Goal: Task Accomplishment & Management: Complete application form

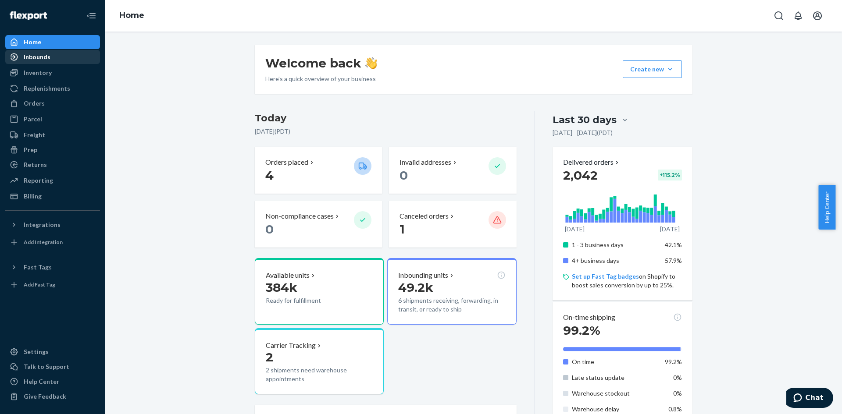
drag, startPoint x: 36, startPoint y: 54, endPoint x: 32, endPoint y: 54, distance: 4.8
click at [36, 54] on div "Inbounds" at bounding box center [37, 57] width 27 height 9
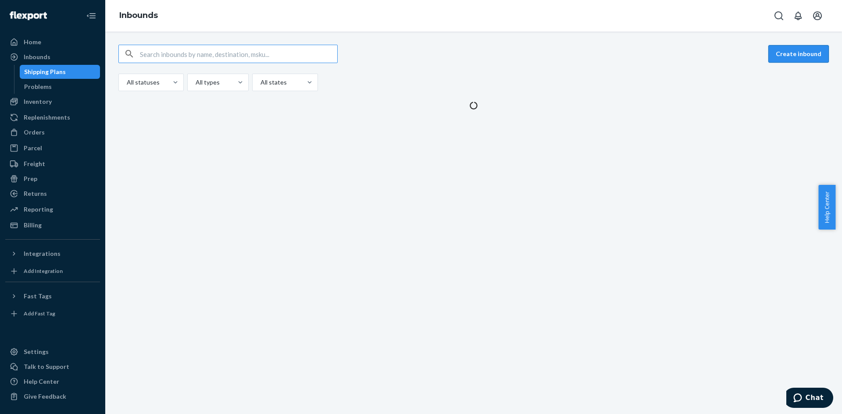
click at [780, 52] on button "Create inbound" at bounding box center [798, 54] width 61 height 18
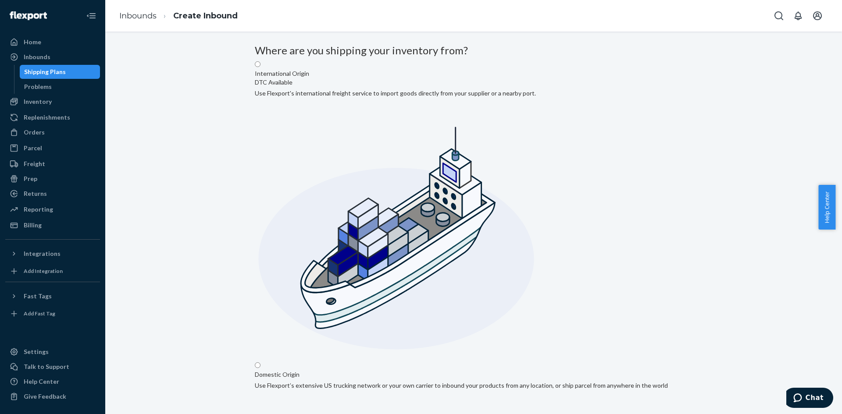
click at [260, 363] on input "Domestic Origin Use Flexport’s extensive US trucking network or your own carrie…" at bounding box center [258, 366] width 6 height 6
radio input "true"
type input "[PERSON_NAME]"
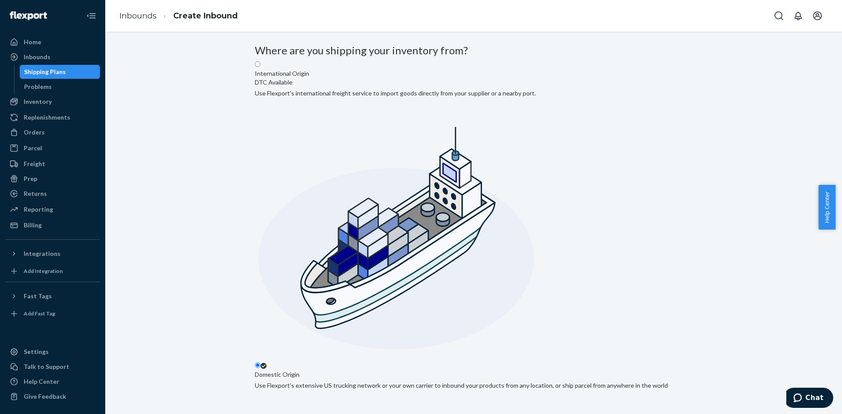
paste input "[STREET_ADDRESS]"
type input "[STREET_ADDRESS]"
type input "[PERSON_NAME]"
type input "CA"
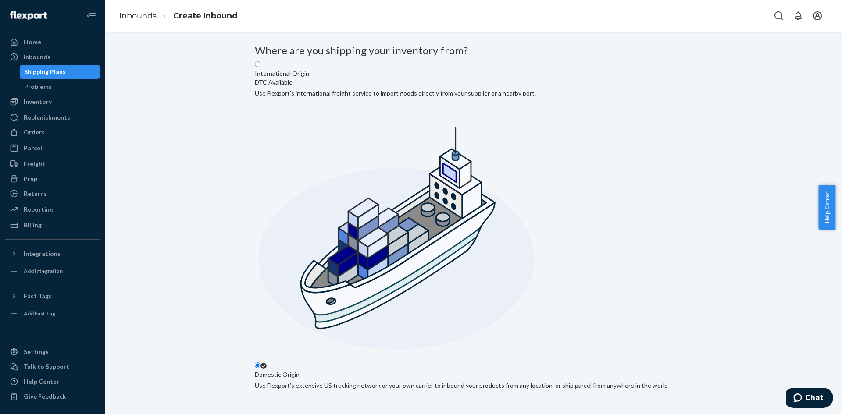
type input "90058"
type input "[STREET_ADDRESS]"
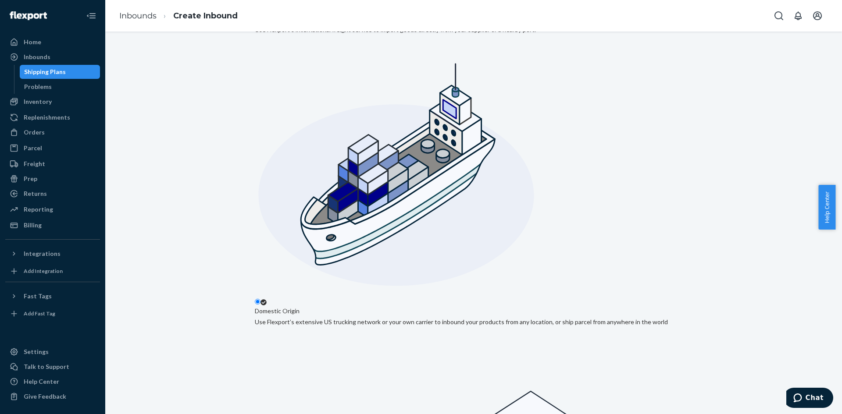
scroll to position [72, 0]
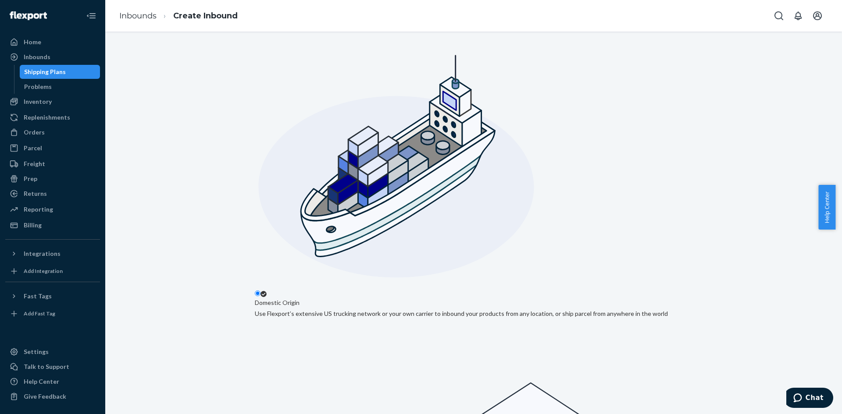
type input "Withy_"
drag, startPoint x: 302, startPoint y: 295, endPoint x: 248, endPoint y: 295, distance: 54.4
paste input "0912-66194"
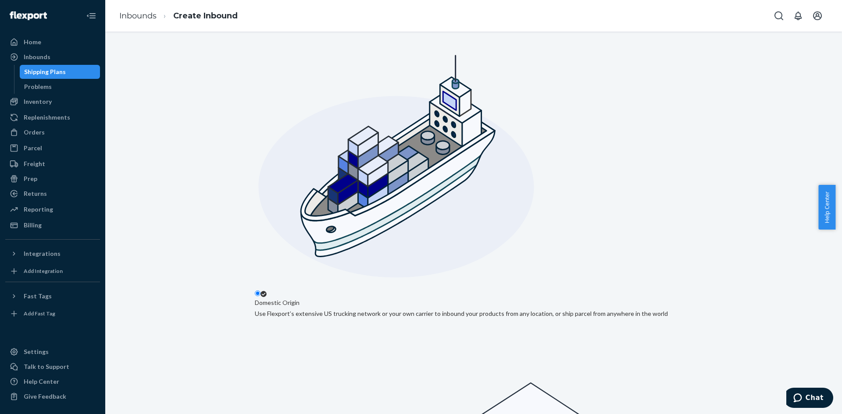
type input "0912-66194"
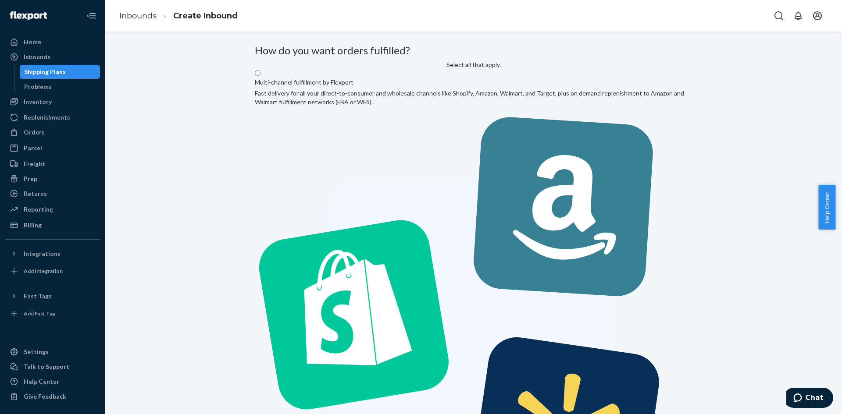
click at [424, 142] on label "Multi-channel fulfillment by Flexport Fast delivery for all your direct-to-cons…" at bounding box center [474, 307] width 438 height 477
click at [260, 76] on input "Multi-channel fulfillment by Flexport Fast delivery for all your direct-to-cons…" at bounding box center [258, 73] width 6 height 6
radio input "true"
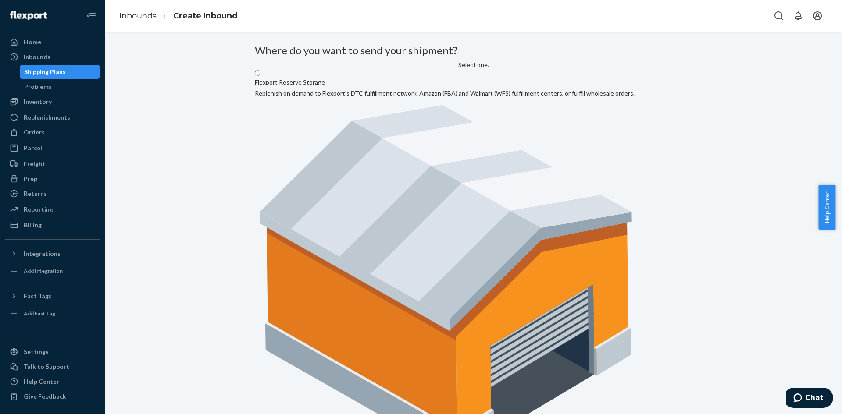
drag, startPoint x: 667, startPoint y: 134, endPoint x: 663, endPoint y: 143, distance: 9.4
radio input "true"
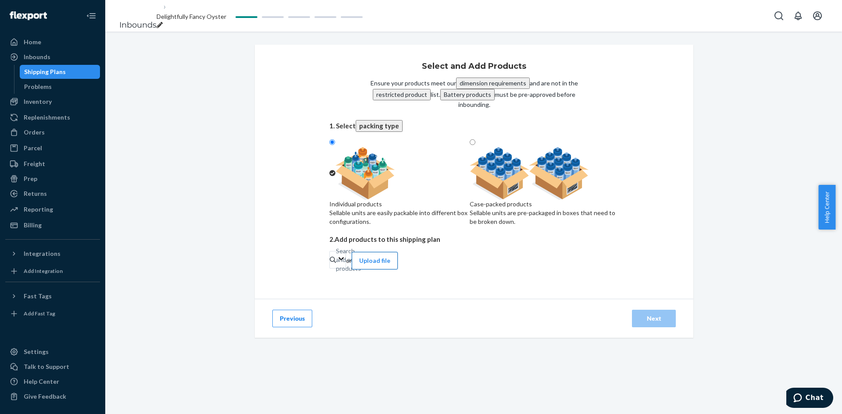
click at [398, 266] on button "Upload file" at bounding box center [375, 261] width 46 height 18
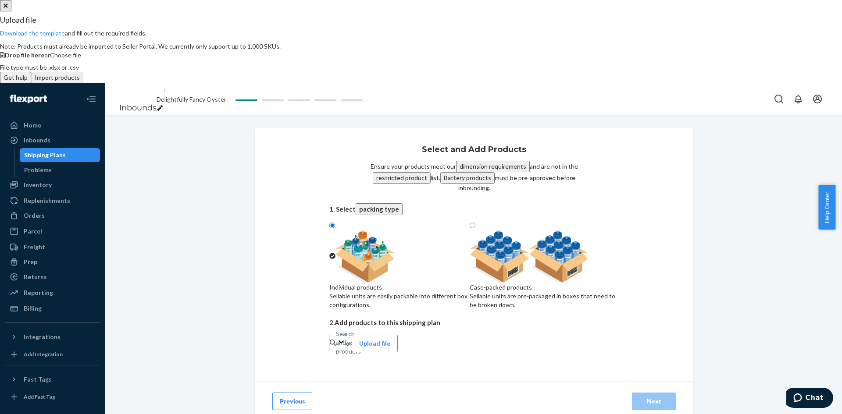
click at [81, 59] on span "Choose file" at bounding box center [65, 54] width 31 height 7
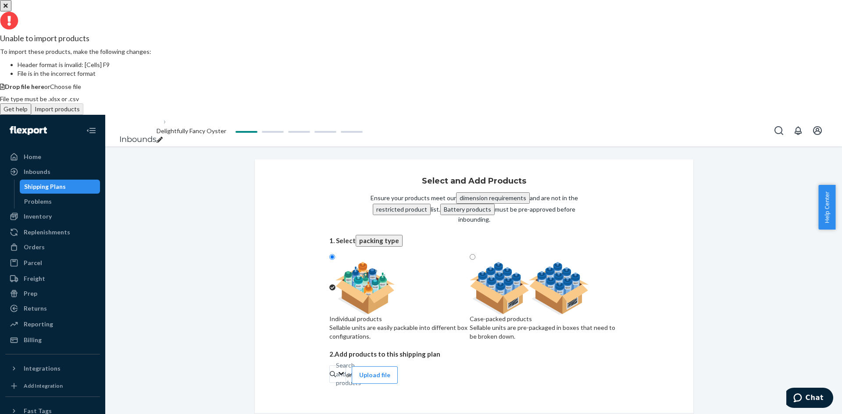
click at [31, 115] on button "Get help" at bounding box center [15, 108] width 31 height 11
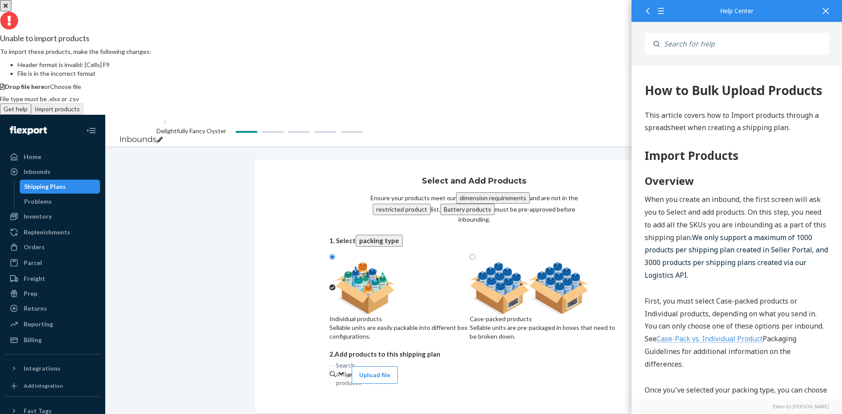
click at [826, 9] on icon at bounding box center [826, 11] width 6 height 6
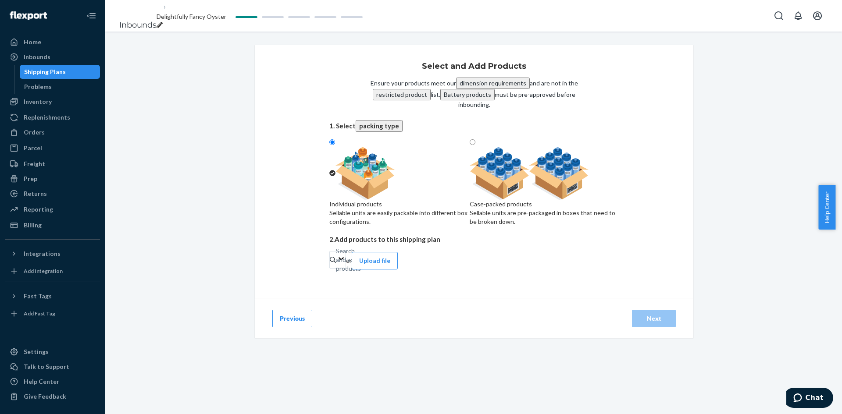
click at [470, 169] on span at bounding box center [470, 172] width 0 height 7
click at [475, 139] on input "Case-packed products Sellable units are pre-packaged in boxes that need to be b…" at bounding box center [473, 142] width 6 height 6
radio input "true"
radio input "false"
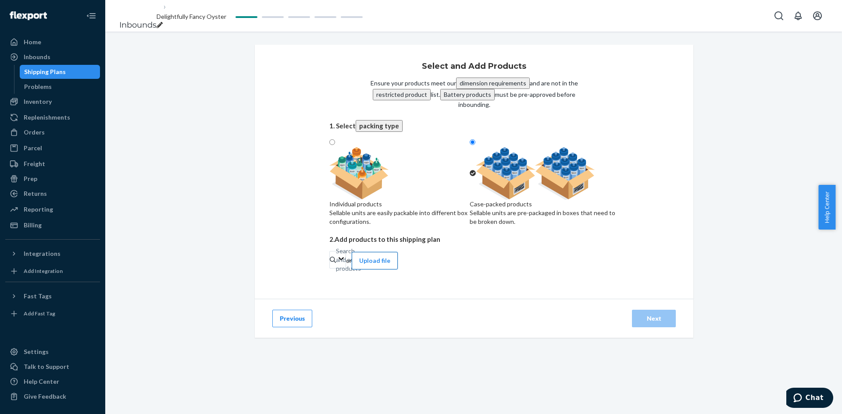
click at [398, 267] on button "Upload file" at bounding box center [375, 261] width 46 height 18
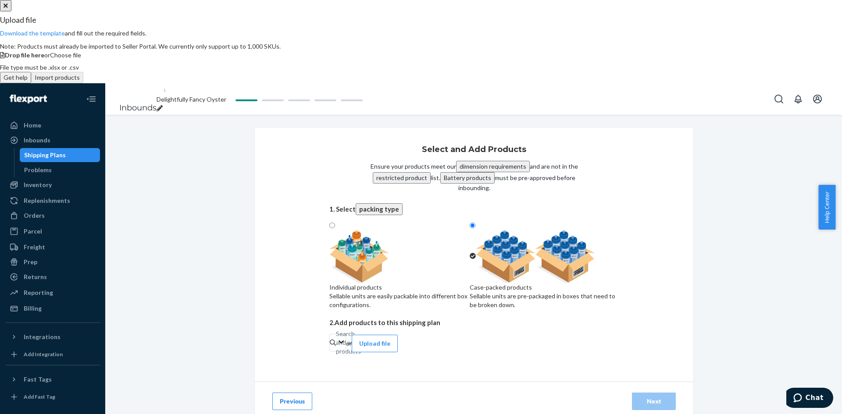
click at [81, 59] on span "Choose file" at bounding box center [65, 54] width 31 height 7
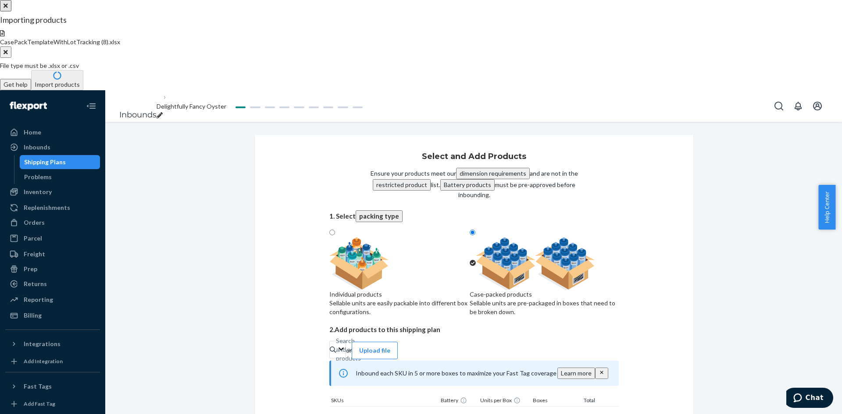
type input "60"
type input "2"
type input "60"
type input "2"
type input "60"
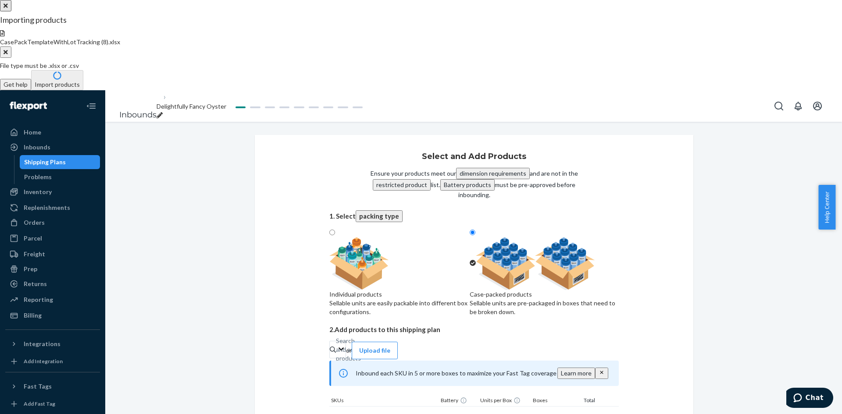
type input "2"
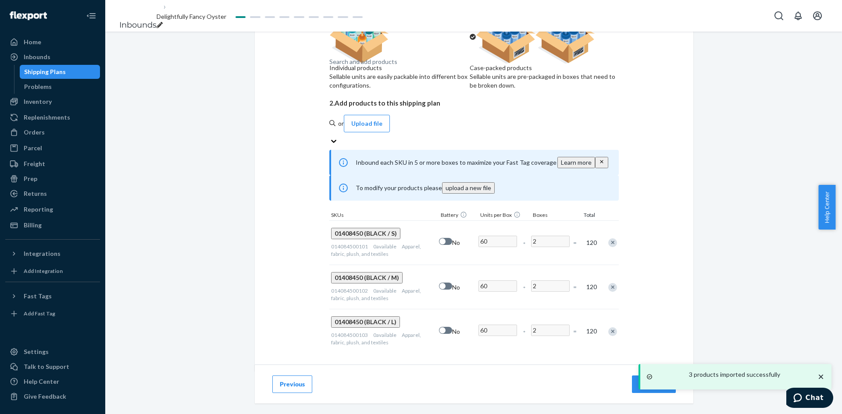
scroll to position [138, 0]
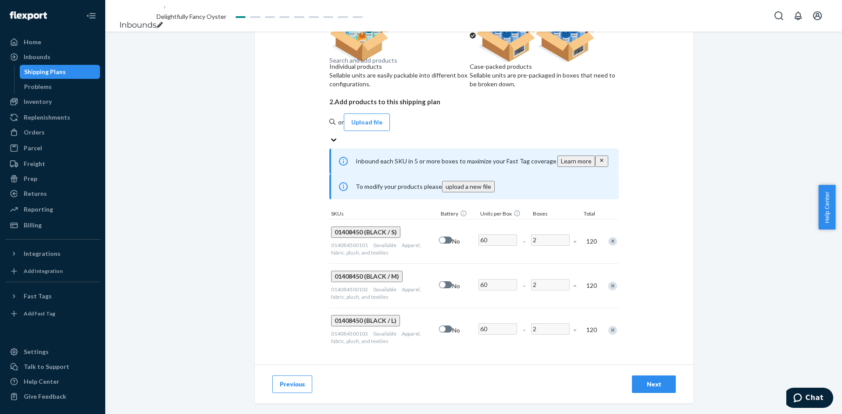
click at [649, 383] on div "Next" at bounding box center [653, 384] width 29 height 9
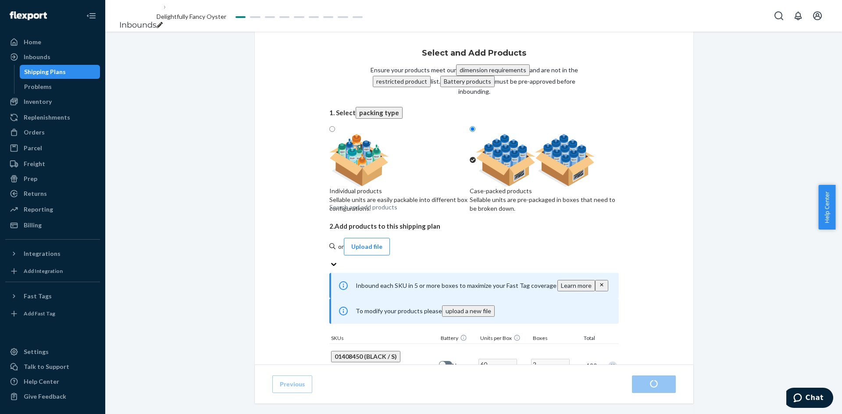
radio input "true"
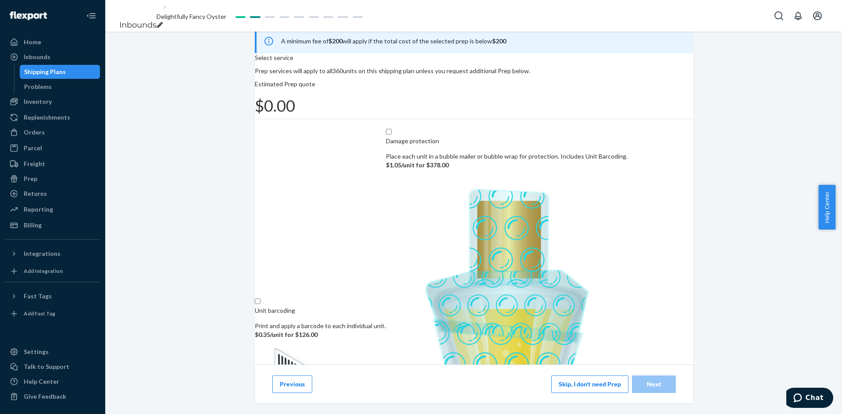
scroll to position [61, 0]
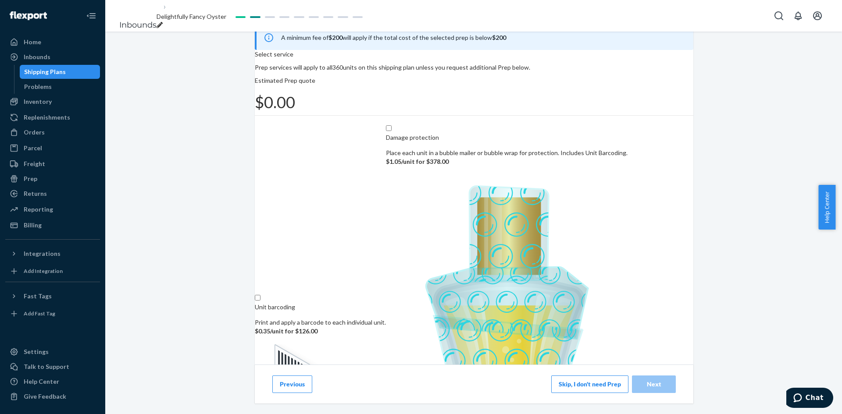
click at [560, 383] on button "Skip, I don't need Prep" at bounding box center [589, 385] width 77 height 18
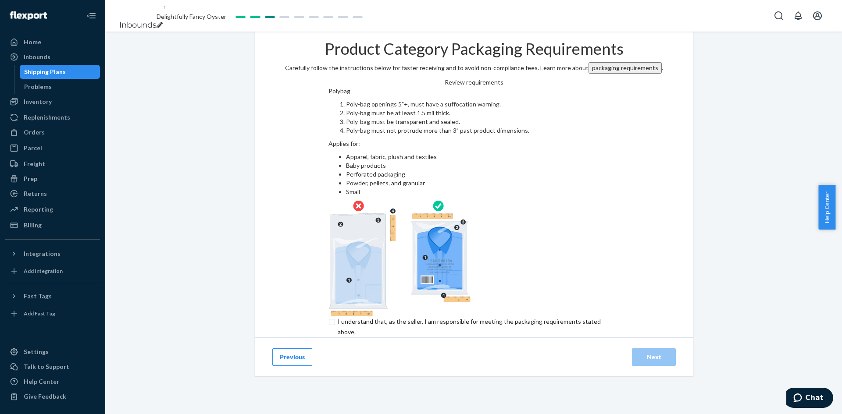
click at [328, 317] on input "checkbox" at bounding box center [474, 327] width 292 height 21
checkbox input "true"
click at [643, 353] on div "Next" at bounding box center [653, 357] width 29 height 9
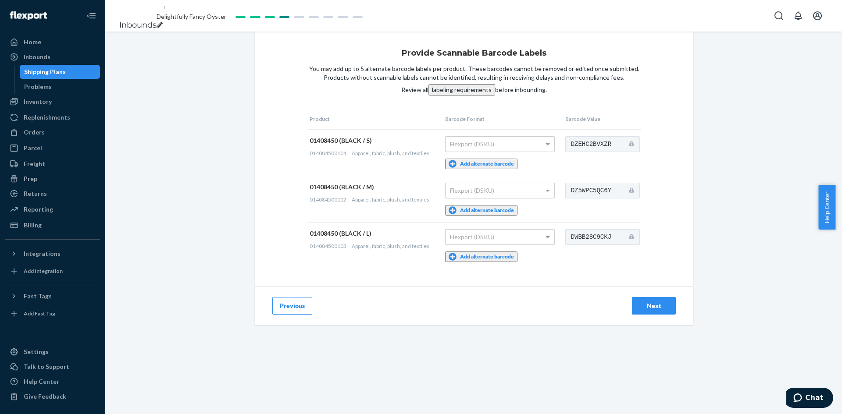
click at [656, 307] on div "Next" at bounding box center [653, 306] width 29 height 9
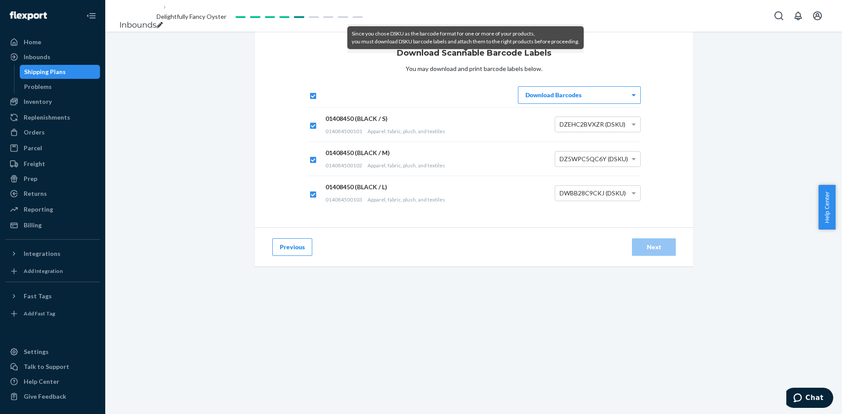
click at [673, 125] on div "Download Scannable Barcode Labels You may download and print barcode labels bel…" at bounding box center [474, 130] width 438 height 196
click at [284, 256] on button "Previous" at bounding box center [292, 248] width 40 height 18
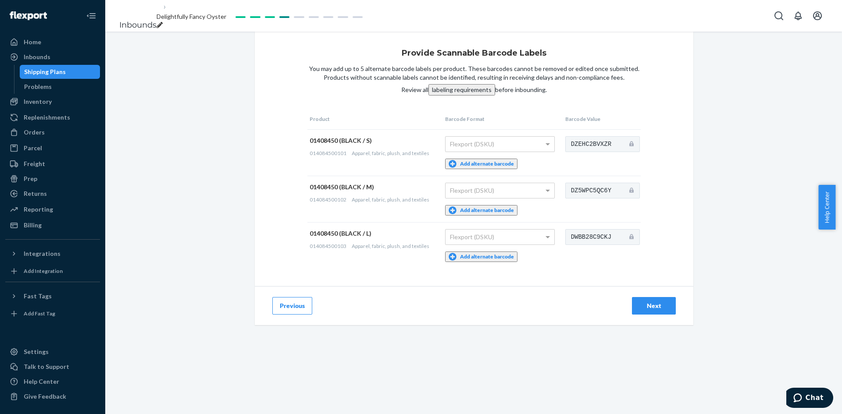
click at [643, 305] on div "Next" at bounding box center [653, 306] width 29 height 9
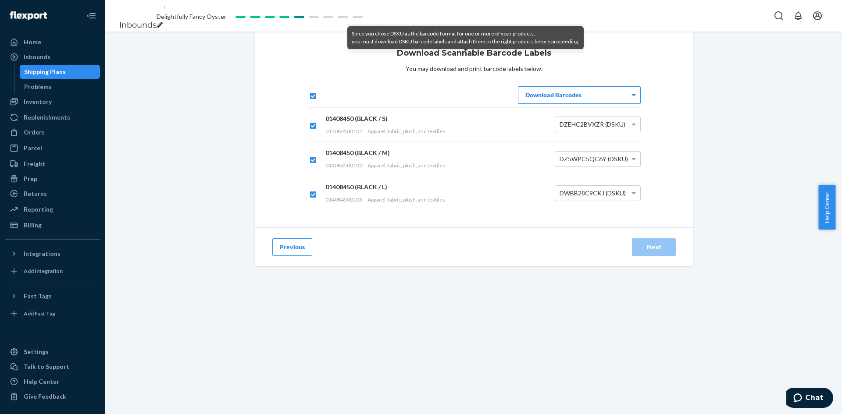
click at [502, 256] on div "Previous Next" at bounding box center [474, 247] width 438 height 39
click at [312, 100] on input "checkbox" at bounding box center [311, 94] width 9 height 9
checkbox input "false"
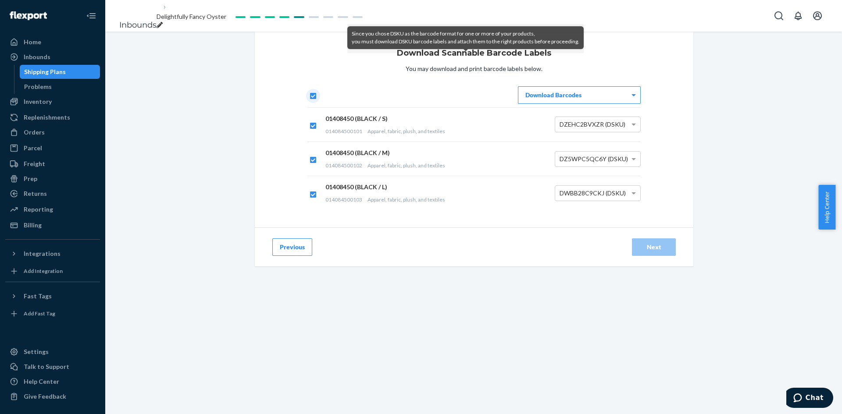
checkbox input "false"
click at [474, 249] on div "Previous Next" at bounding box center [474, 247] width 438 height 39
click at [581, 49] on div "Since you chose DSKU as the barcode format for one or more of your products, yo…" at bounding box center [465, 37] width 236 height 23
click at [524, 255] on div "Previous Next" at bounding box center [474, 247] width 438 height 39
click at [276, 256] on button "Previous" at bounding box center [292, 248] width 40 height 18
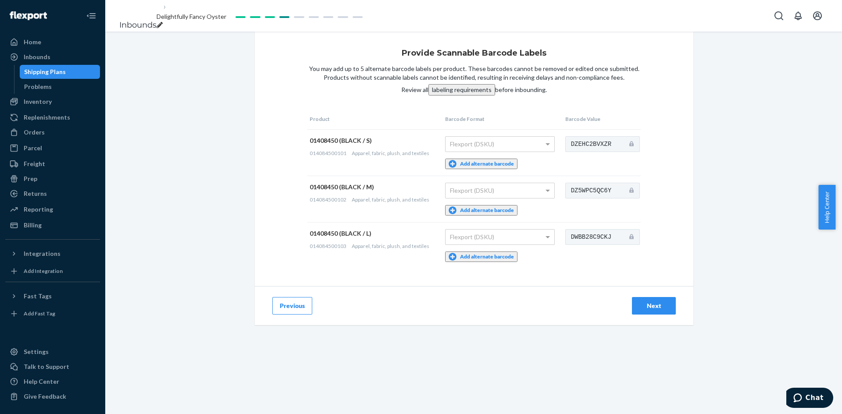
click at [278, 309] on button "Previous" at bounding box center [292, 306] width 40 height 18
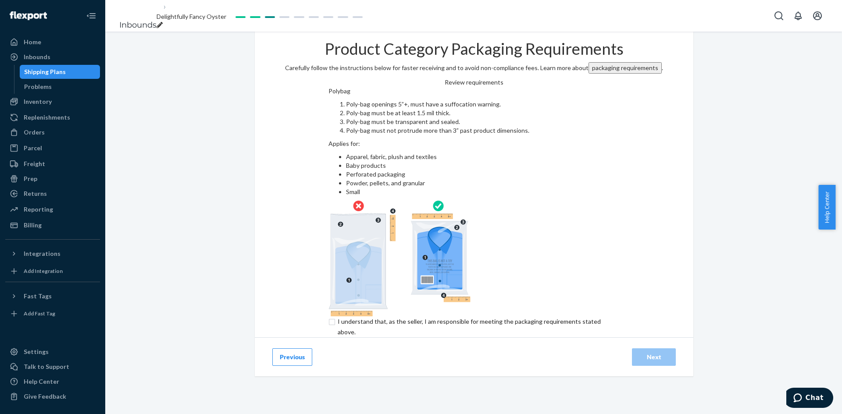
click at [328, 317] on input "checkbox" at bounding box center [474, 327] width 292 height 21
checkbox input "true"
click at [655, 353] on div "Next" at bounding box center [653, 357] width 29 height 9
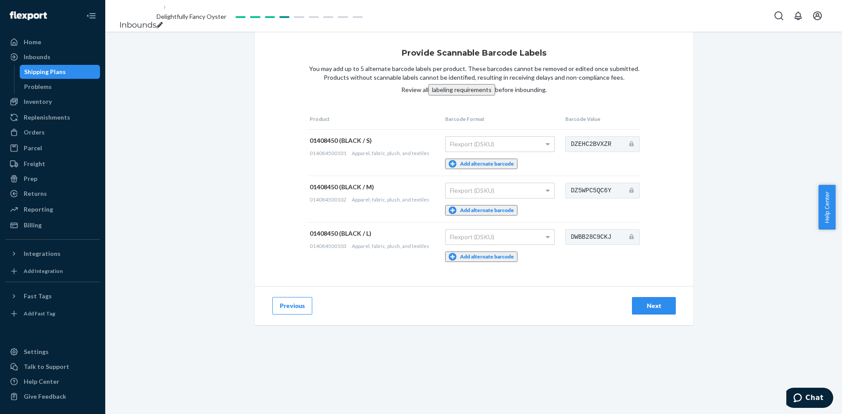
click at [649, 309] on div "Next" at bounding box center [653, 306] width 29 height 9
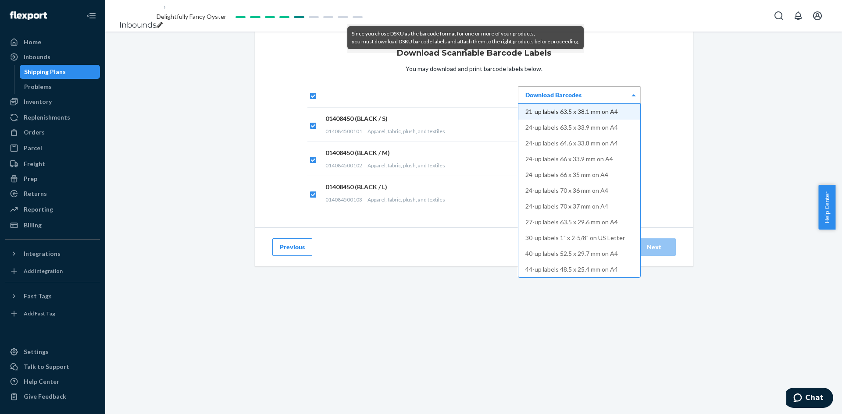
click at [631, 96] on span at bounding box center [633, 95] width 4 height 2
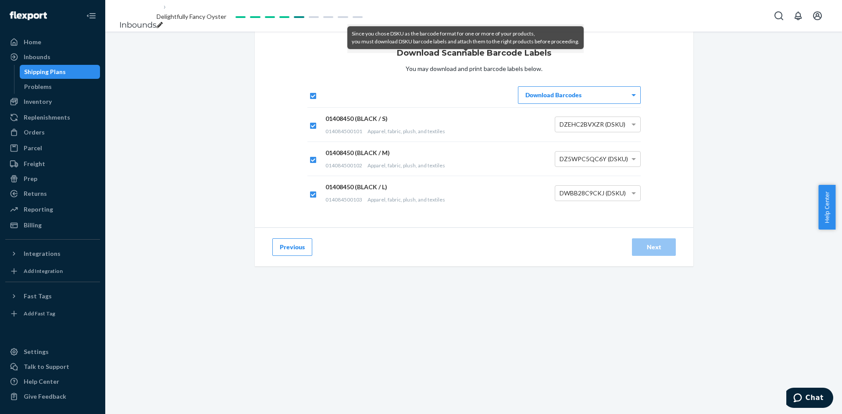
click at [664, 137] on div "Download Scannable Barcode Labels You may download and print barcode labels bel…" at bounding box center [474, 130] width 438 height 196
click at [289, 256] on button "Previous" at bounding box center [292, 248] width 40 height 18
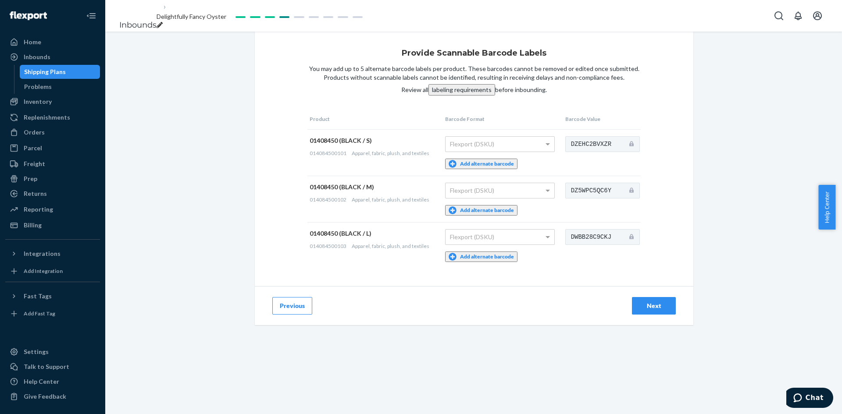
click at [285, 307] on button "Previous" at bounding box center [292, 306] width 40 height 18
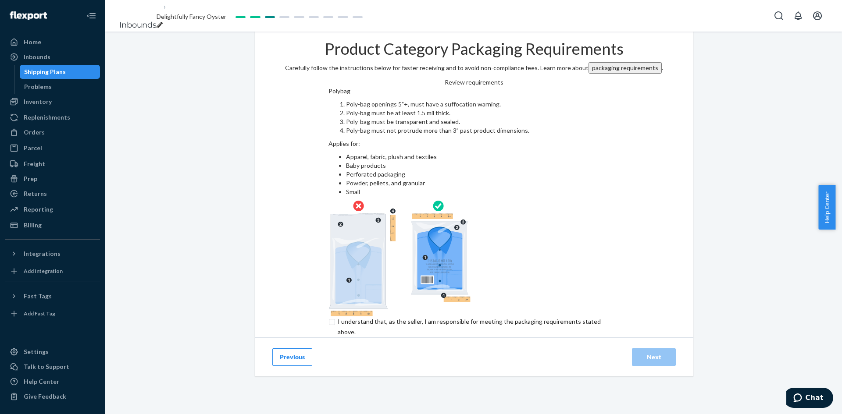
click at [285, 307] on div "Product Category Packaging Requirements Carefully follow the instructions below…" at bounding box center [474, 185] width 438 height 306
click at [284, 349] on button "Previous" at bounding box center [292, 358] width 40 height 18
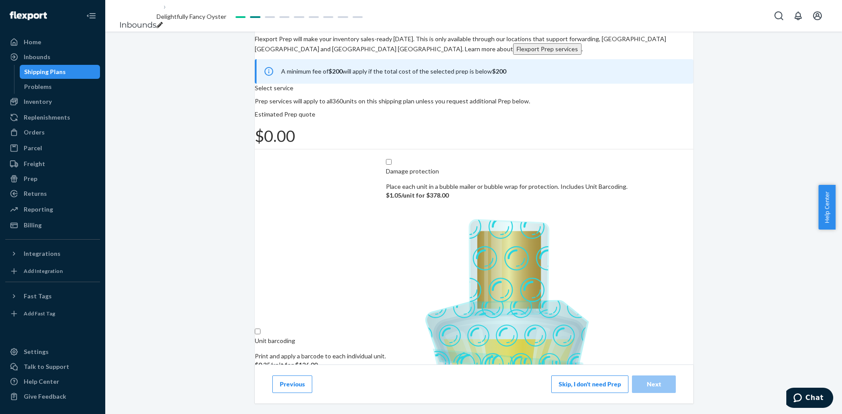
scroll to position [61, 0]
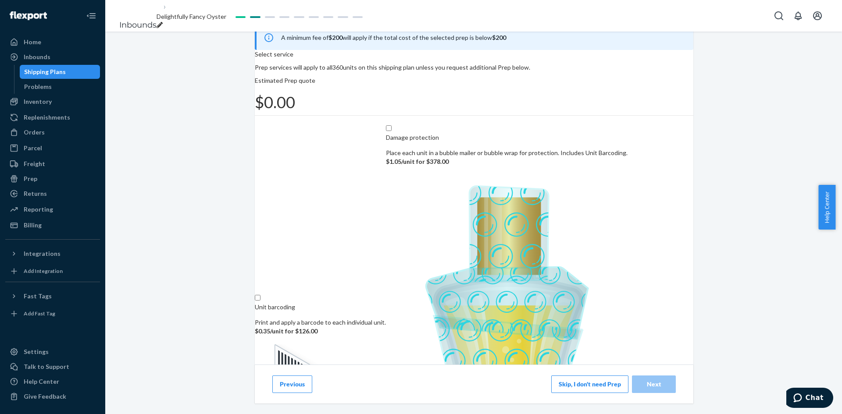
click at [579, 383] on button "Skip, I don't need Prep" at bounding box center [589, 385] width 77 height 18
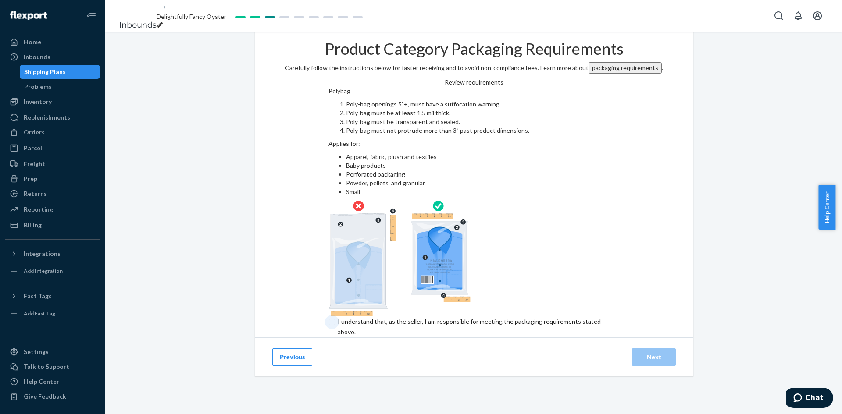
click at [328, 317] on input "checkbox" at bounding box center [474, 327] width 292 height 21
checkbox input "true"
click at [655, 353] on div "Next" at bounding box center [653, 357] width 29 height 9
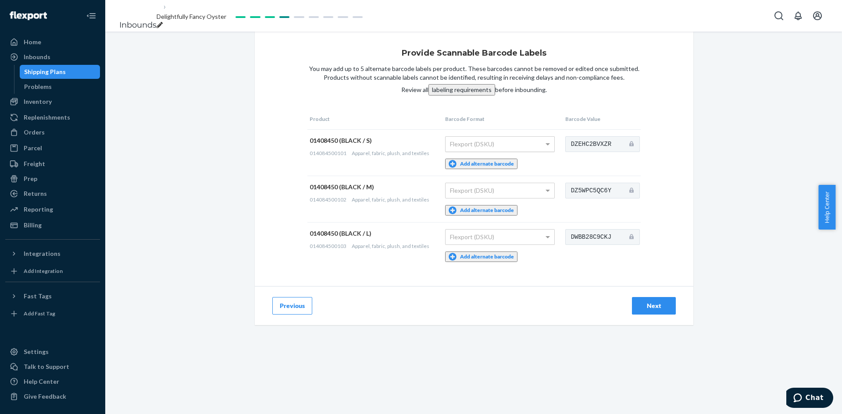
click at [545, 146] on span at bounding box center [547, 144] width 4 height 3
click at [652, 304] on div "Next" at bounding box center [653, 306] width 29 height 9
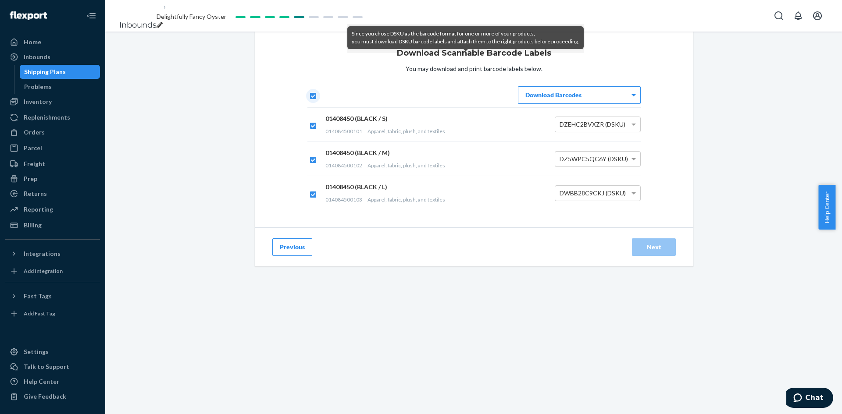
click at [310, 100] on input "checkbox" at bounding box center [311, 94] width 9 height 9
checkbox input "false"
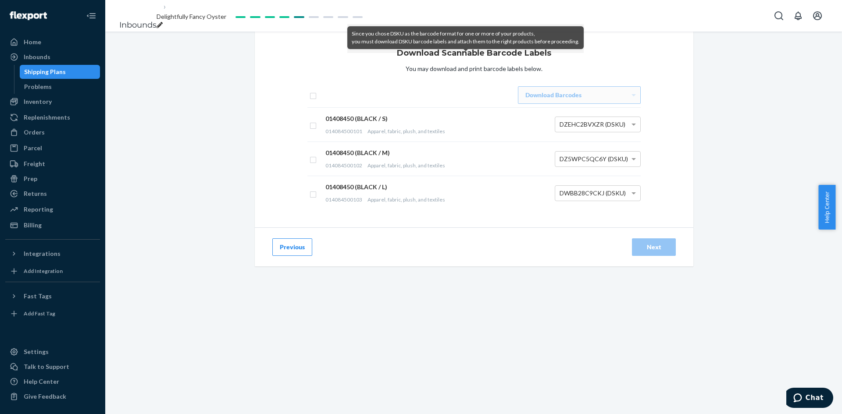
click at [490, 49] on div "Since you chose DSKU as the barcode format for one or more of your products, yo…" at bounding box center [465, 37] width 236 height 23
click at [470, 104] on div "Download Barcodes" at bounding box center [473, 95] width 333 height 18
click at [620, 103] on div "Download Barcodes" at bounding box center [579, 95] width 122 height 17
click at [664, 108] on div "Download Scannable Barcode Labels You may download and print barcode labels bel…" at bounding box center [474, 130] width 438 height 196
drag, startPoint x: 515, startPoint y: 252, endPoint x: 546, endPoint y: 219, distance: 45.3
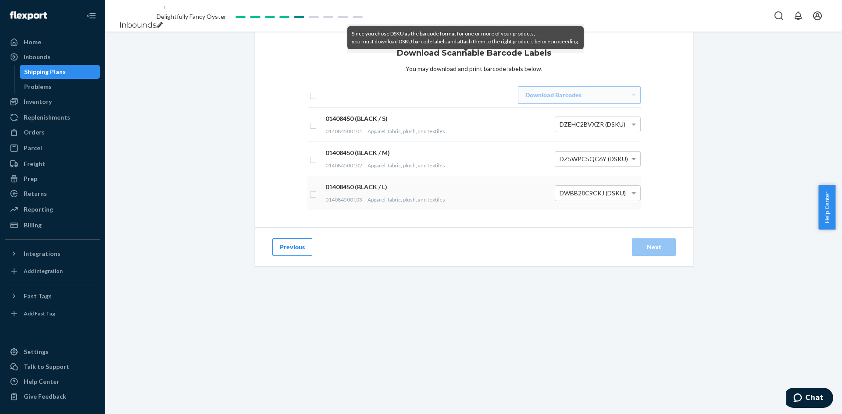
click at [515, 251] on div "Previous Next" at bounding box center [474, 247] width 438 height 39
click at [632, 132] on span at bounding box center [634, 124] width 11 height 15
click at [656, 141] on div "Download Scannable Barcode Labels You may download and print barcode labels bel…" at bounding box center [474, 130] width 438 height 196
click at [631, 103] on div "Download Barcodes" at bounding box center [579, 95] width 122 height 17
click at [308, 142] on td at bounding box center [315, 124] width 16 height 34
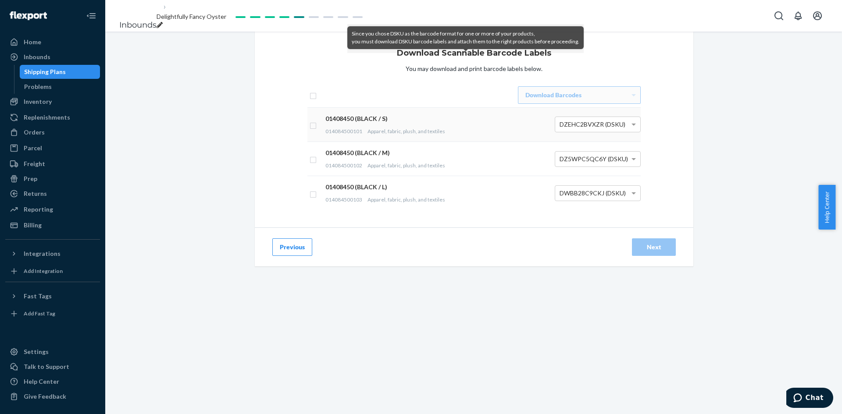
checkbox input "true"
click at [310, 164] on input "checkbox" at bounding box center [313, 158] width 7 height 9
checkbox input "true"
click at [310, 198] on input "checkbox" at bounding box center [313, 193] width 7 height 9
checkbox input "true"
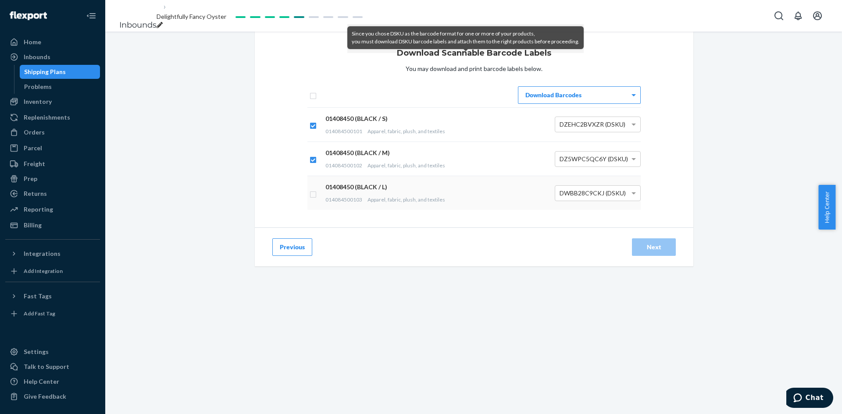
checkbox input "true"
click at [569, 103] on div "Download Barcodes" at bounding box center [579, 95] width 122 height 17
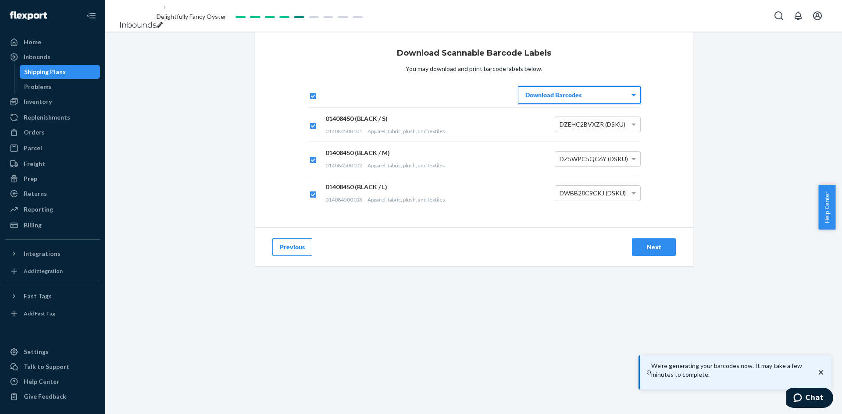
click at [646, 252] on div "Next" at bounding box center [653, 247] width 29 height 9
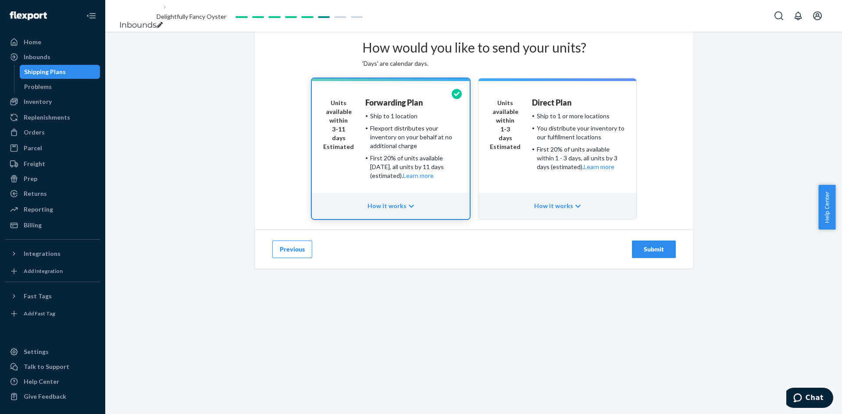
click at [272, 258] on button "Previous" at bounding box center [292, 250] width 40 height 18
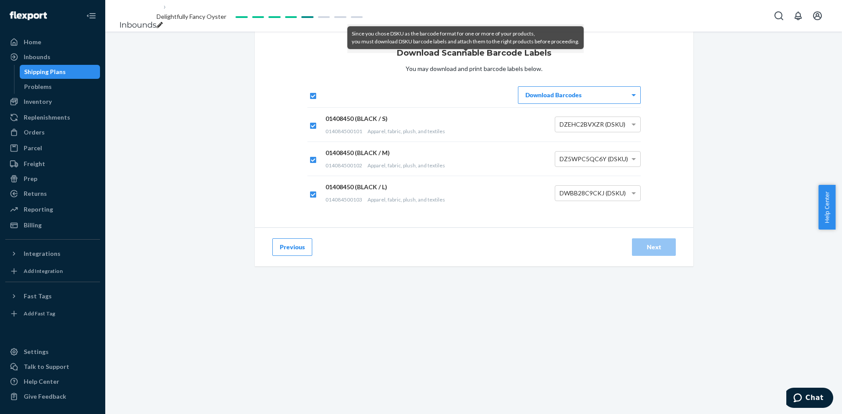
click at [287, 256] on button "Previous" at bounding box center [292, 248] width 40 height 18
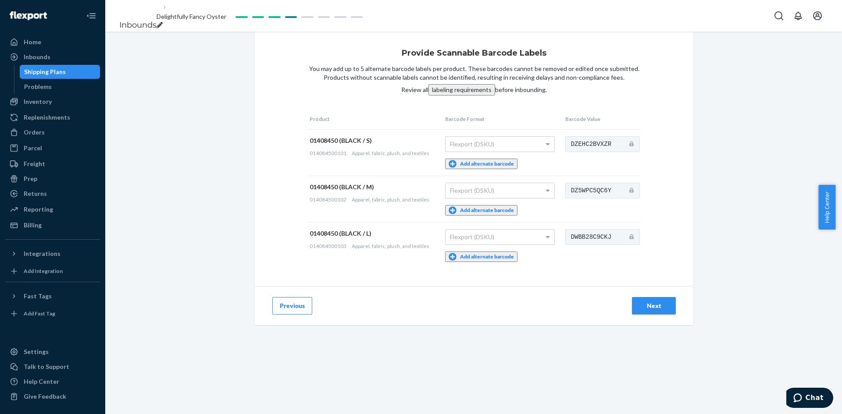
click at [285, 307] on button "Previous" at bounding box center [292, 306] width 40 height 18
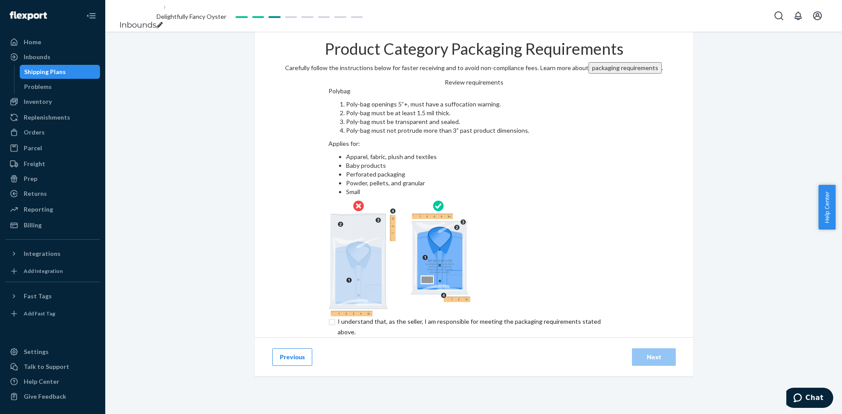
click at [285, 349] on button "Previous" at bounding box center [292, 358] width 40 height 18
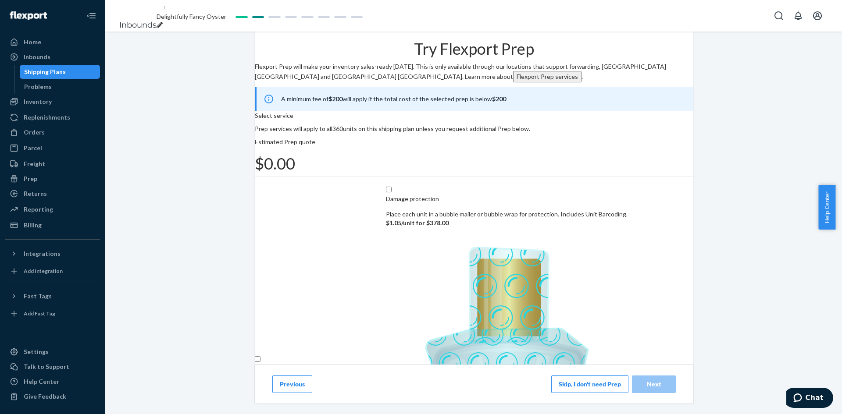
click at [294, 384] on button "Previous" at bounding box center [292, 385] width 40 height 18
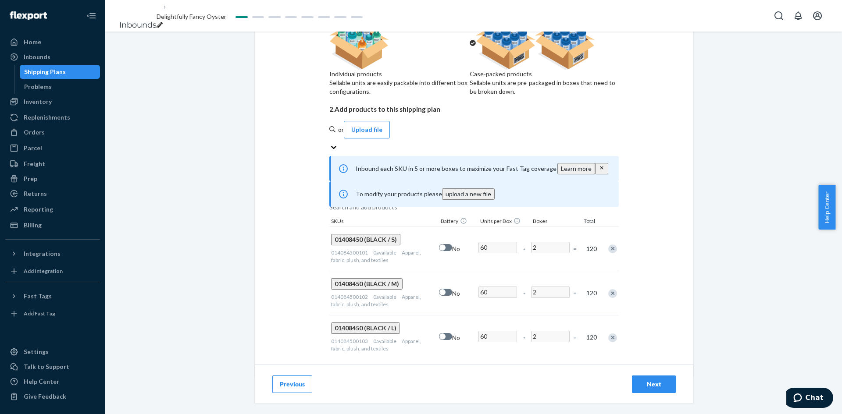
scroll to position [138, 0]
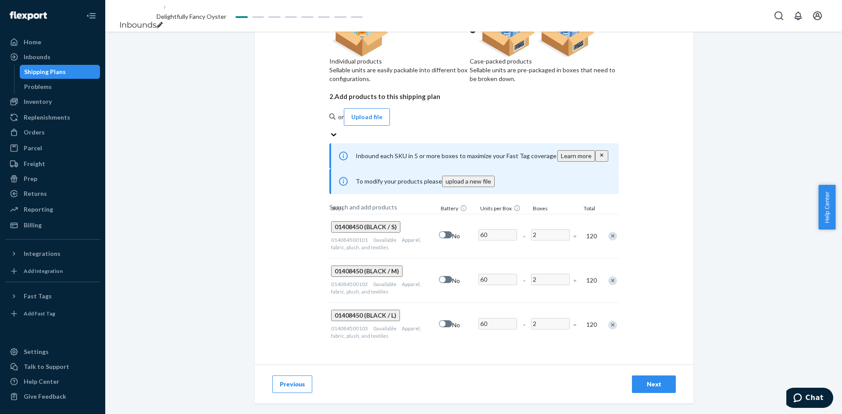
click at [640, 385] on div "Next" at bounding box center [653, 384] width 29 height 9
radio input "true"
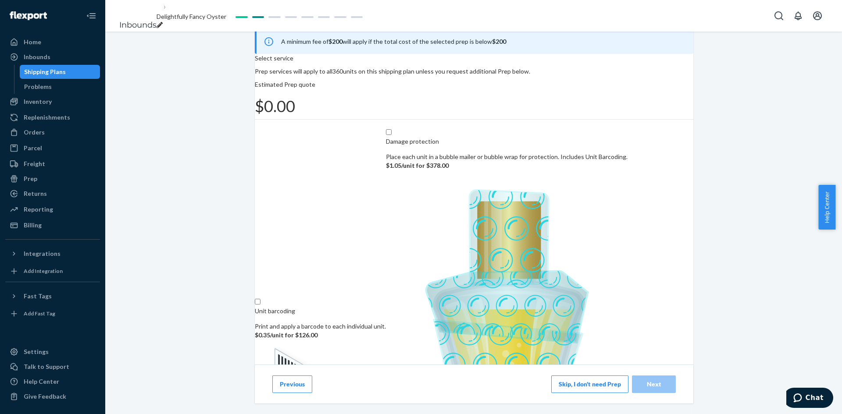
scroll to position [61, 0]
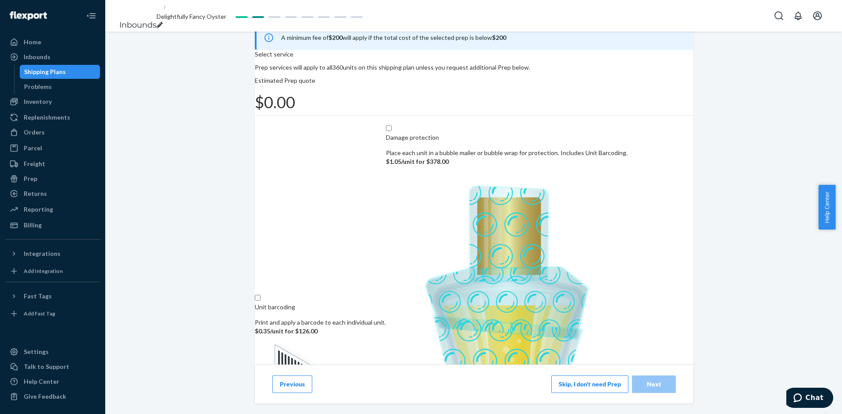
click at [562, 380] on button "Skip, I don't need Prep" at bounding box center [589, 385] width 77 height 18
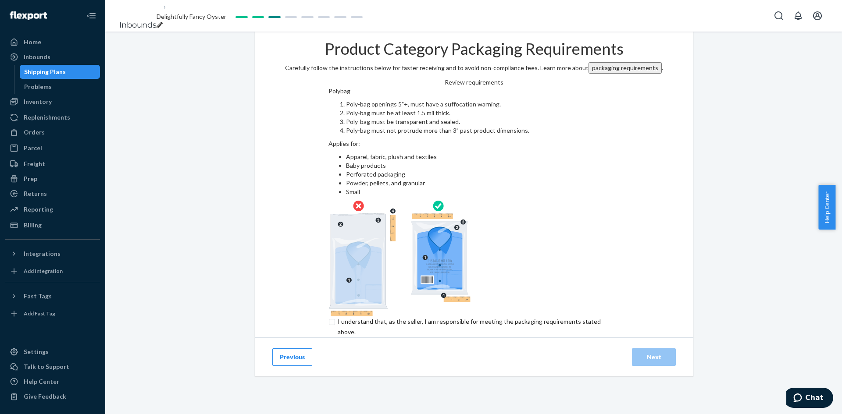
click at [328, 317] on input "checkbox" at bounding box center [474, 327] width 292 height 21
checkbox input "true"
click at [650, 353] on div "Next" at bounding box center [653, 357] width 29 height 9
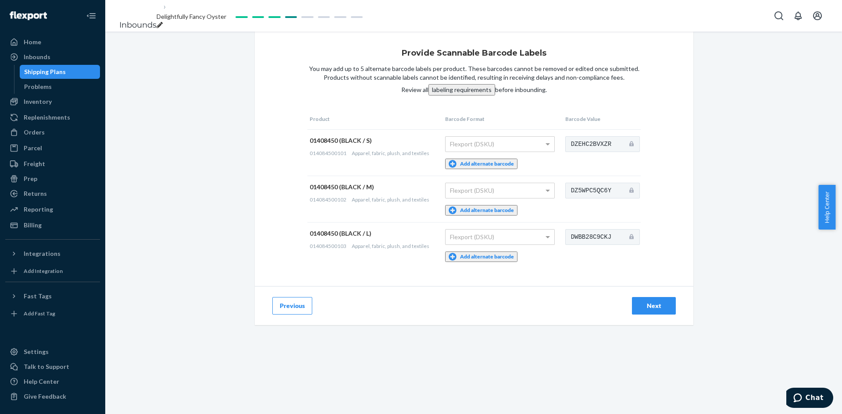
click at [456, 96] on button "labeling requirements" at bounding box center [461, 89] width 67 height 11
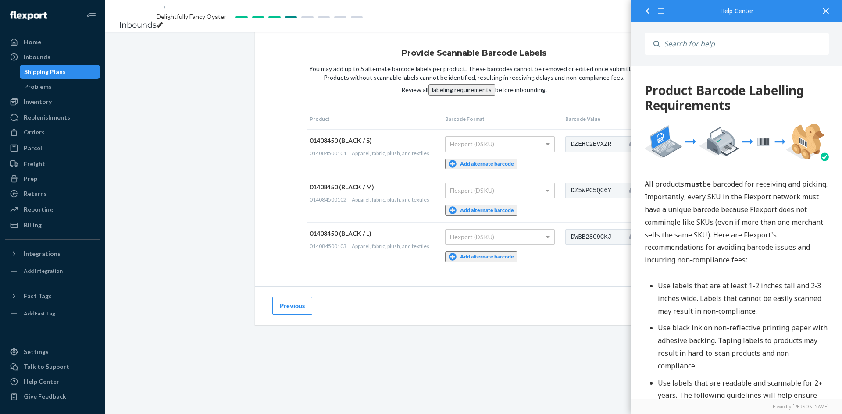
click at [825, 9] on icon at bounding box center [826, 11] width 6 height 6
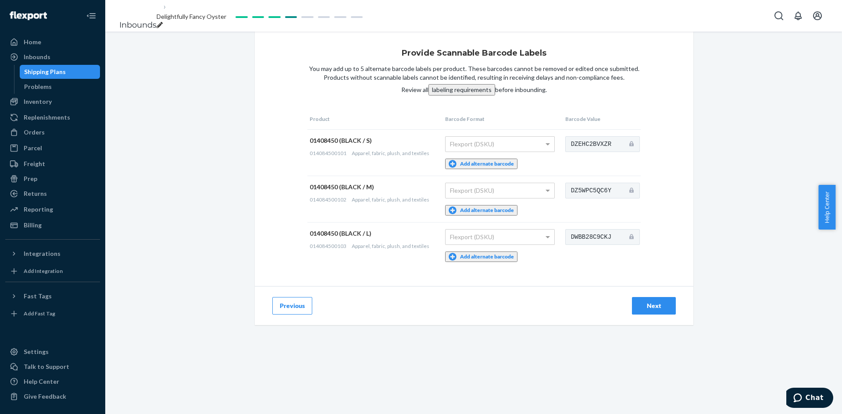
click at [647, 310] on div "Next" at bounding box center [653, 306] width 29 height 9
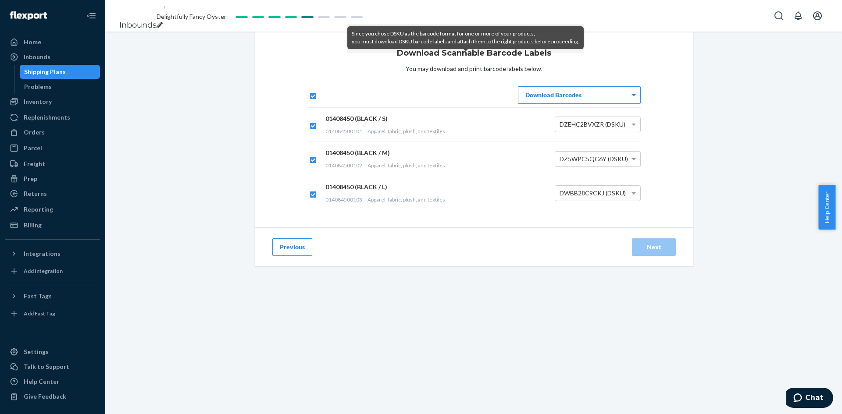
click at [279, 256] on button "Previous" at bounding box center [292, 248] width 40 height 18
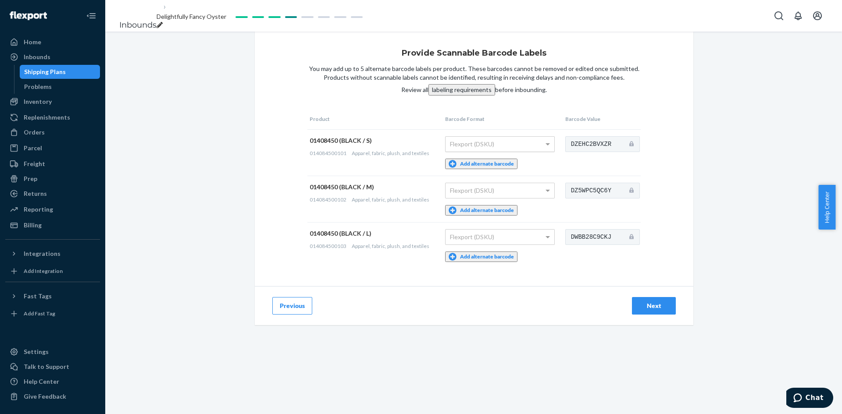
click at [546, 151] on span at bounding box center [548, 144] width 11 height 15
click at [488, 169] on button "Add alternate barcode" at bounding box center [481, 164] width 72 height 11
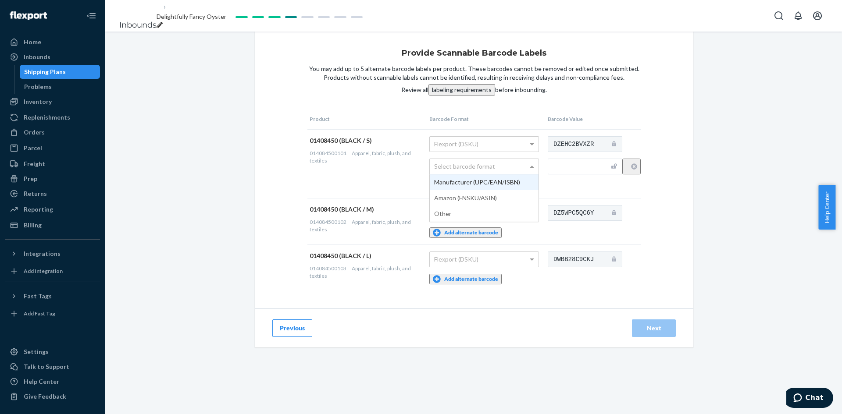
click at [534, 168] on span at bounding box center [532, 167] width 4 height 2
click at [534, 215] on span at bounding box center [532, 213] width 4 height 3
click at [453, 238] on button "Add alternate barcode" at bounding box center [465, 233] width 72 height 11
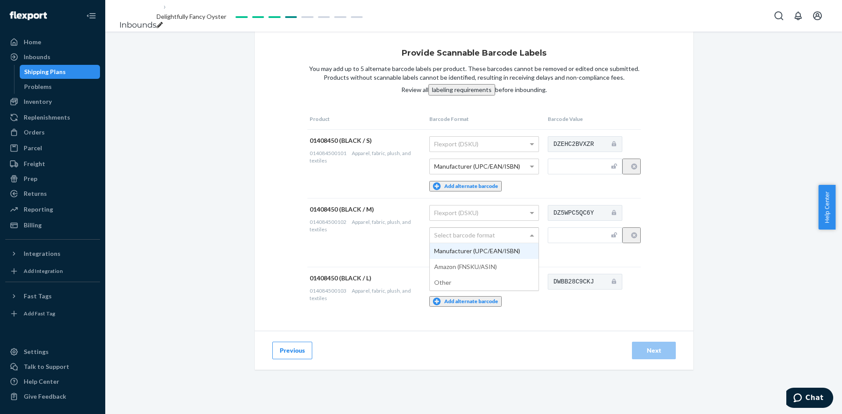
click at [538, 240] on span at bounding box center [532, 235] width 11 height 15
click at [449, 307] on button "Add alternate barcode" at bounding box center [465, 301] width 72 height 11
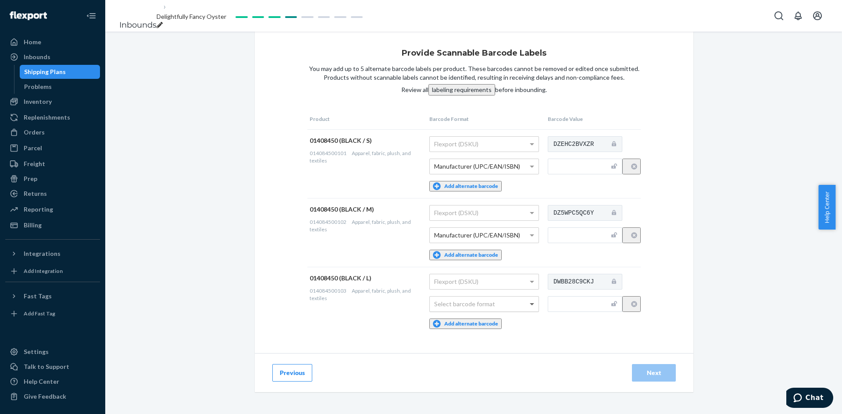
click at [538, 312] on span at bounding box center [532, 304] width 11 height 15
click at [525, 348] on div "Provide Scannable Barcode Labels You may add up to 5 alternate barcode labels p…" at bounding box center [474, 193] width 438 height 322
click at [291, 377] on button "Previous" at bounding box center [292, 373] width 40 height 18
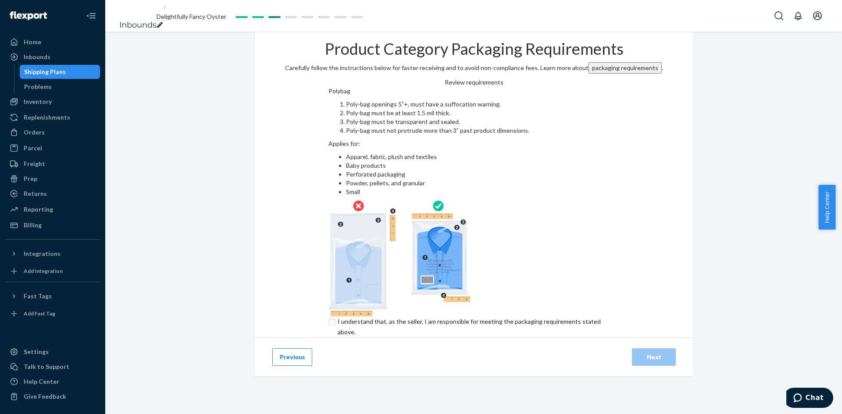
click at [285, 349] on button "Previous" at bounding box center [292, 358] width 40 height 18
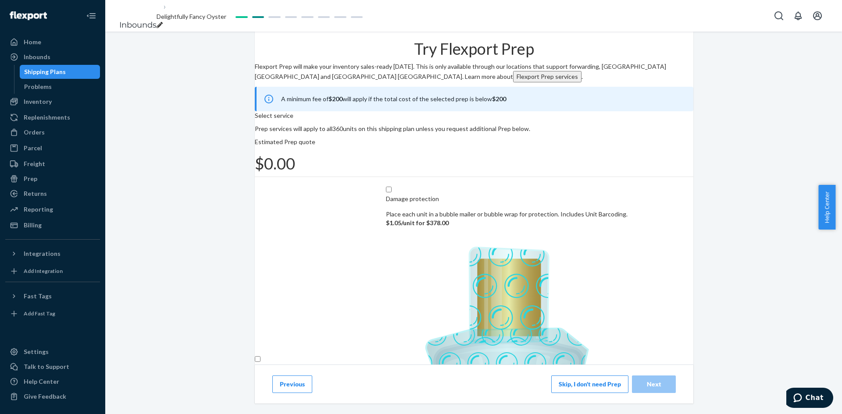
click at [287, 385] on button "Previous" at bounding box center [292, 385] width 40 height 18
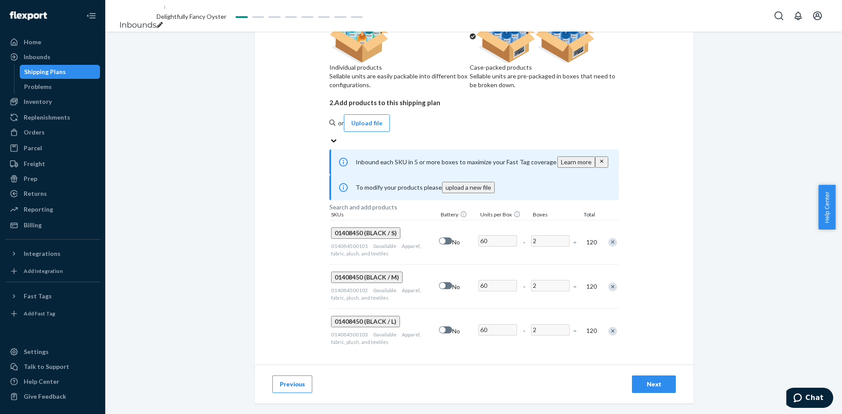
scroll to position [138, 0]
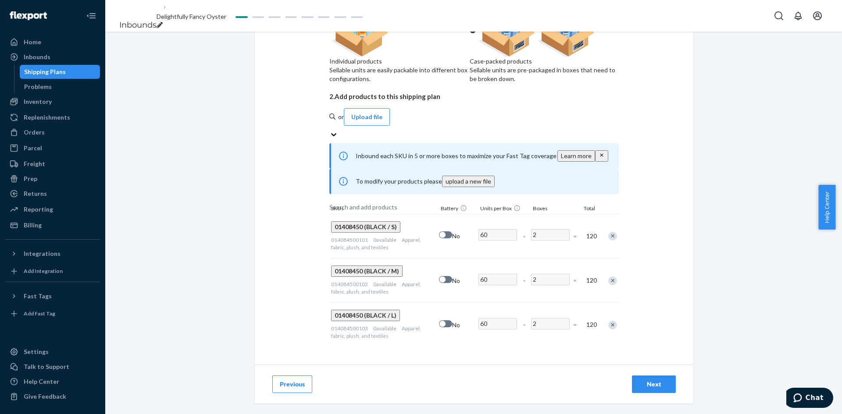
click at [641, 382] on div "Next" at bounding box center [653, 384] width 29 height 9
radio input "true"
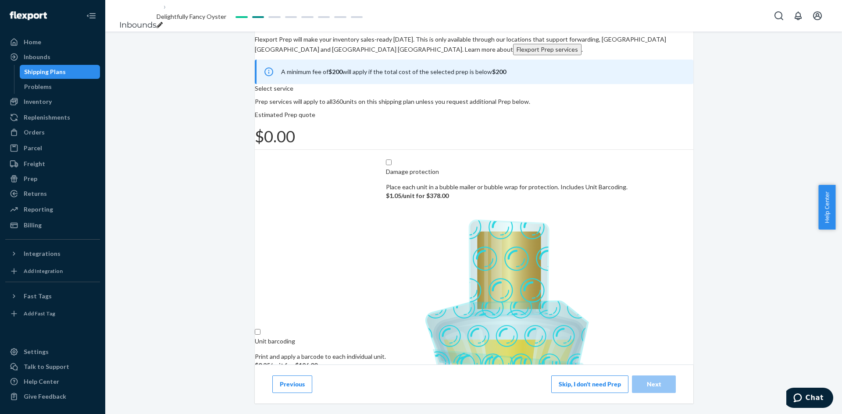
scroll to position [61, 0]
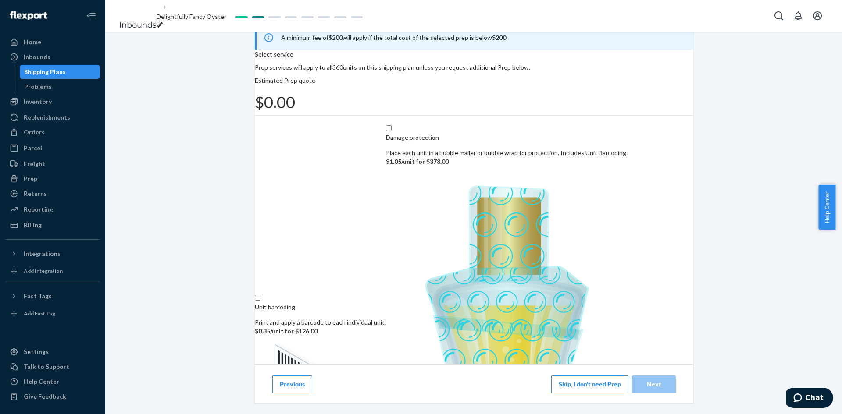
click at [590, 384] on button "Skip, I don't need Prep" at bounding box center [589, 385] width 77 height 18
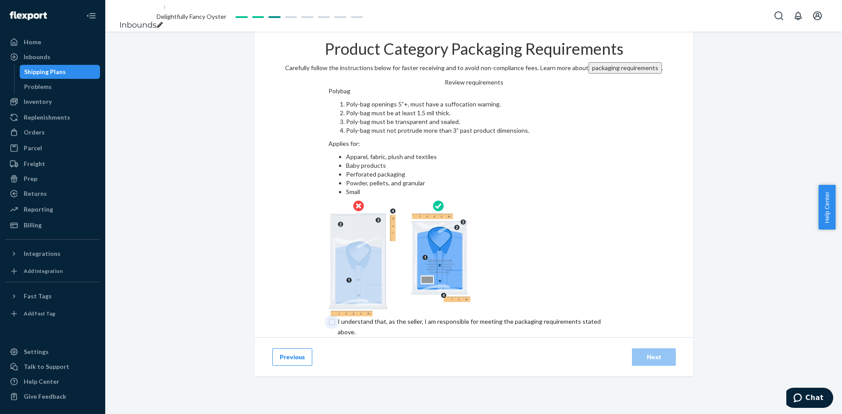
click at [328, 317] on input "checkbox" at bounding box center [474, 327] width 292 height 21
checkbox input "true"
click at [662, 353] on div "Next" at bounding box center [653, 357] width 29 height 9
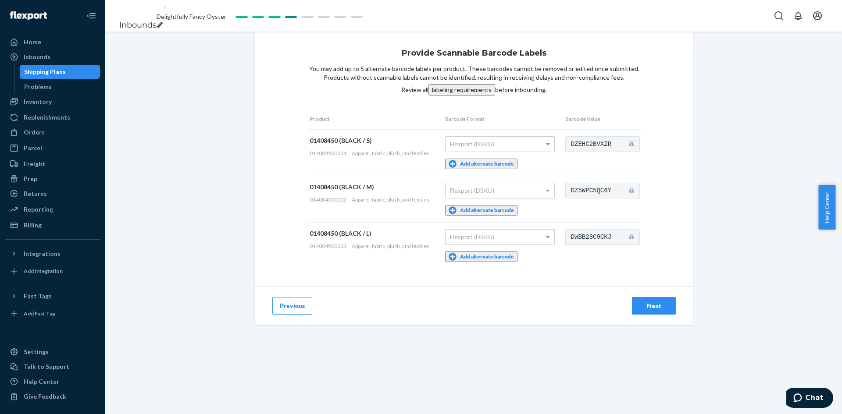
click at [663, 304] on button "Next" at bounding box center [654, 306] width 44 height 18
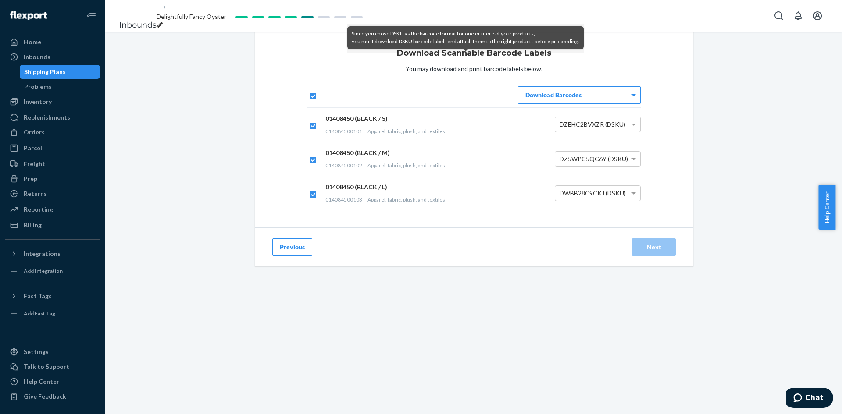
click at [564, 103] on div "Download Barcodes" at bounding box center [579, 95] width 122 height 17
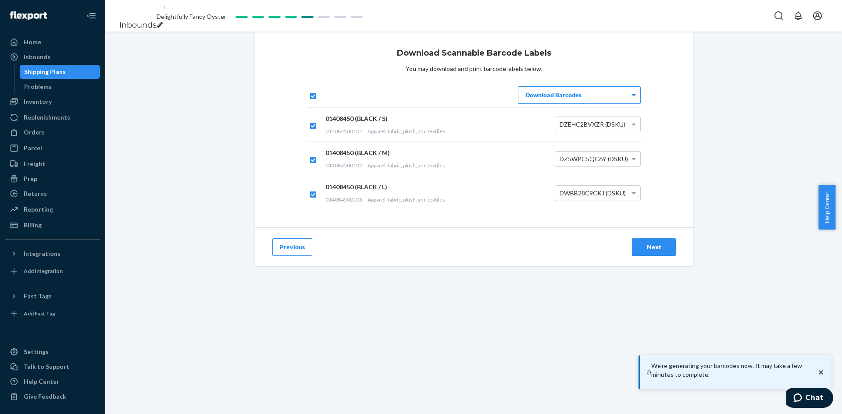
click at [649, 252] on div "Next" at bounding box center [653, 247] width 29 height 9
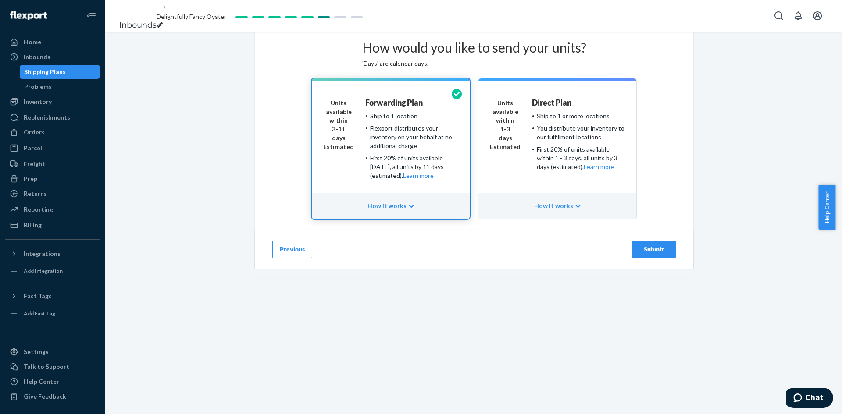
click at [367, 186] on div "Units available within 3-11 days Estimated Forwarding Plan Ship to 1 location F…" at bounding box center [390, 143] width 135 height 88
click at [563, 142] on div "You distribute your inventory to our fulfillment locations" at bounding box center [581, 133] width 88 height 18
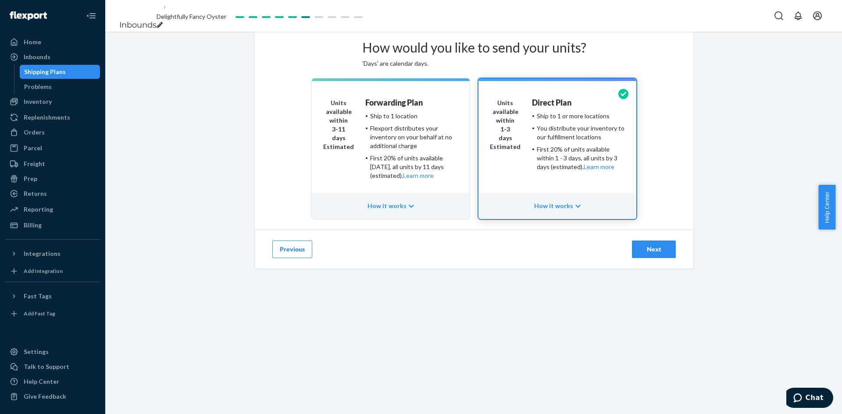
click at [651, 254] on div "Next" at bounding box center [653, 249] width 29 height 9
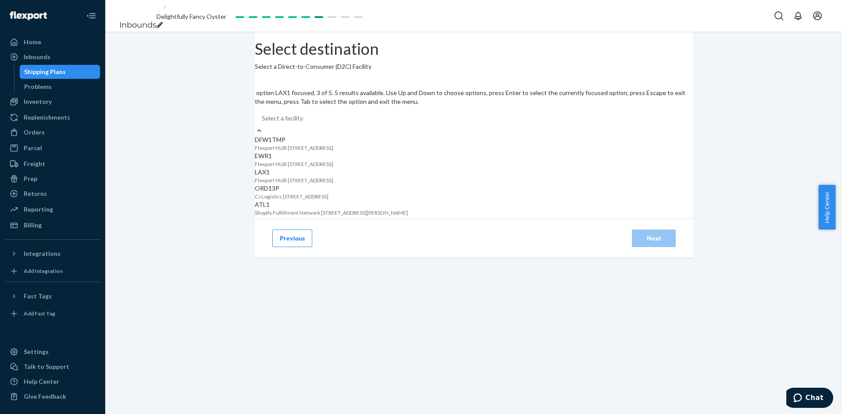
click at [477, 184] on p "Flexport HUB [STREET_ADDRESS]" at bounding box center [474, 180] width 438 height 7
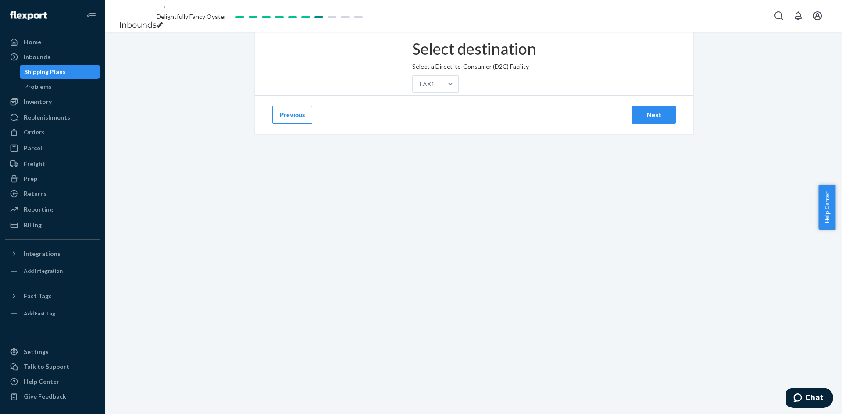
click at [642, 119] on div "Next" at bounding box center [653, 114] width 29 height 9
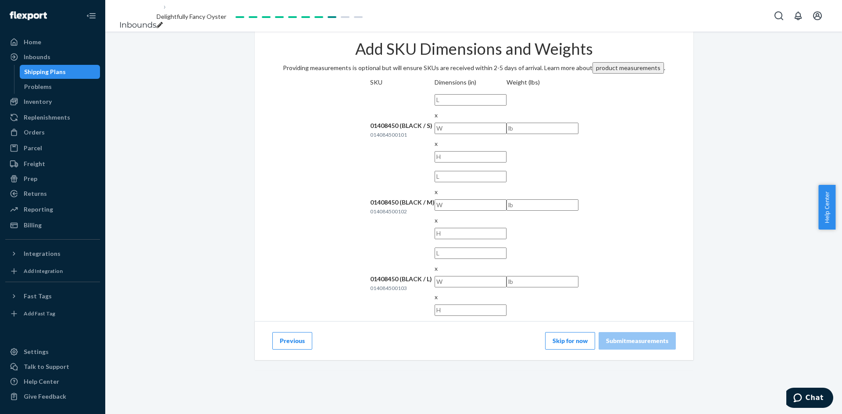
click at [568, 332] on button "Skip for now" at bounding box center [570, 341] width 50 height 18
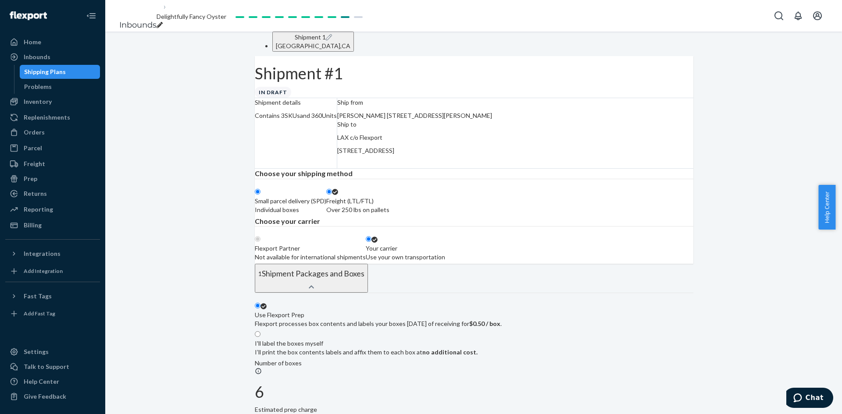
radio input "true"
radio input "false"
radio input "true"
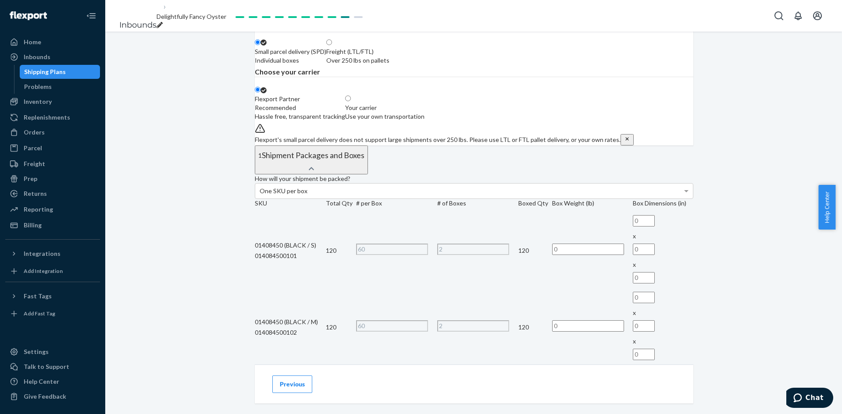
scroll to position [175, 0]
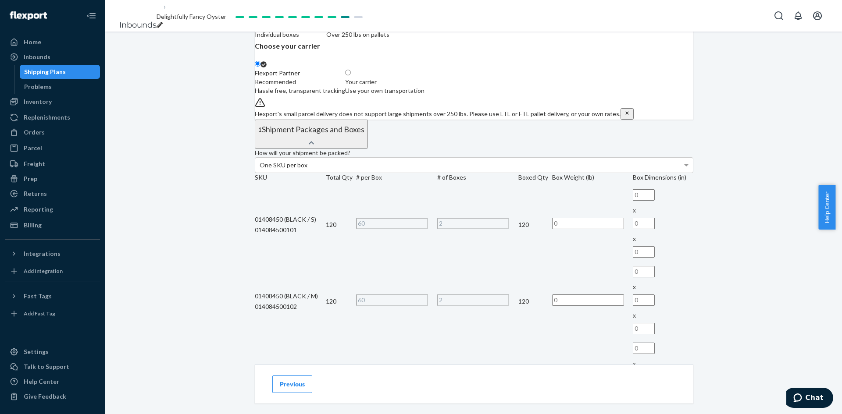
click at [351, 77] on span at bounding box center [351, 72] width 0 height 7
click at [351, 75] on input "Your carrier Use your own transportation" at bounding box center [348, 73] width 6 height 6
radio input "true"
radio input "false"
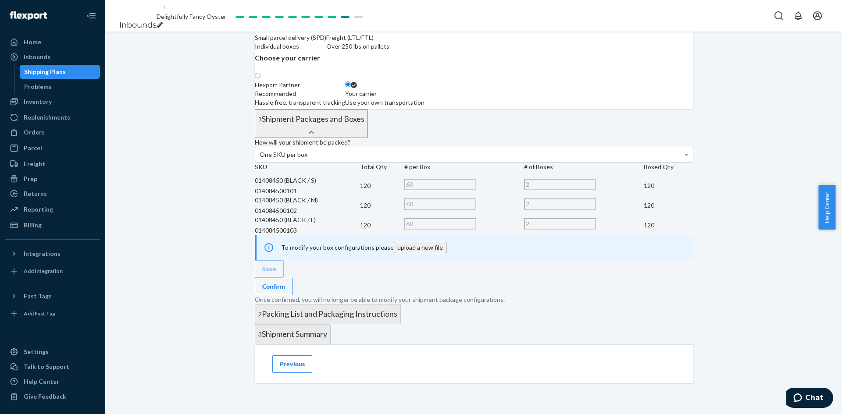
scroll to position [438, 0]
click at [285, 282] on div "Confirm" at bounding box center [273, 286] width 23 height 9
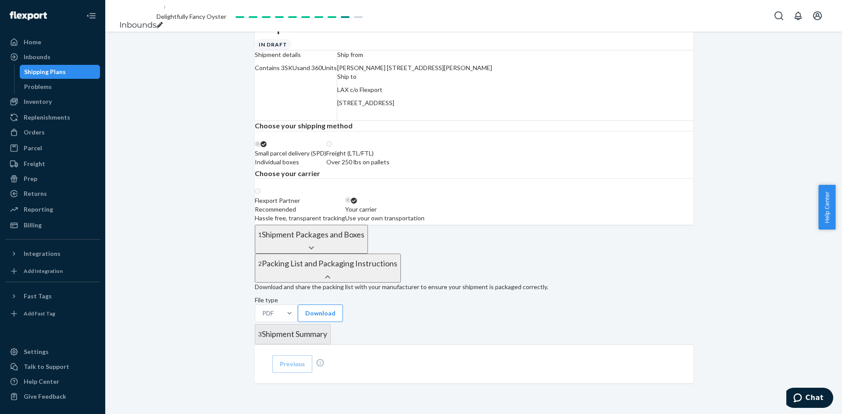
scroll to position [235, 0]
click at [316, 305] on button "Download" at bounding box center [320, 314] width 45 height 18
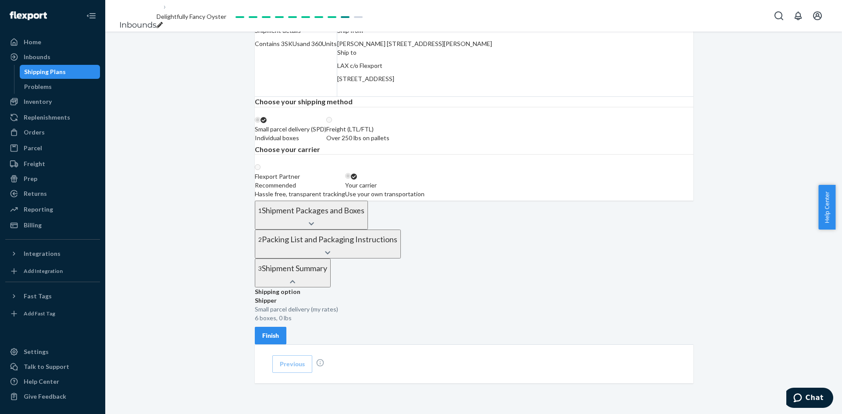
click at [497, 310] on div "Shipping option Shipper Small parcel delivery (my rates) 6 boxes, 0 lbs Finish" at bounding box center [474, 316] width 438 height 57
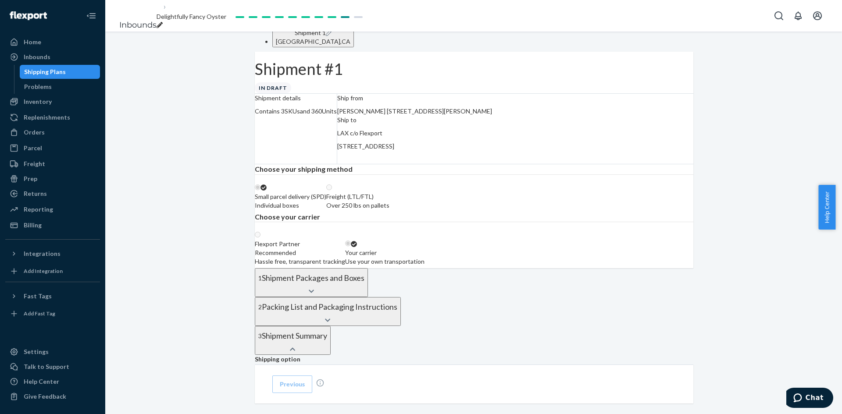
scroll to position [0, 0]
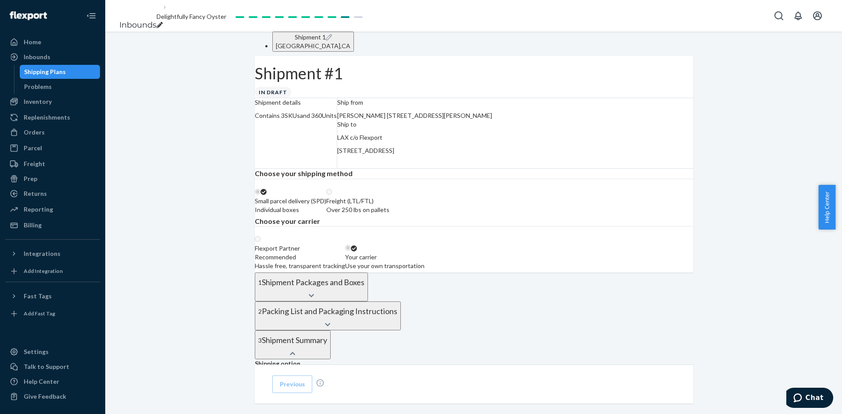
click at [226, 21] on div "breadcrumbs" at bounding box center [192, 25] width 70 height 9
type input "WithyPO1"
click at [775, 217] on div "Shipment 1 [GEOGRAPHIC_DATA] Shipment #1 In draft Shipment details Contains 3 S…" at bounding box center [473, 259] width 737 height 455
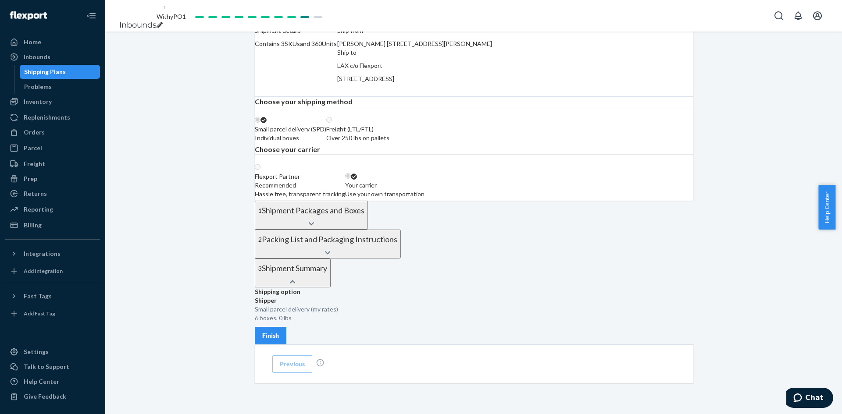
scroll to position [219, 0]
click at [314, 221] on icon at bounding box center [311, 224] width 5 height 6
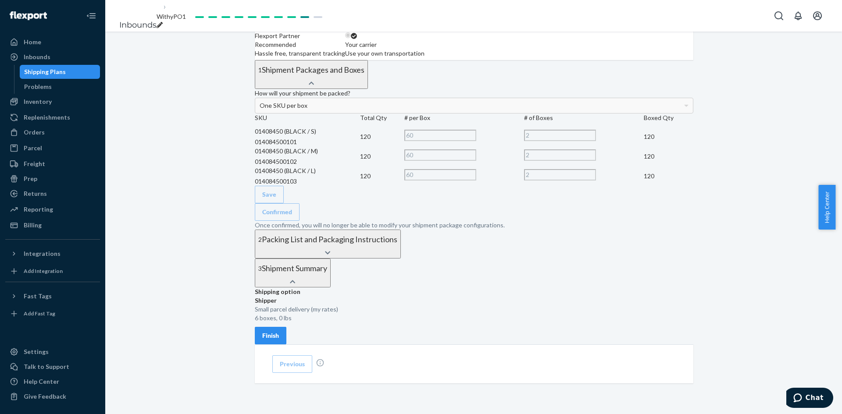
scroll to position [351, 0]
click at [458, 146] on td at bounding box center [474, 146] width 438 height 0
click at [331, 251] on icon at bounding box center [327, 252] width 5 height 3
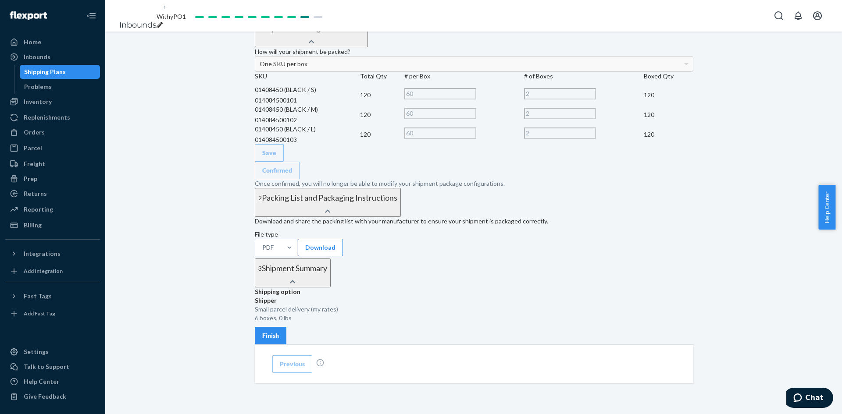
scroll to position [585, 0]
click at [279, 331] on div "Finish" at bounding box center [270, 335] width 17 height 9
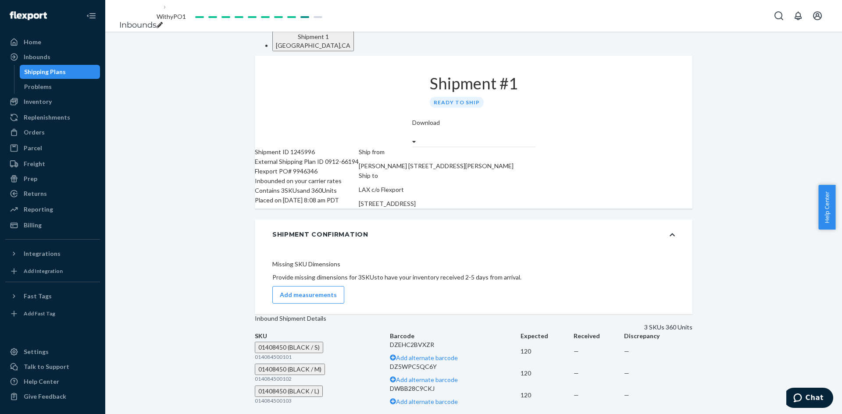
scroll to position [0, 0]
click at [30, 55] on div "Inbounds" at bounding box center [37, 57] width 27 height 9
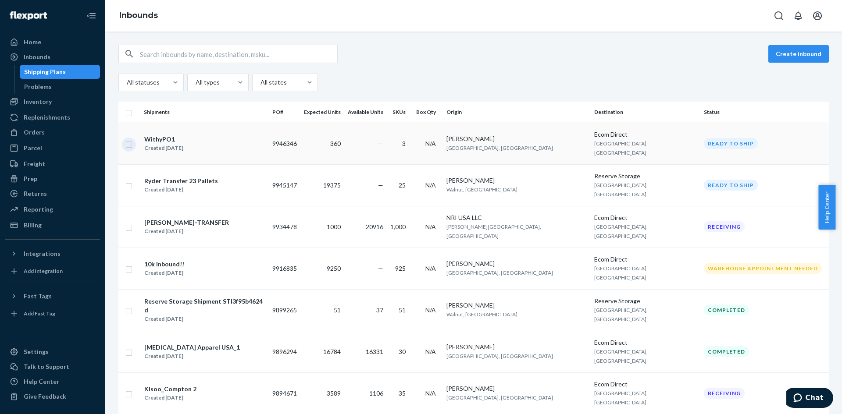
click at [129, 139] on input "checkbox" at bounding box center [128, 143] width 7 height 9
click at [737, 55] on div "Delete" at bounding box center [739, 54] width 29 height 9
checkbox input "false"
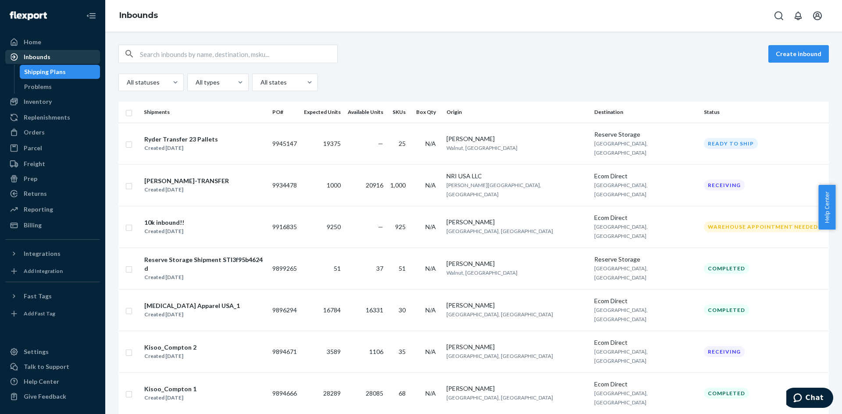
click at [26, 57] on div "Inbounds" at bounding box center [37, 57] width 27 height 9
click at [32, 40] on div "Home" at bounding box center [33, 42] width 18 height 9
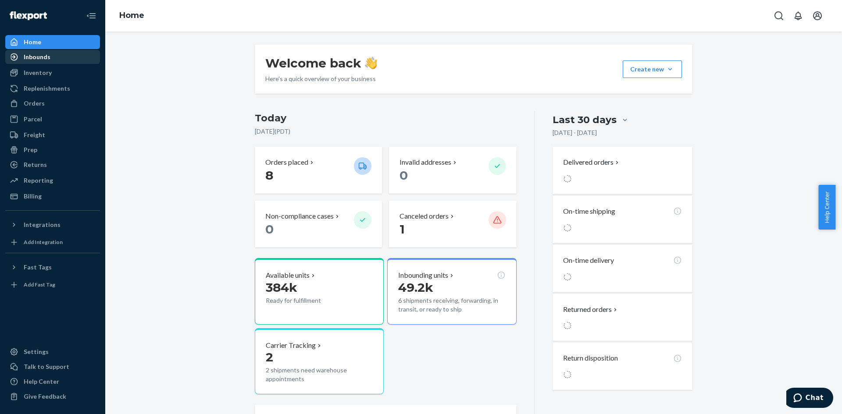
click at [28, 55] on div "Inbounds" at bounding box center [37, 57] width 27 height 9
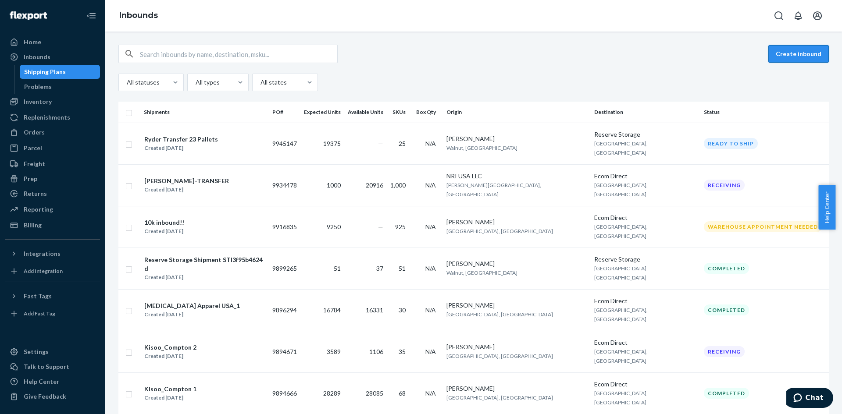
click at [773, 50] on button "Create inbound" at bounding box center [798, 54] width 61 height 18
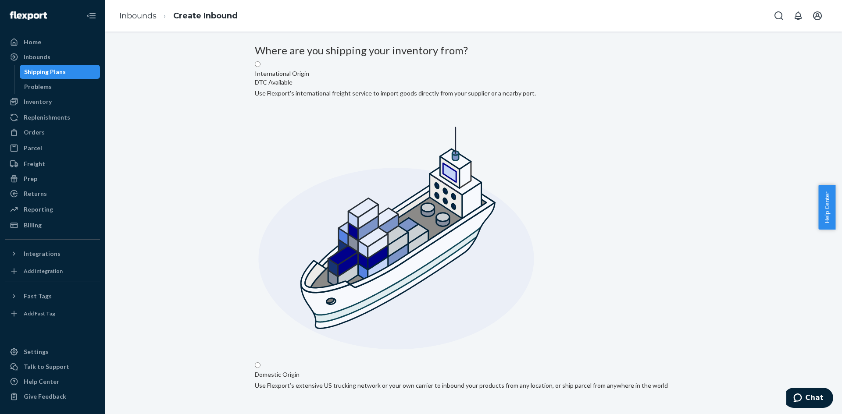
click at [260, 363] on input "Domestic Origin Use Flexport’s extensive US trucking network or your own carrie…" at bounding box center [258, 366] width 6 height 6
radio input "true"
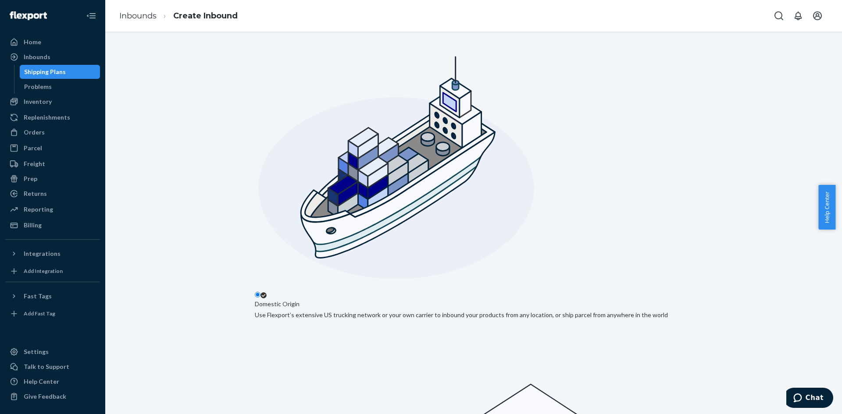
scroll to position [72, 0]
type input "[PERSON_NAME]"
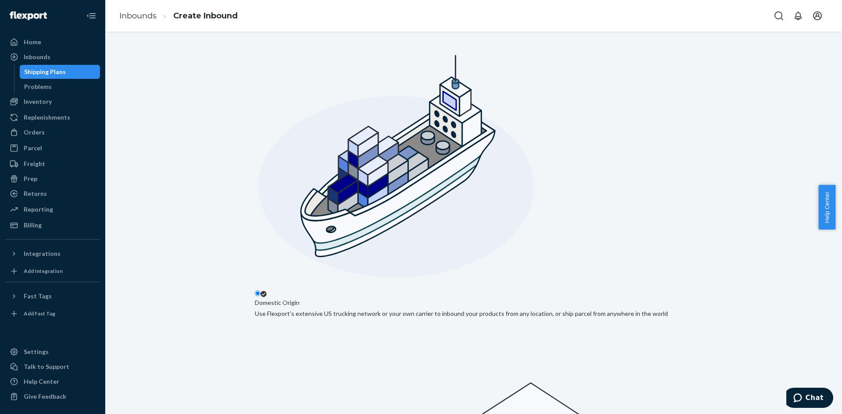
paste input "[STREET_ADDRESS],"
type input "E 50th St"
type input "[GEOGRAPHIC_DATA]"
type input "CA"
type input "92404"
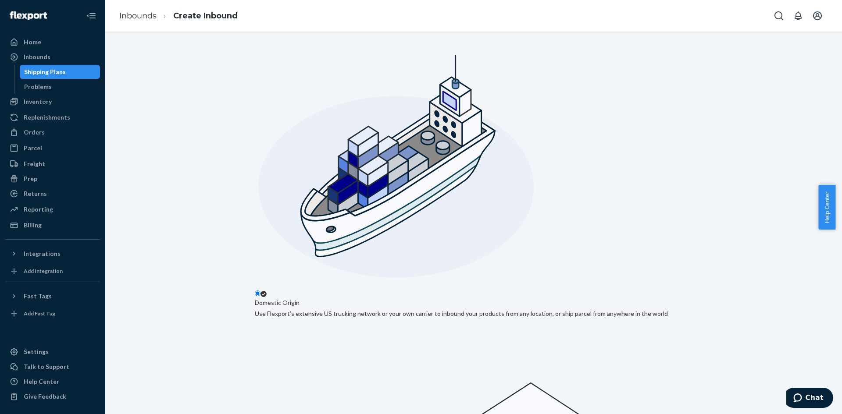
drag, startPoint x: 285, startPoint y: 184, endPoint x: 256, endPoint y: 188, distance: 28.7
paste input "[STREET_ADDRESS],"
type input "[STREET_ADDRESS]"
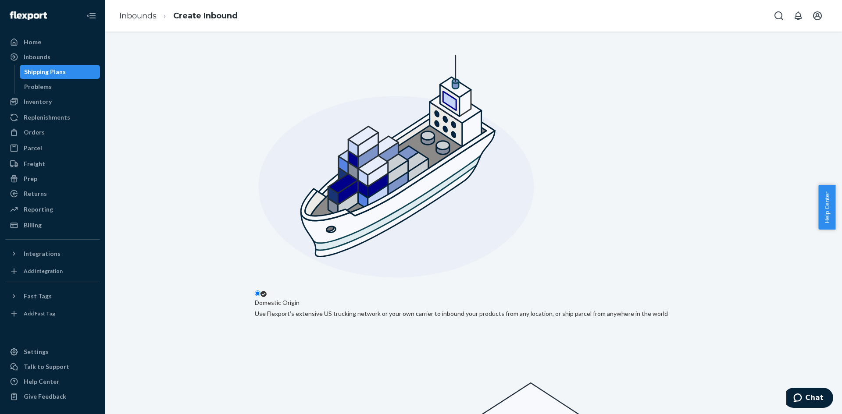
type input "[PERSON_NAME]"
type input "90058"
paste input "0912-66194"
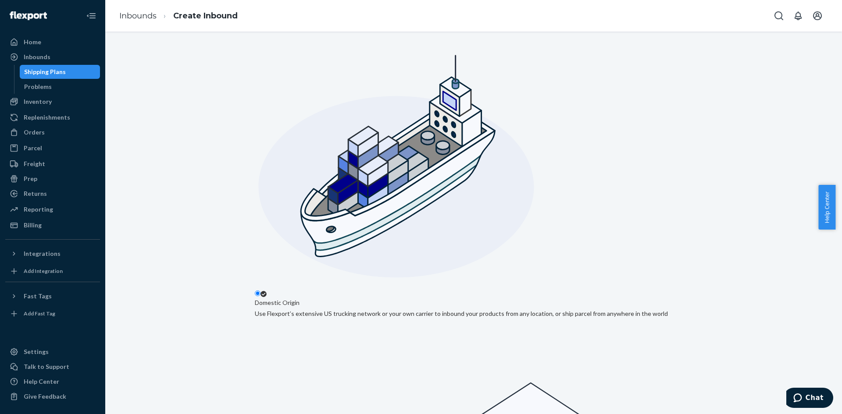
type input "Withy_0912-66194"
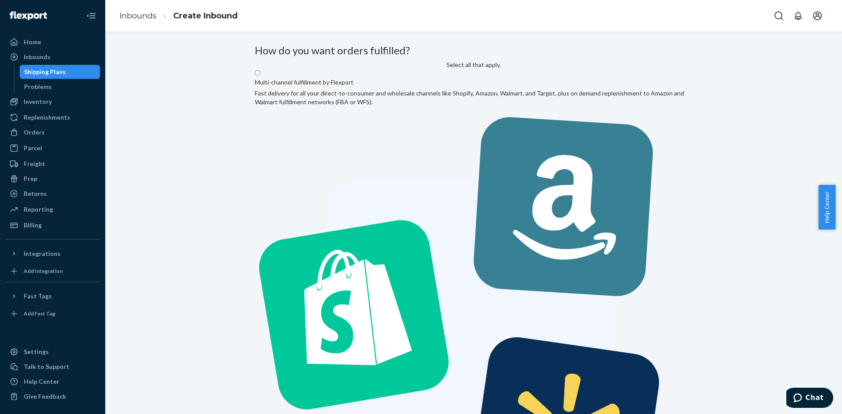
click at [411, 134] on label "Multi-channel fulfillment by Flexport Fast delivery for all your direct-to-cons…" at bounding box center [474, 307] width 438 height 477
click at [260, 76] on input "Multi-channel fulfillment by Flexport Fast delivery for all your direct-to-cons…" at bounding box center [258, 73] width 6 height 6
radio input "true"
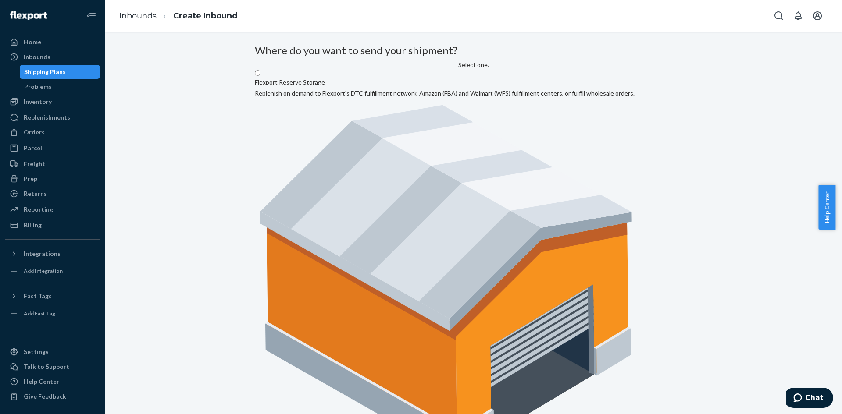
radio input "true"
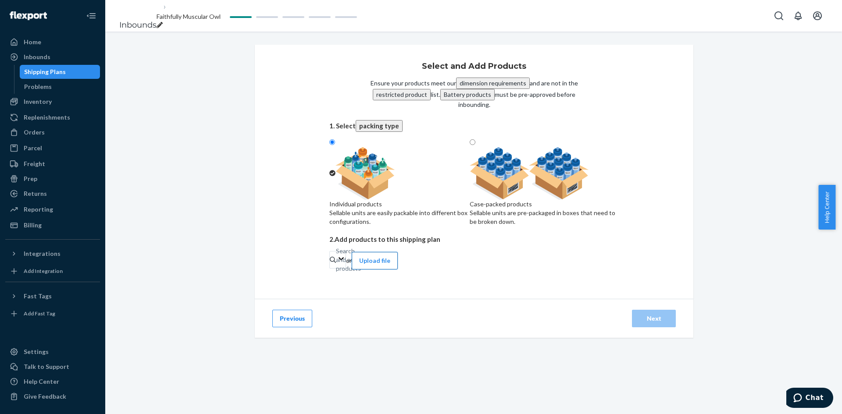
click at [398, 264] on button "Upload file" at bounding box center [375, 261] width 46 height 18
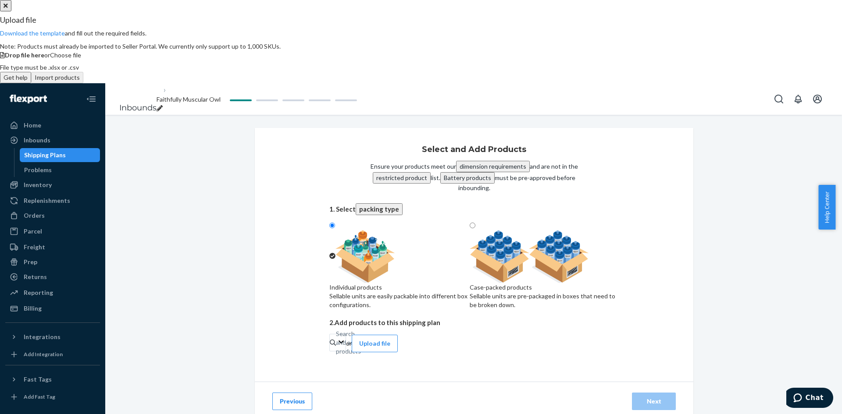
click at [81, 59] on span "Choose file" at bounding box center [65, 54] width 31 height 7
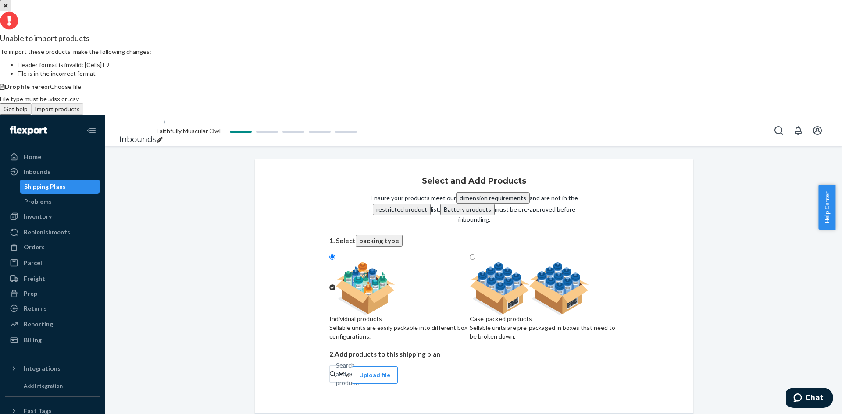
click at [8, 9] on icon "Close" at bounding box center [6, 6] width 4 height 6
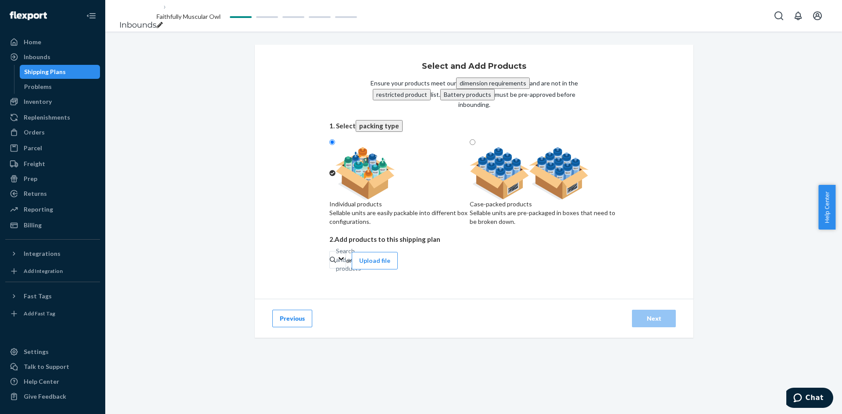
click at [510, 209] on div "Sellable units are pre-packaged in boxes that need to be broken down." at bounding box center [544, 218] width 149 height 18
click at [475, 145] on input "Case-packed products Sellable units are pre-packaged in boxes that need to be b…" at bounding box center [473, 142] width 6 height 6
radio input "true"
radio input "false"
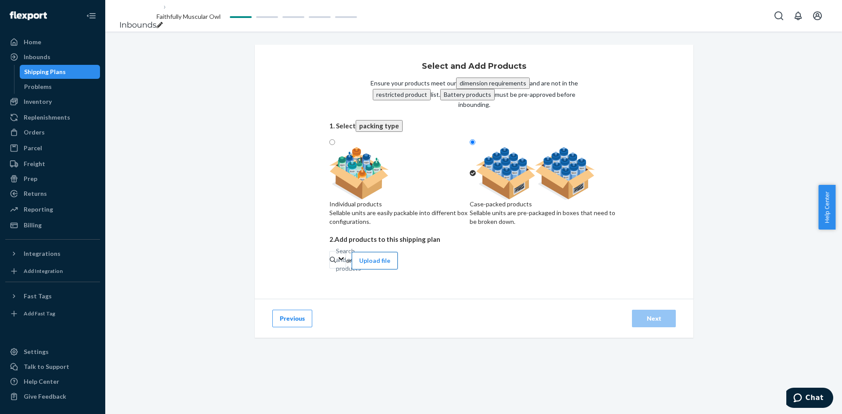
click at [398, 268] on button "Upload file" at bounding box center [375, 261] width 46 height 18
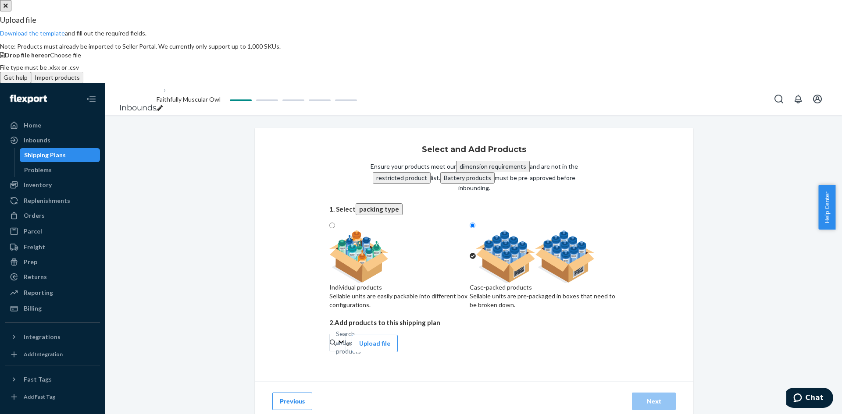
click at [81, 59] on span "Choose file" at bounding box center [65, 54] width 31 height 7
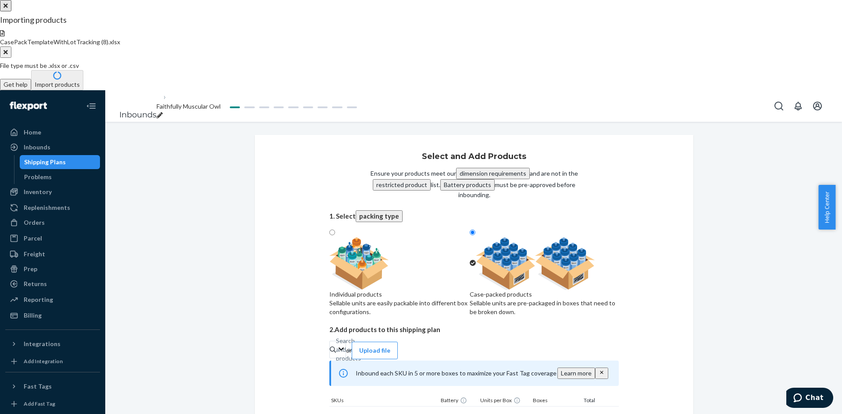
type input "2"
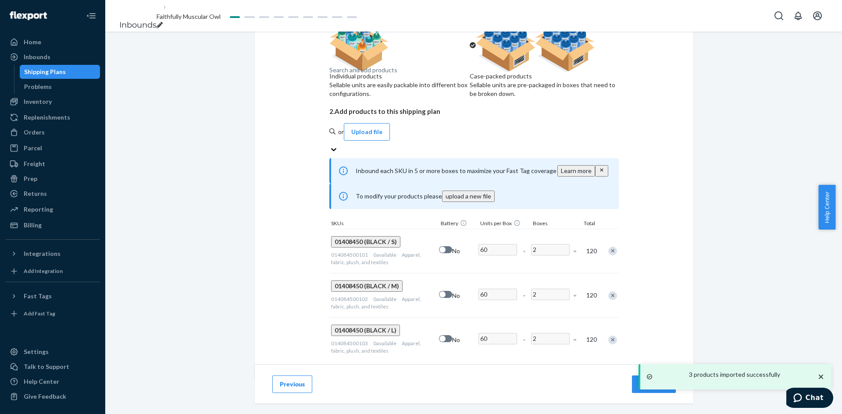
scroll to position [138, 0]
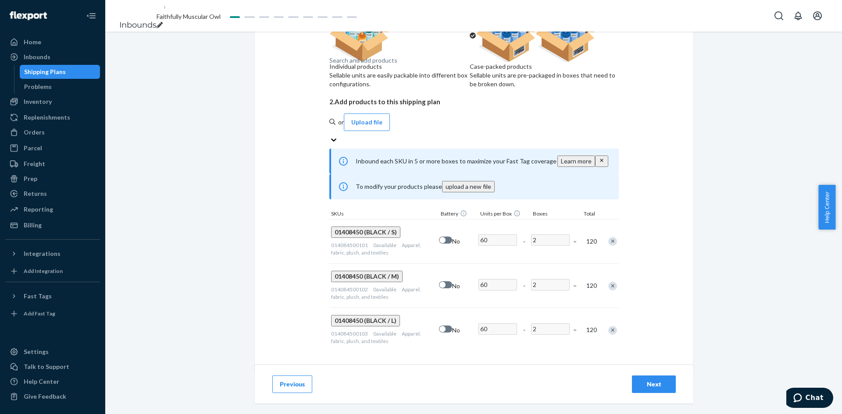
click at [645, 381] on div "Next" at bounding box center [653, 384] width 29 height 9
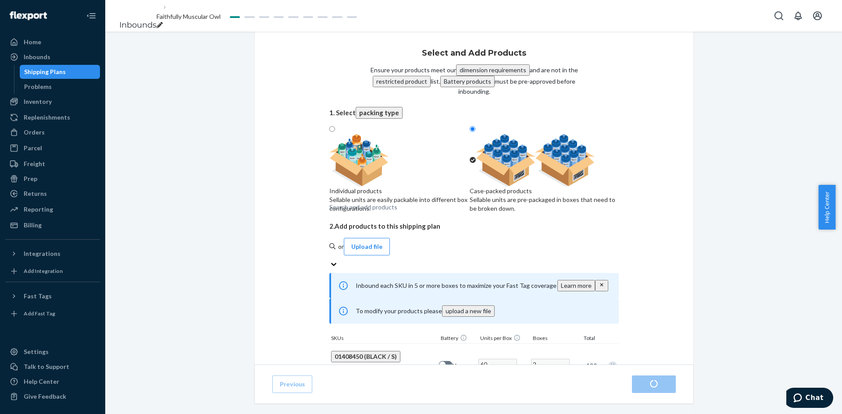
radio input "true"
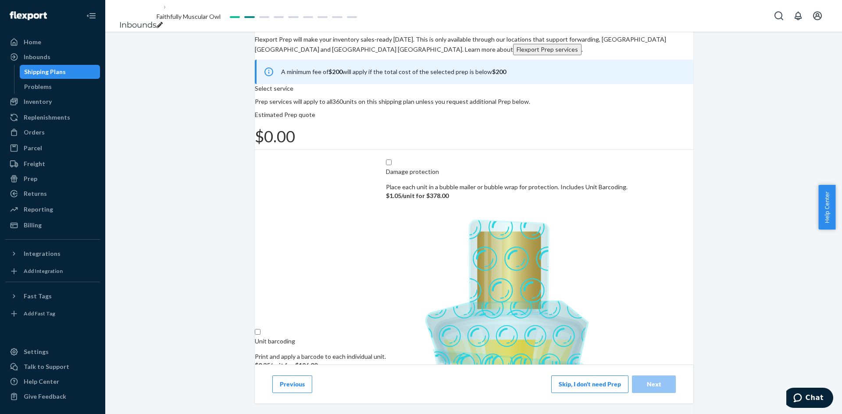
scroll to position [61, 0]
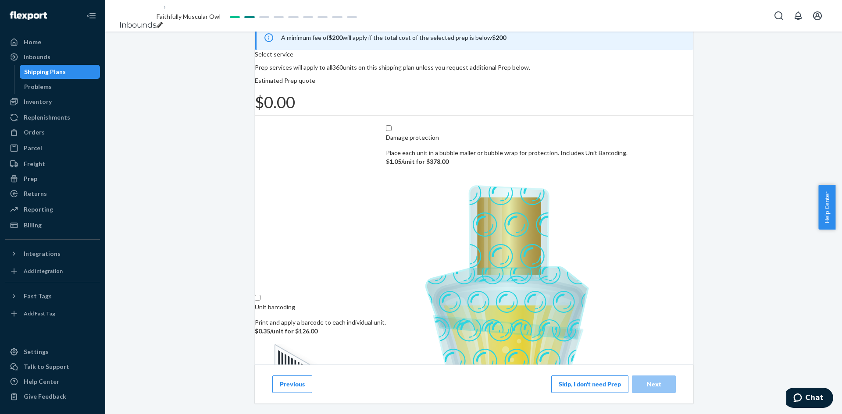
click at [566, 387] on button "Skip, I don't need Prep" at bounding box center [589, 385] width 77 height 18
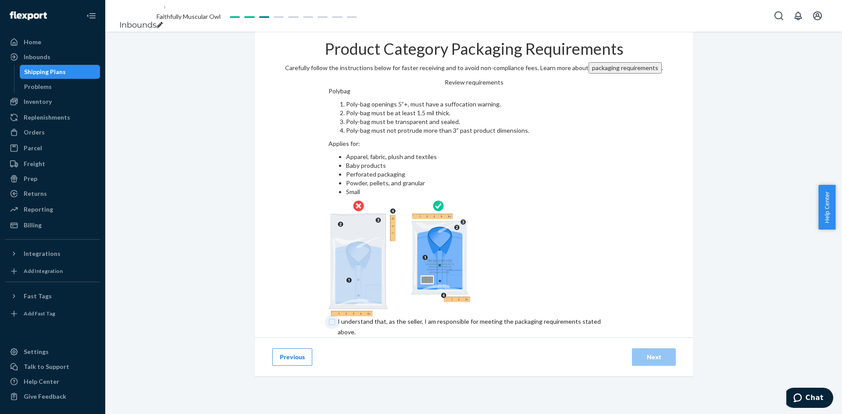
click at [328, 317] on input "checkbox" at bounding box center [474, 327] width 292 height 21
checkbox input "true"
click at [643, 353] on div "Next" at bounding box center [653, 357] width 29 height 9
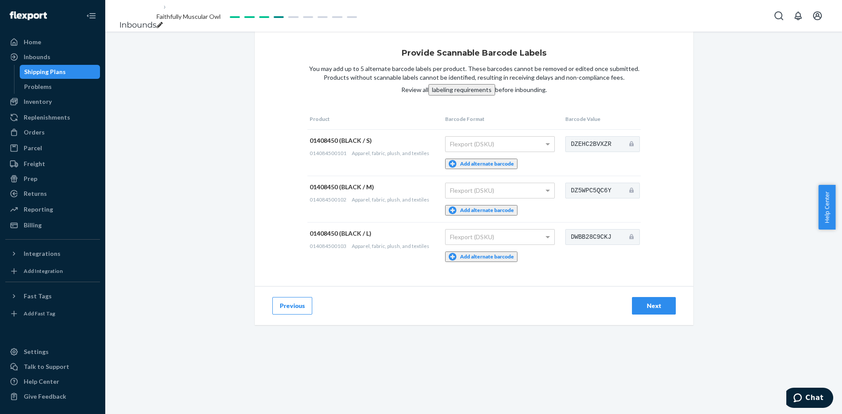
click at [163, 22] on icon "breadcrumbs" at bounding box center [160, 25] width 6 height 6
type input "WithyPO1"
click at [643, 305] on div "Next" at bounding box center [653, 306] width 29 height 9
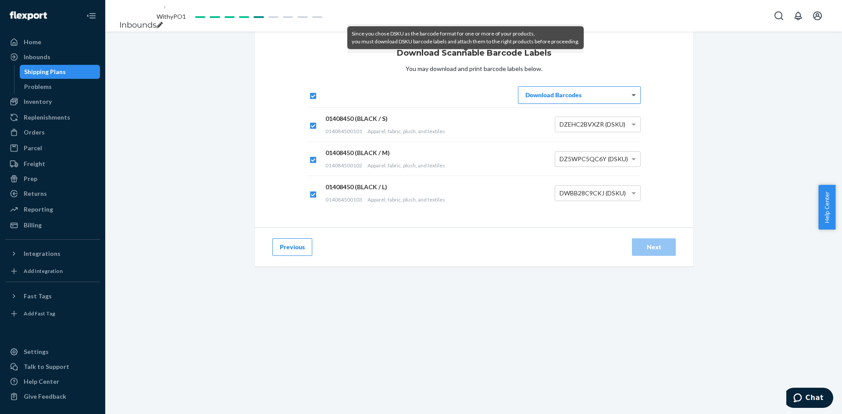
click at [631, 103] on span at bounding box center [634, 95] width 11 height 17
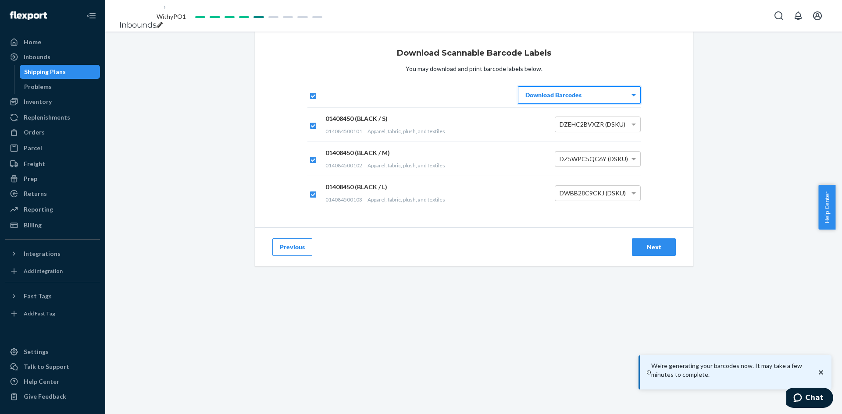
click at [766, 161] on div "Download Scannable Barcode Labels You may download and print barcode labels bel…" at bounding box center [473, 207] width 737 height 351
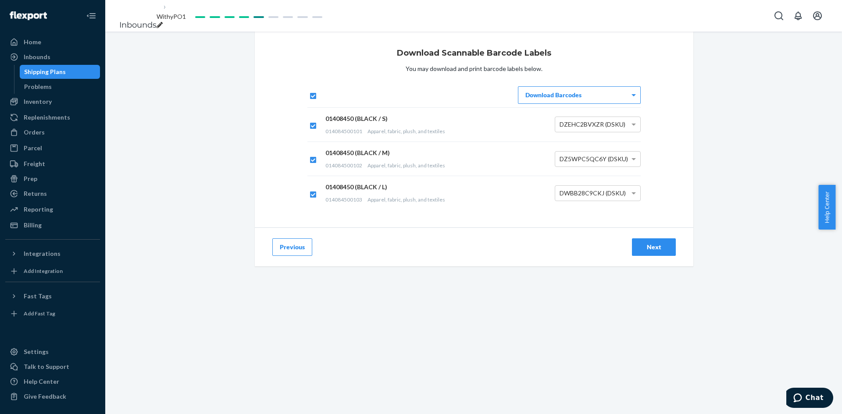
click at [640, 252] on div "Next" at bounding box center [653, 247] width 29 height 9
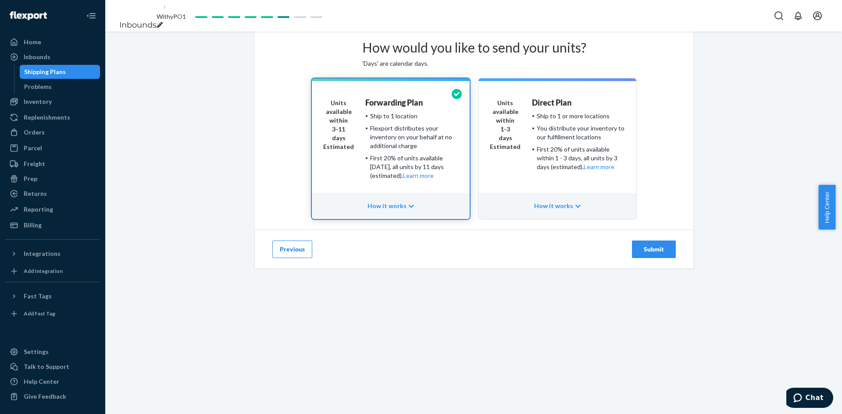
click at [574, 171] on div "First 20% of units available within 1 - 3 days, all units by 3 days (estimated)…" at bounding box center [581, 158] width 88 height 26
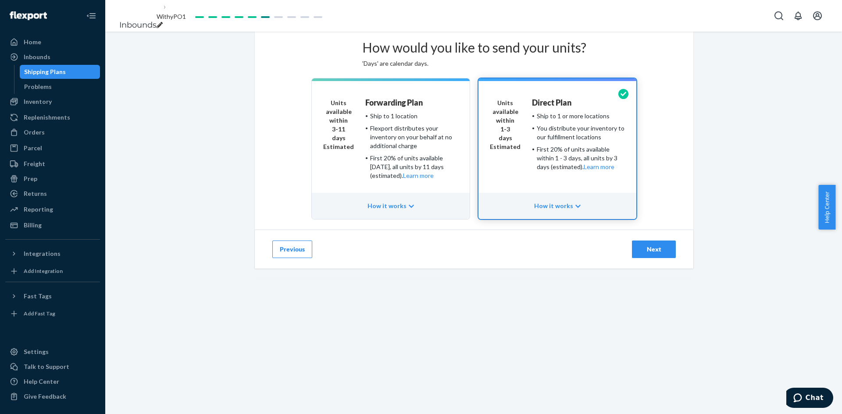
click at [640, 254] on div "Next" at bounding box center [653, 249] width 29 height 9
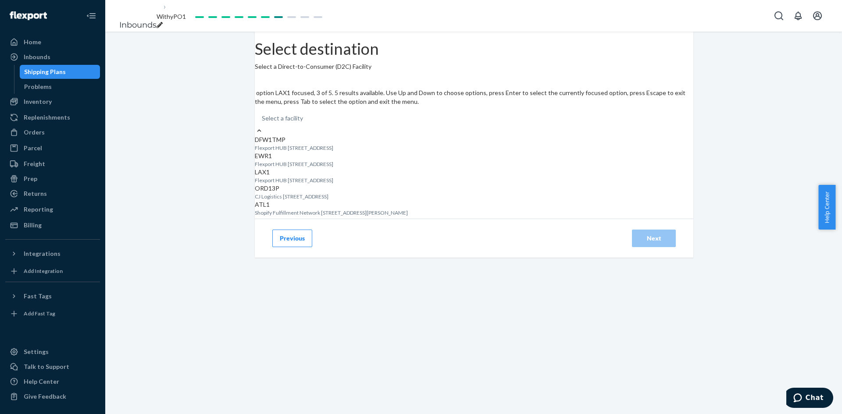
click at [491, 184] on div "LAX1 Flexport HUB [STREET_ADDRESS]" at bounding box center [474, 176] width 438 height 16
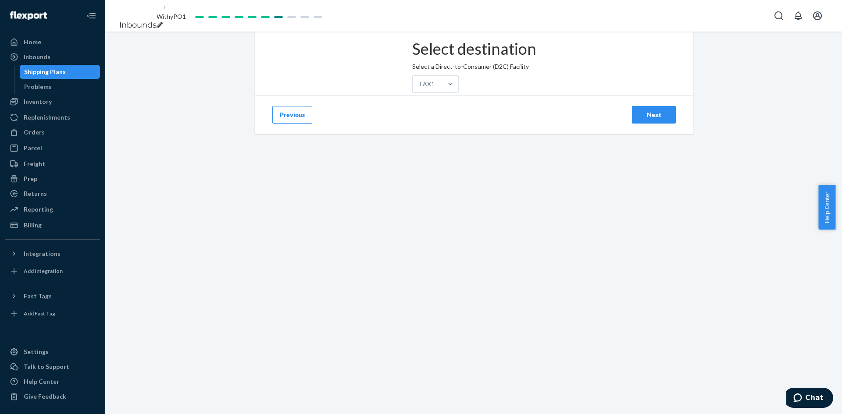
click at [646, 119] on div "Next" at bounding box center [653, 114] width 29 height 9
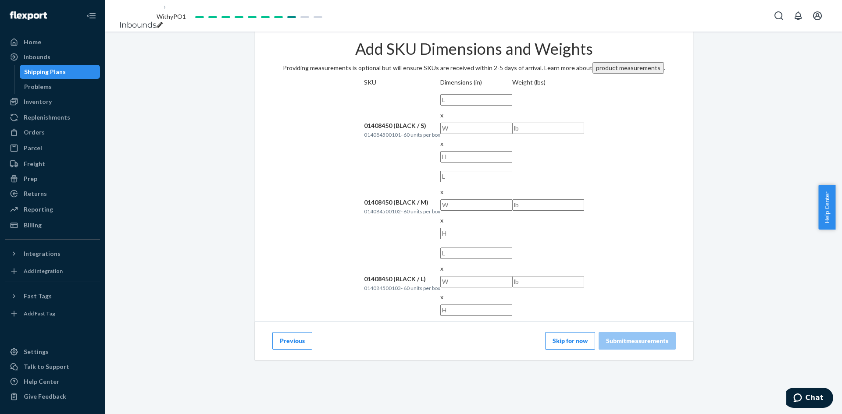
click at [570, 332] on button "Skip for now" at bounding box center [570, 341] width 50 height 18
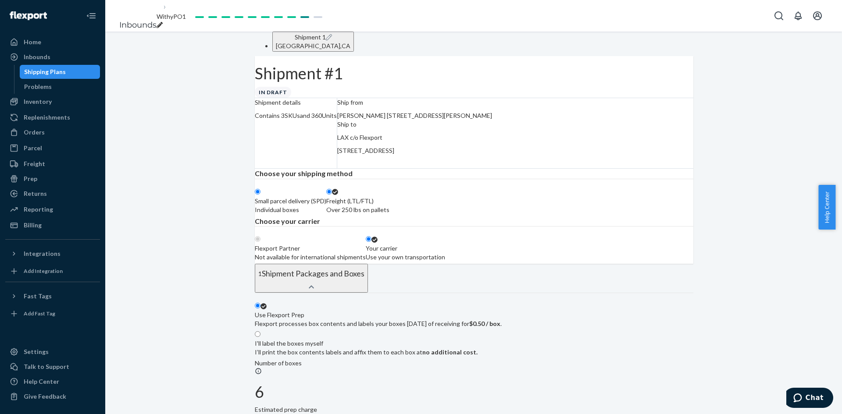
radio input "true"
radio input "false"
radio input "true"
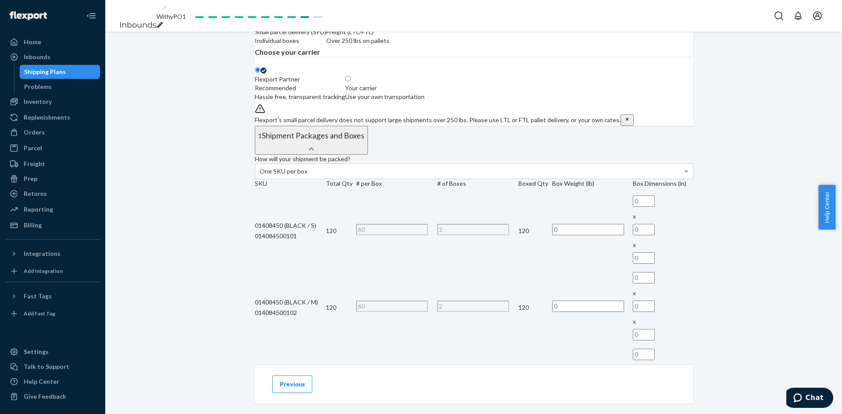
scroll to position [175, 0]
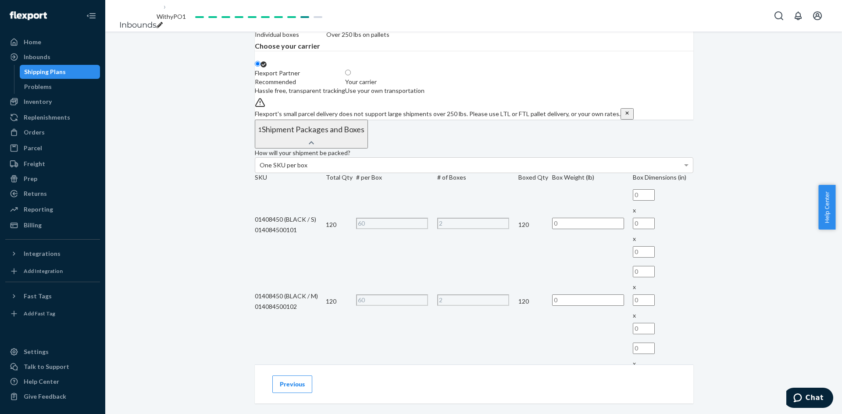
click at [424, 86] on div "Your carrier" at bounding box center [384, 82] width 79 height 9
click at [351, 75] on input "Your carrier Use your own transportation" at bounding box center [348, 73] width 6 height 6
radio input "true"
radio input "false"
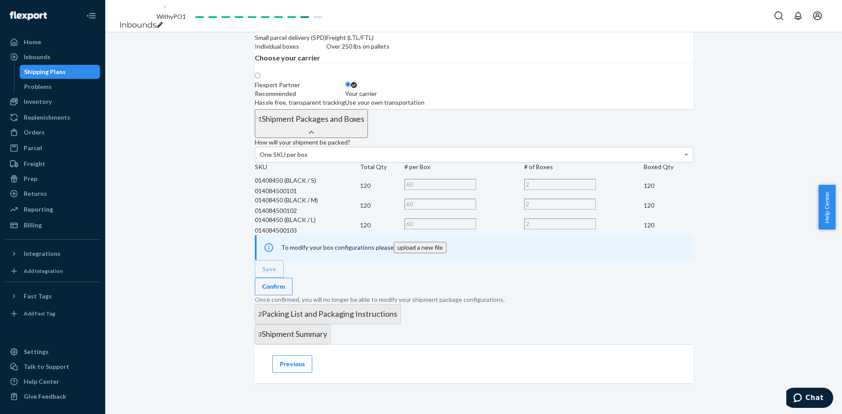
scroll to position [158, 0]
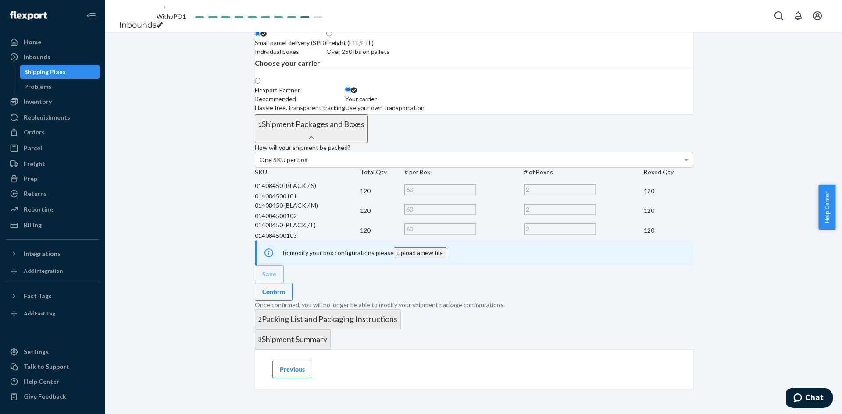
click at [389, 56] on div "Over 250 lbs on pallets" at bounding box center [357, 51] width 63 height 9
click at [332, 36] on input "Freight (LTL/FTL) Over 250 lbs on pallets" at bounding box center [329, 34] width 6 height 6
radio input "true"
radio input "false"
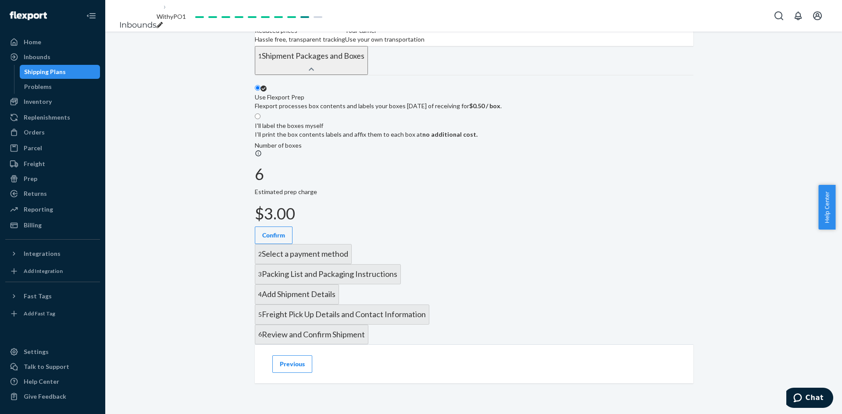
scroll to position [378, 0]
click at [477, 130] on p "I’ll print the box contents labels and affix them to each box at no additional …" at bounding box center [366, 134] width 223 height 9
click at [260, 114] on input "I'll label the boxes myself I’ll print the box contents labels and affix them t…" at bounding box center [258, 117] width 6 height 6
radio input "true"
radio input "false"
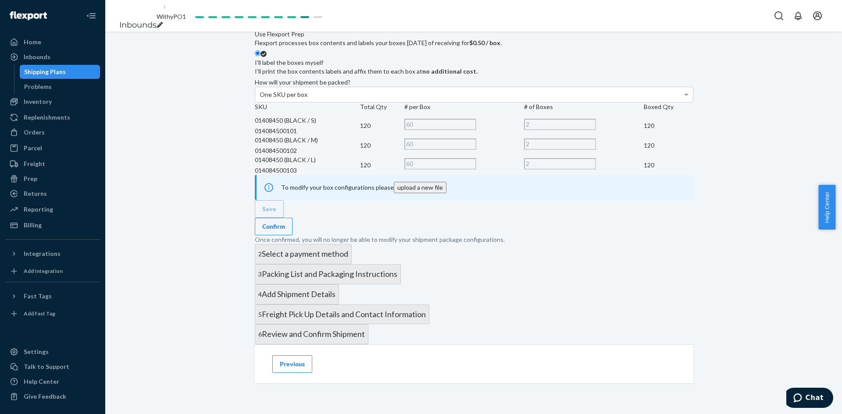
scroll to position [553, 0]
click at [285, 222] on div "Confirm" at bounding box center [273, 226] width 23 height 9
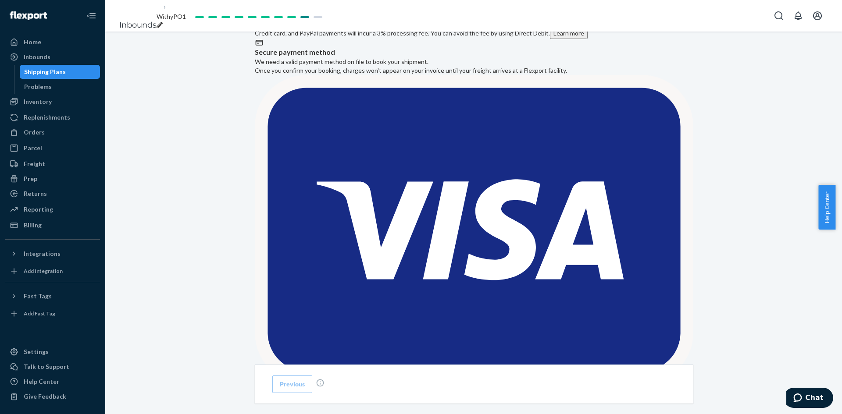
scroll to position [371, 0]
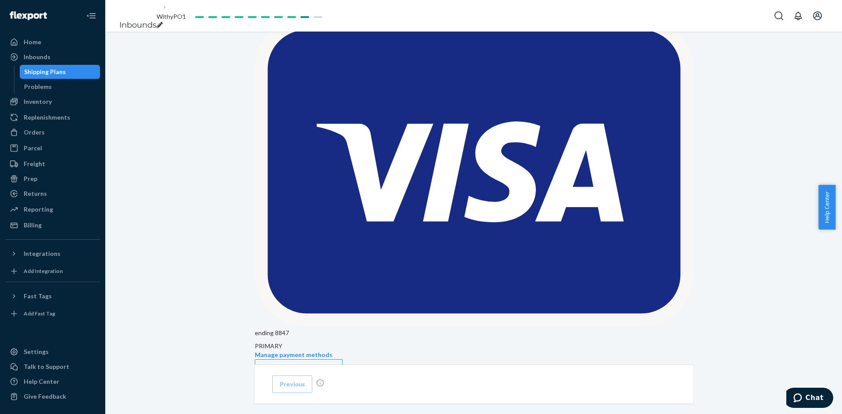
click at [326, 364] on div "Confirm payment method" at bounding box center [298, 368] width 73 height 9
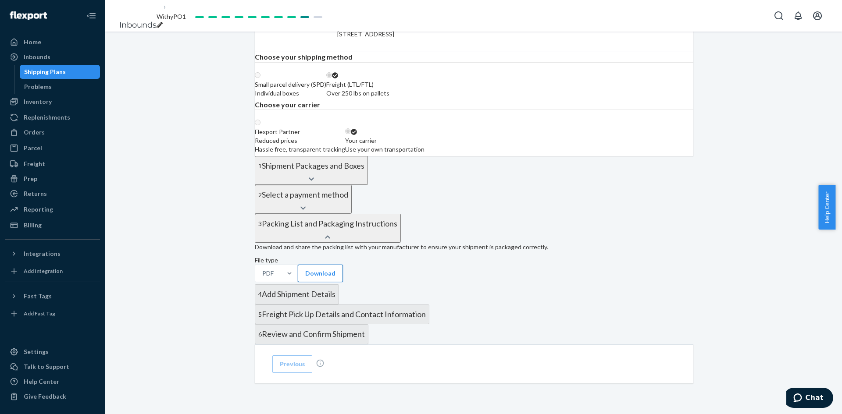
click at [310, 265] on button "Download" at bounding box center [320, 274] width 45 height 18
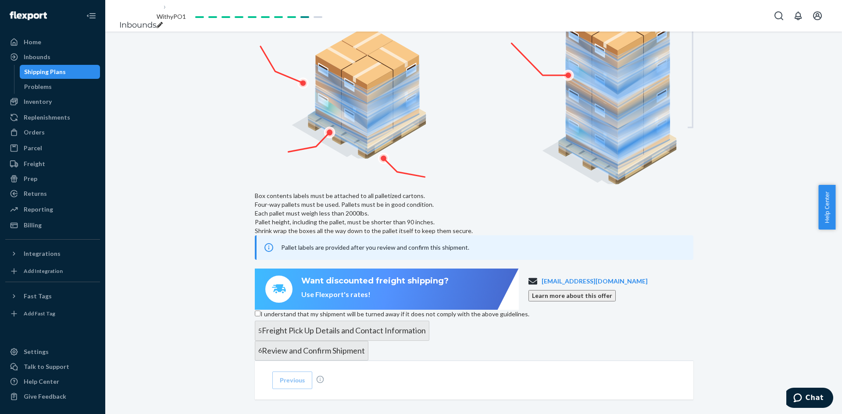
scroll to position [595, 0]
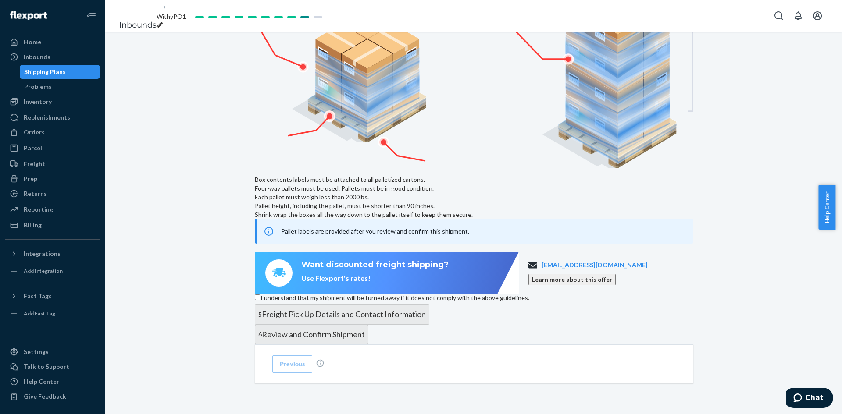
click at [260, 299] on input "I understand that my shipment will be turned away if it does not comply with th…" at bounding box center [258, 298] width 6 height 6
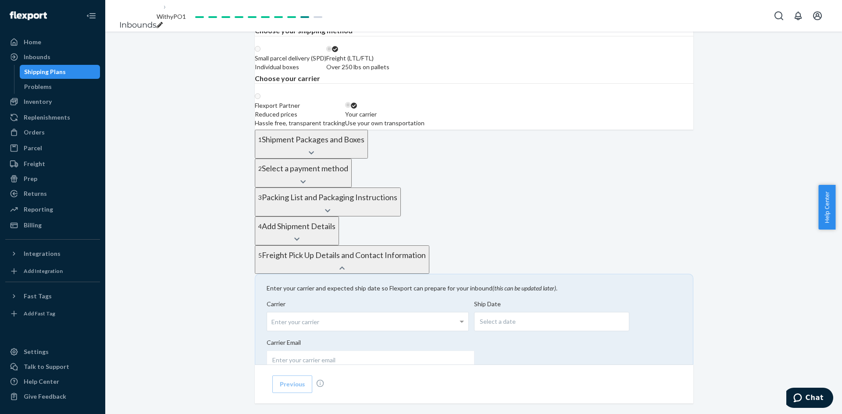
scroll to position [0, 0]
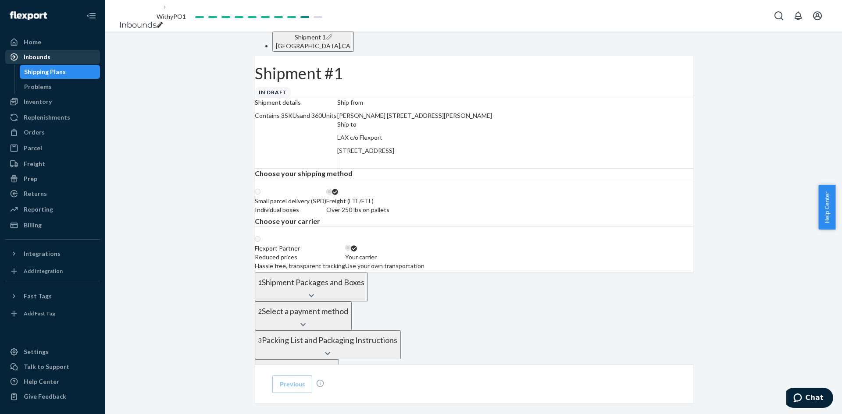
click at [30, 53] on div "Inbounds" at bounding box center [37, 57] width 27 height 9
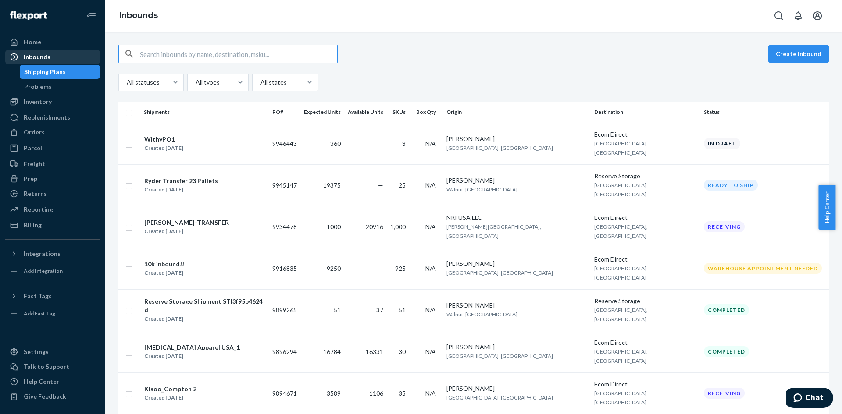
click at [31, 54] on div "Inbounds" at bounding box center [37, 57] width 27 height 9
click at [38, 72] on div "Shipping Plans" at bounding box center [45, 72] width 42 height 9
click at [259, 140] on div "WithyPO1 Created [DATE]" at bounding box center [204, 144] width 121 height 18
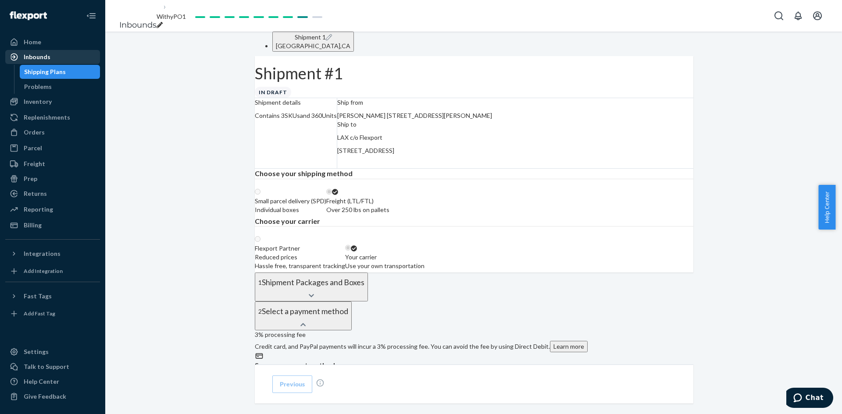
click at [38, 53] on div "Inbounds" at bounding box center [37, 57] width 27 height 9
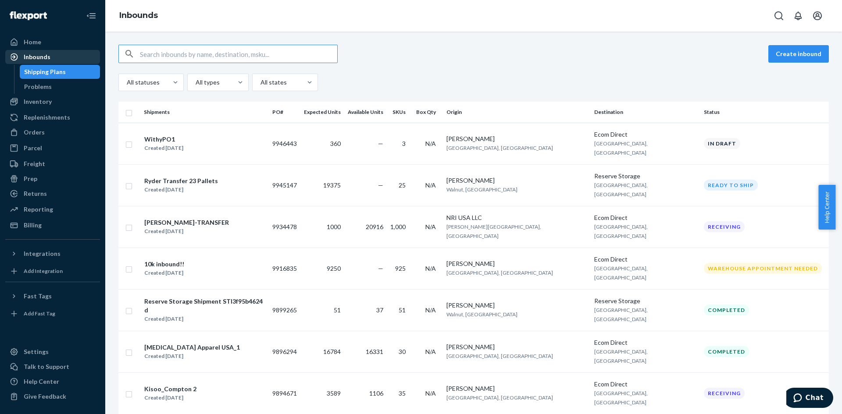
click at [37, 56] on div "Inbounds" at bounding box center [37, 57] width 27 height 9
click at [130, 139] on input "checkbox" at bounding box center [128, 143] width 7 height 9
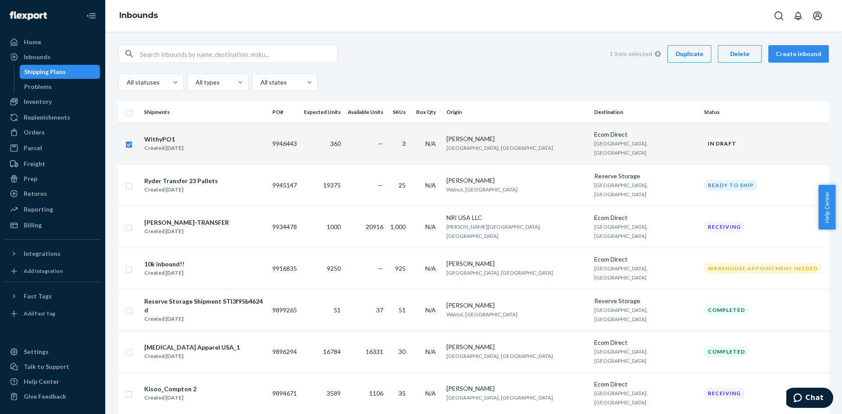
click at [743, 50] on div "Delete" at bounding box center [739, 54] width 29 height 9
checkbox input "false"
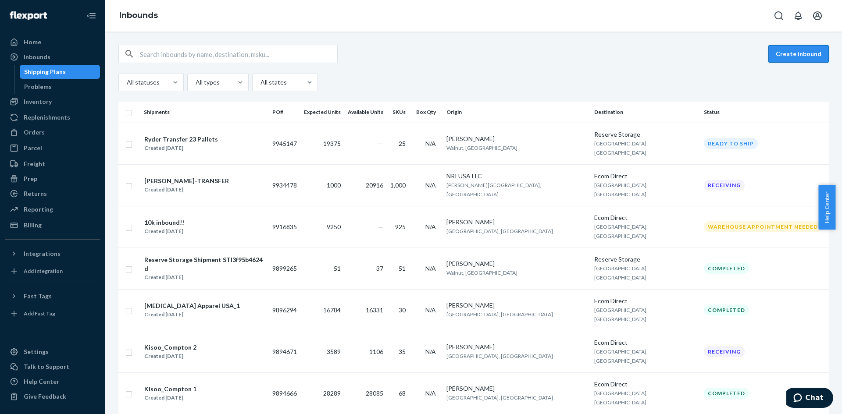
click at [778, 53] on button "Create inbound" at bounding box center [798, 54] width 61 height 18
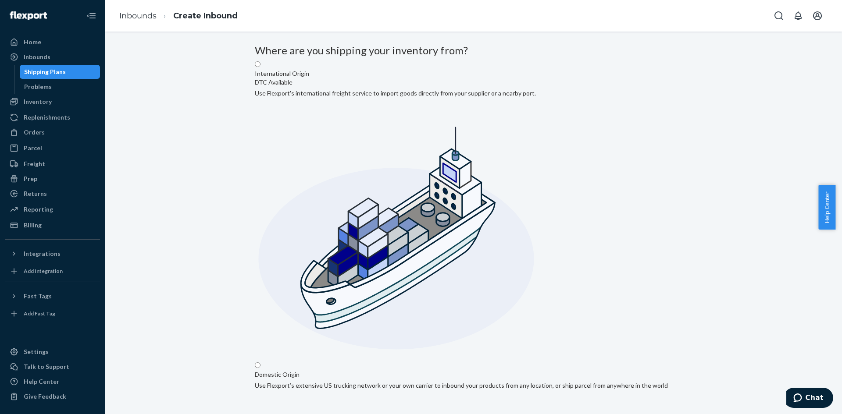
click at [260, 363] on input "Domestic Origin Use Flexport’s extensive US trucking network or your own carrie…" at bounding box center [258, 366] width 6 height 6
radio input "true"
type input "[PERSON_NAME]"
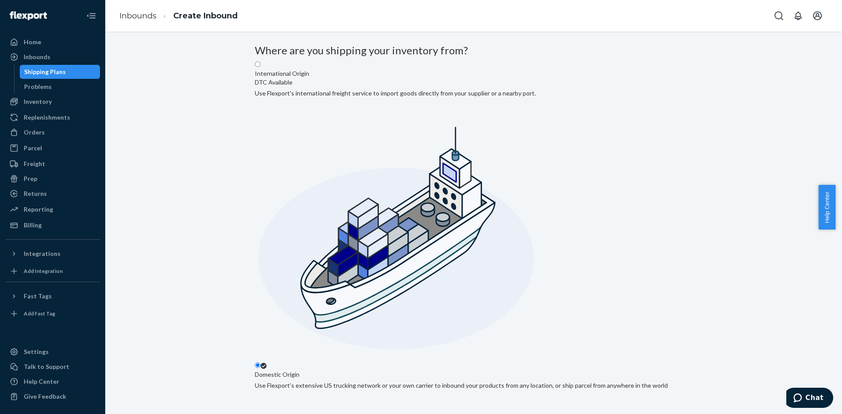
type input "[STREET_ADDRESS]"
type input "[PERSON_NAME]"
type input "CA"
type input "90058"
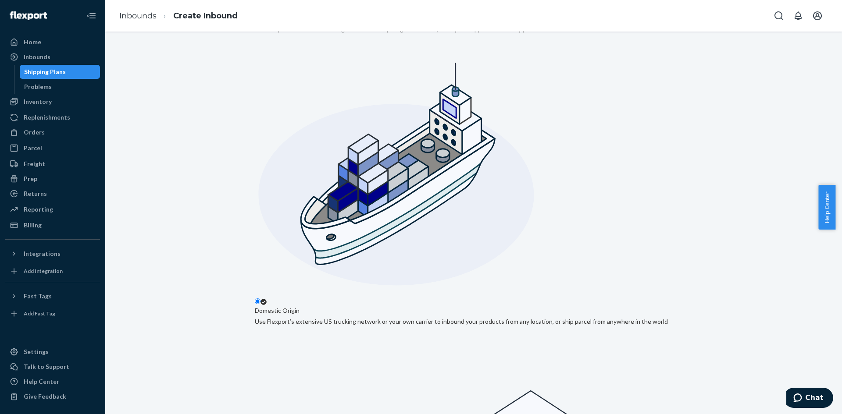
scroll to position [72, 0]
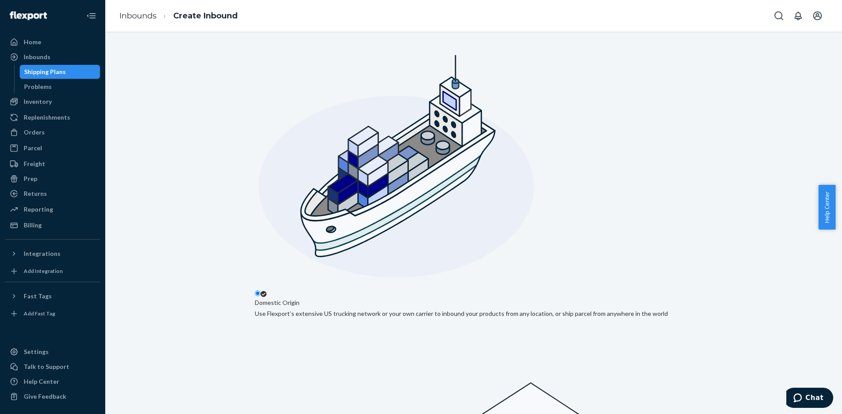
paste input "0912-66194"
type input "Withy_0912-66194"
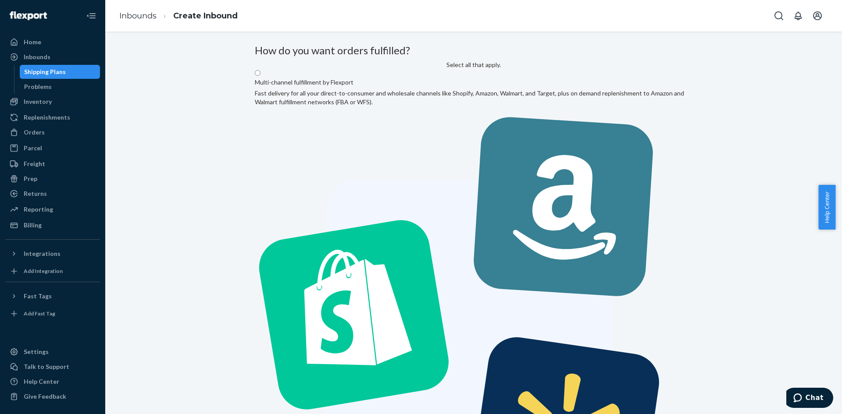
click at [448, 146] on label "Multi-channel fulfillment by Flexport Fast delivery for all your direct-to-cons…" at bounding box center [474, 307] width 438 height 477
click at [260, 76] on input "Multi-channel fulfillment by Flexport Fast delivery for all your direct-to-cons…" at bounding box center [258, 73] width 6 height 6
radio input "true"
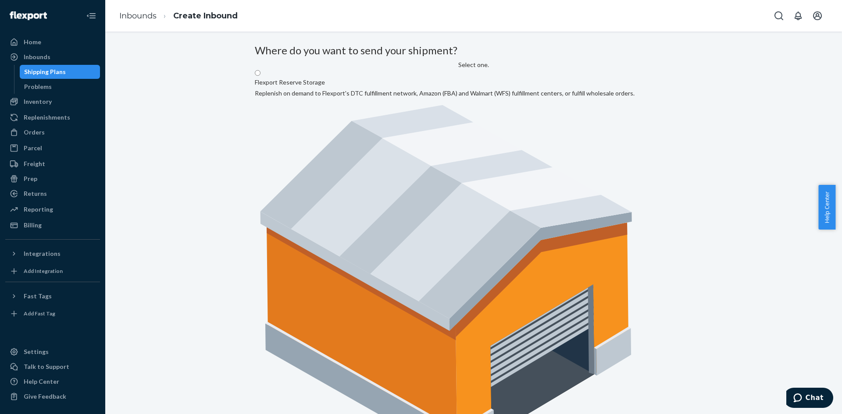
radio input "true"
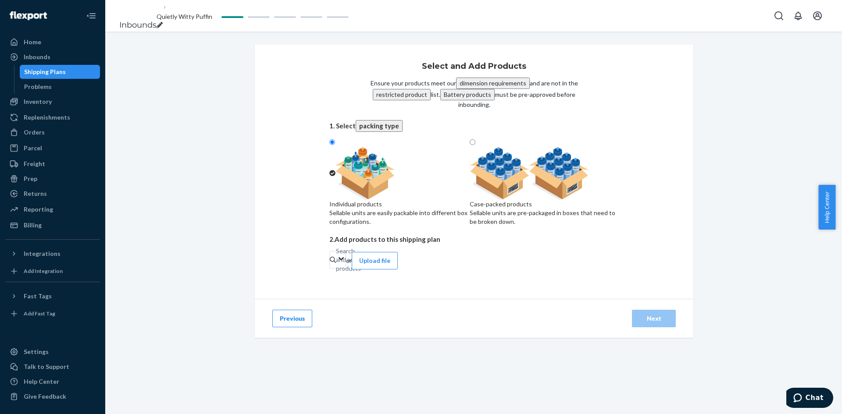
click at [525, 218] on div "Sellable units are pre-packaged in boxes that need to be broken down." at bounding box center [544, 218] width 149 height 18
click at [475, 145] on input "Case-packed products Sellable units are pre-packaged in boxes that need to be b…" at bounding box center [473, 142] width 6 height 6
radio input "true"
radio input "false"
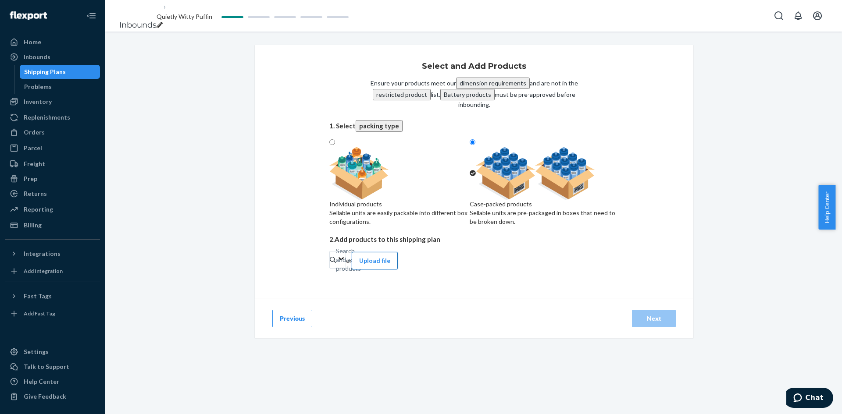
click at [398, 268] on button "Upload file" at bounding box center [375, 261] width 46 height 18
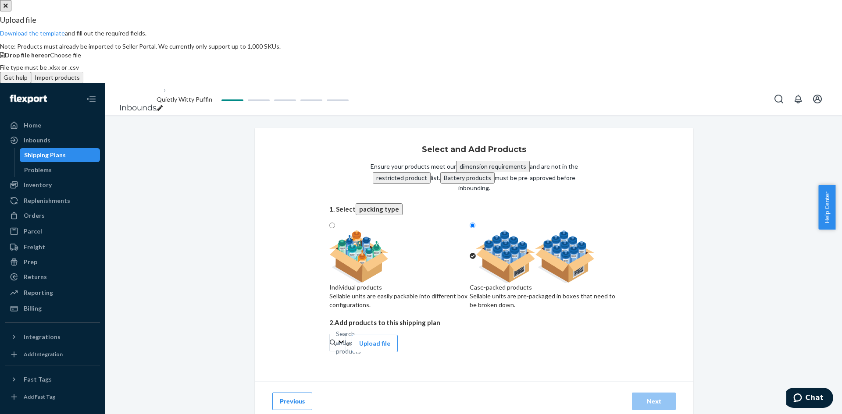
click at [81, 59] on span "Choose file" at bounding box center [65, 54] width 31 height 7
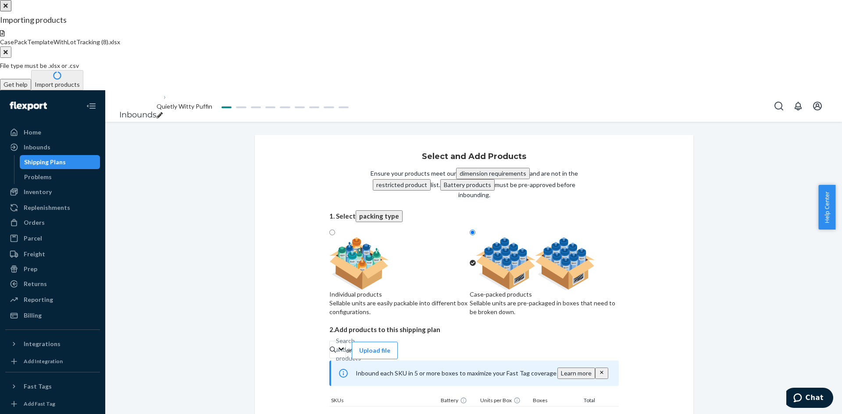
type input "2"
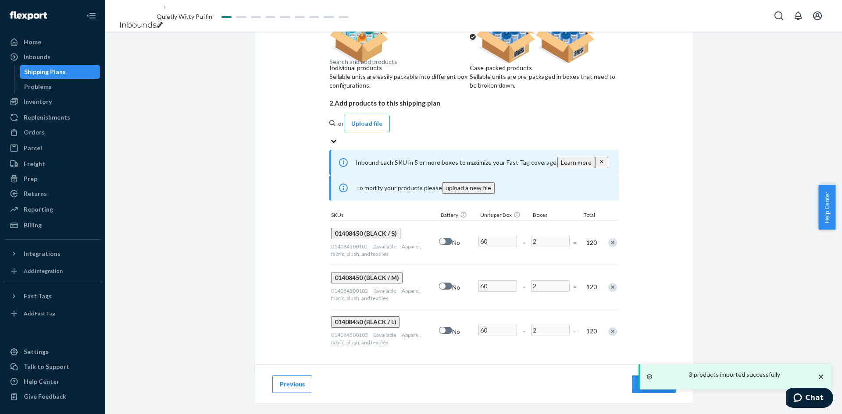
scroll to position [138, 0]
click at [633, 385] on button "Next" at bounding box center [654, 385] width 44 height 18
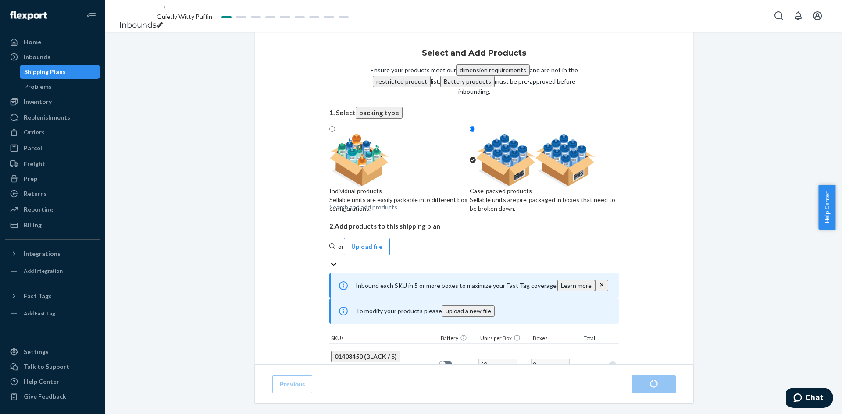
radio input "true"
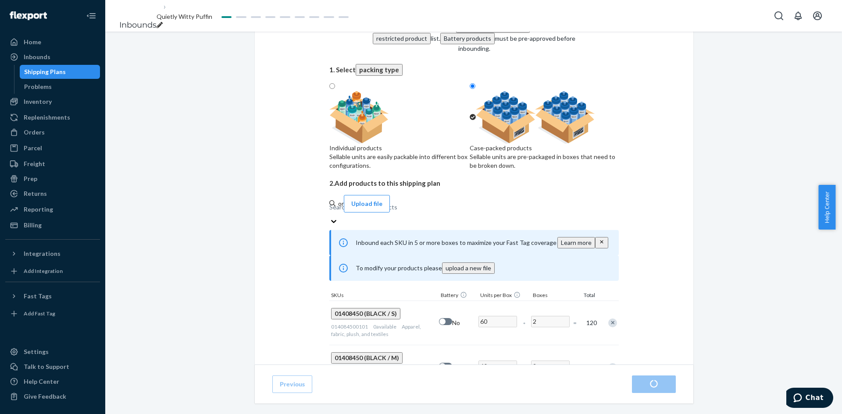
scroll to position [138, 0]
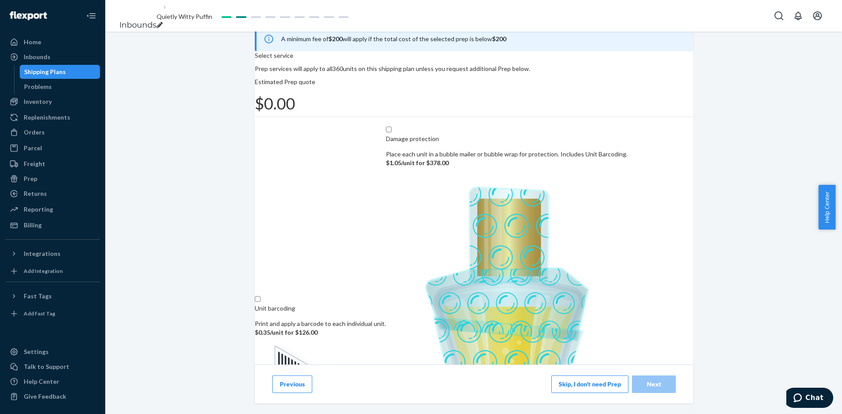
scroll to position [61, 0]
click at [570, 384] on button "Skip, I don't need Prep" at bounding box center [589, 385] width 77 height 18
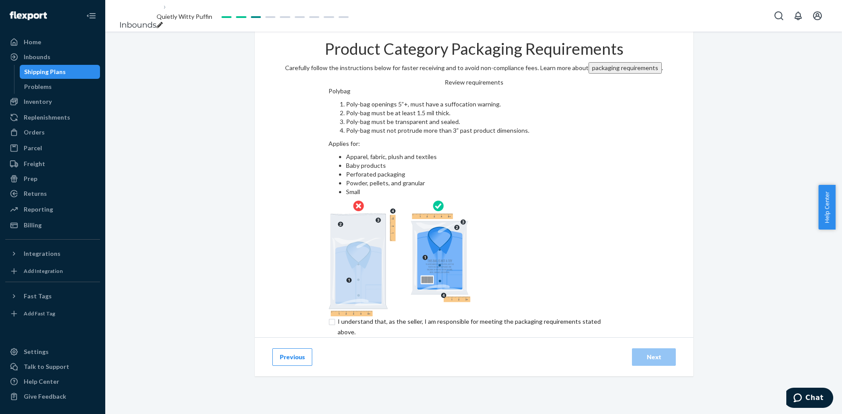
click at [328, 317] on input "checkbox" at bounding box center [474, 327] width 292 height 21
checkbox input "true"
click at [641, 349] on button "Next" at bounding box center [654, 358] width 44 height 18
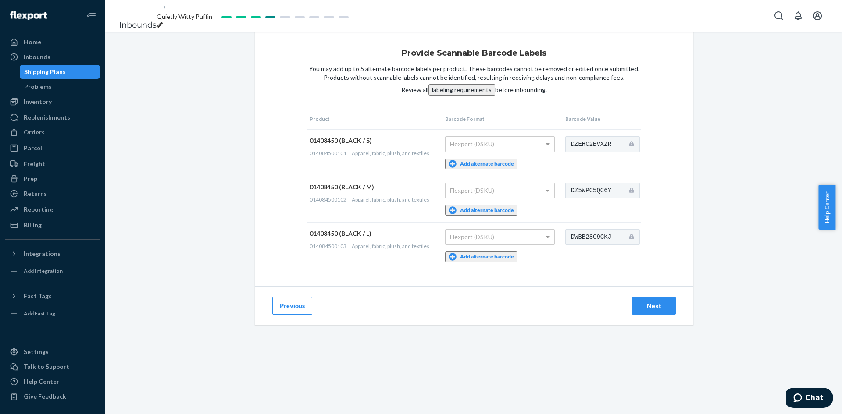
click at [651, 308] on div "Next" at bounding box center [653, 306] width 29 height 9
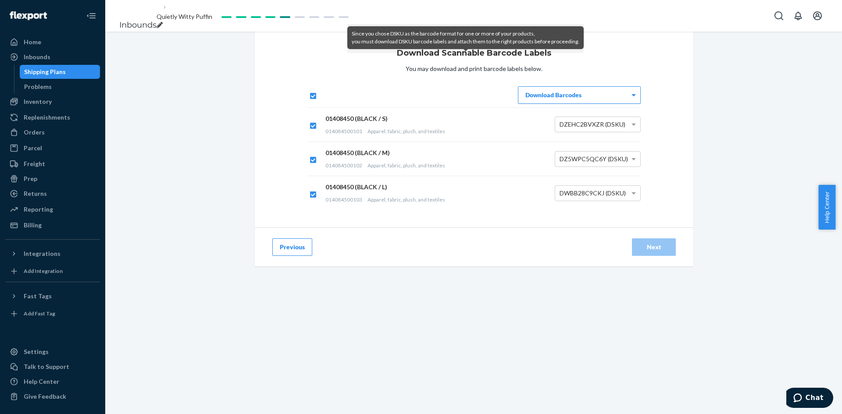
click at [529, 103] on div "Download Barcodes" at bounding box center [579, 95] width 122 height 17
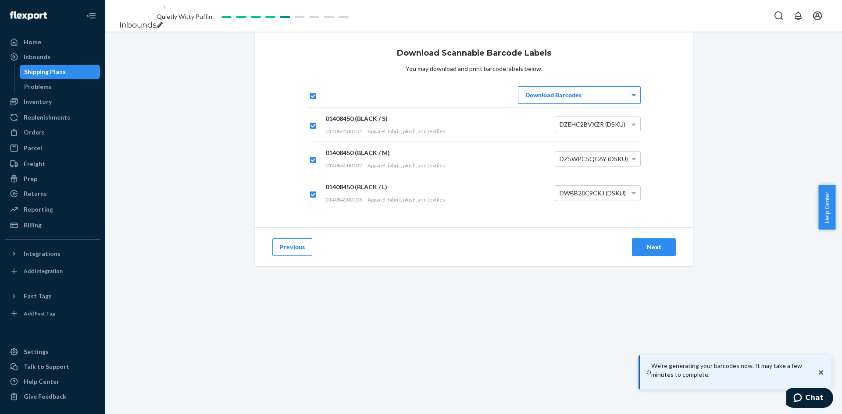
click at [572, 17] on div "Inbounds Quietly Witty Puffin" at bounding box center [473, 16] width 737 height 32
click at [648, 252] on div "Next" at bounding box center [653, 247] width 29 height 9
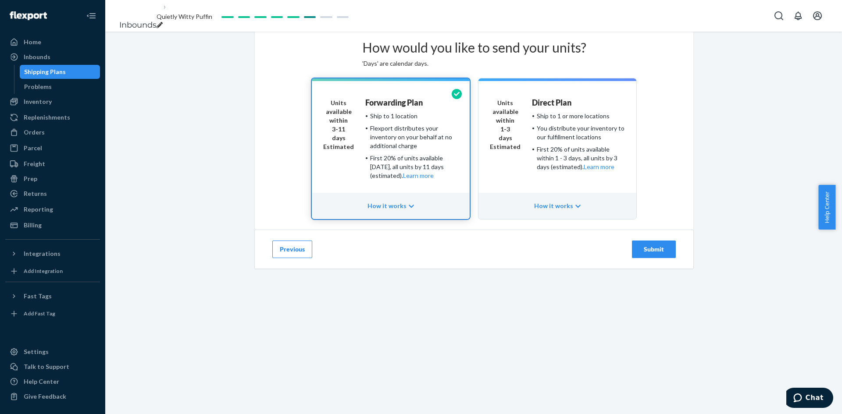
click at [577, 142] on div "You distribute your inventory to our fulfillment locations" at bounding box center [581, 133] width 88 height 18
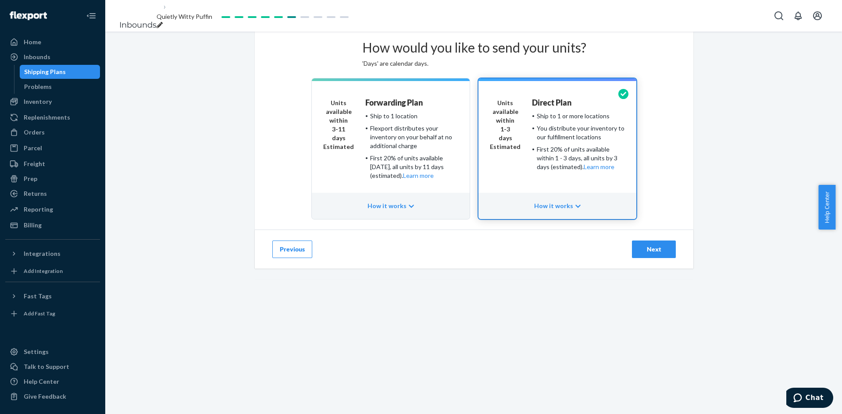
click at [646, 254] on div "Next" at bounding box center [653, 249] width 29 height 9
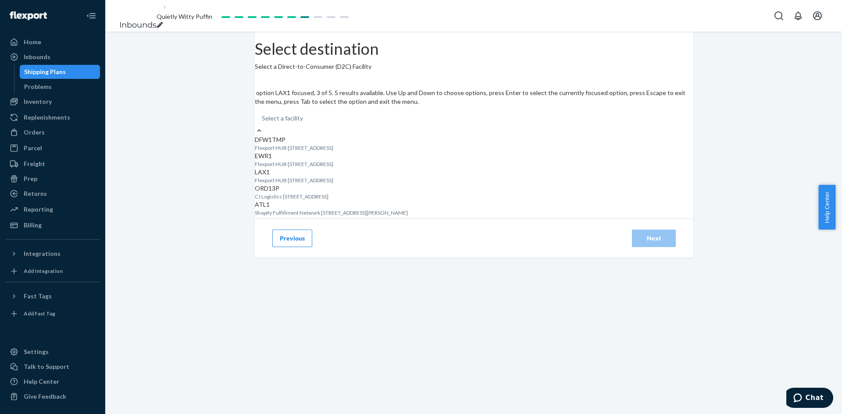
click at [443, 184] on p "Flexport HUB [STREET_ADDRESS]" at bounding box center [474, 180] width 438 height 7
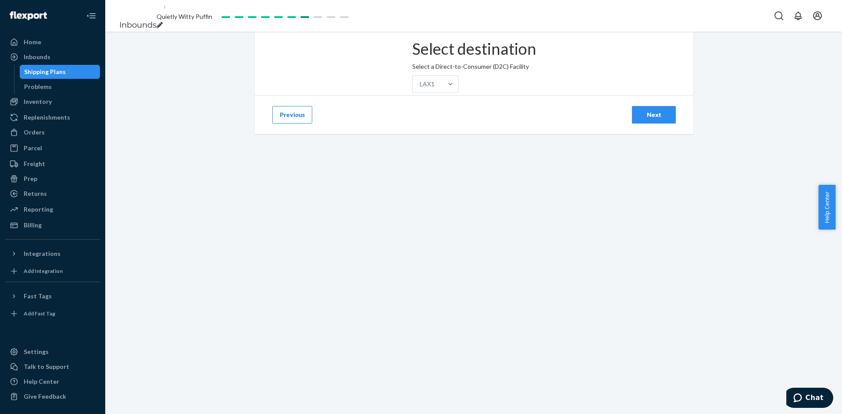
click at [662, 119] on div "Next" at bounding box center [653, 114] width 29 height 9
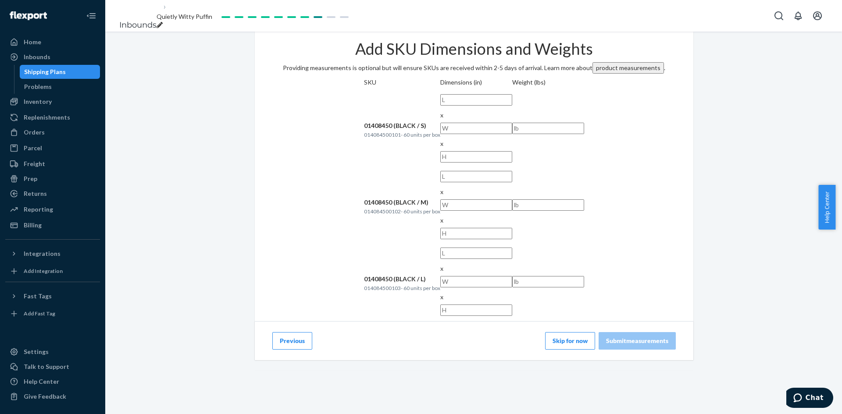
click at [566, 332] on button "Skip for now" at bounding box center [570, 341] width 50 height 18
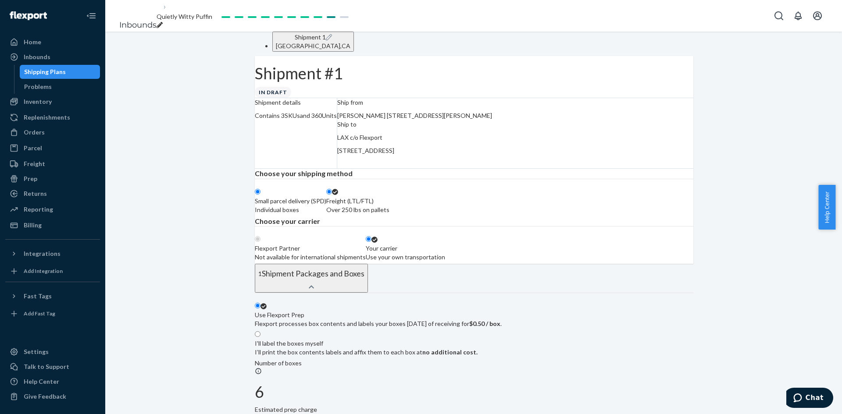
radio input "true"
radio input "false"
radio input "true"
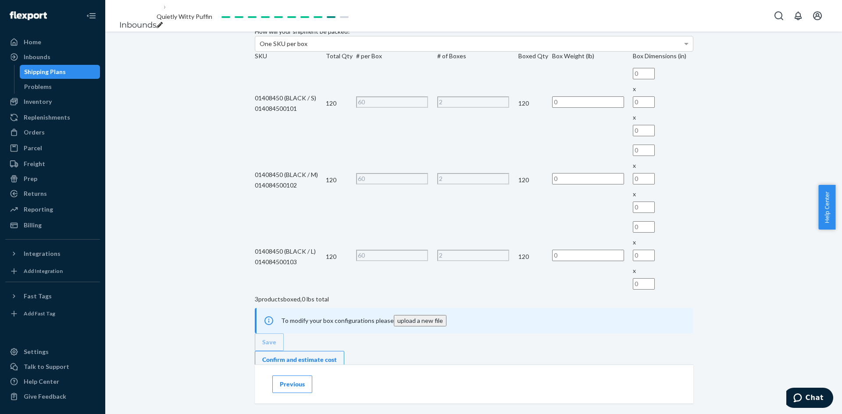
scroll to position [307, 0]
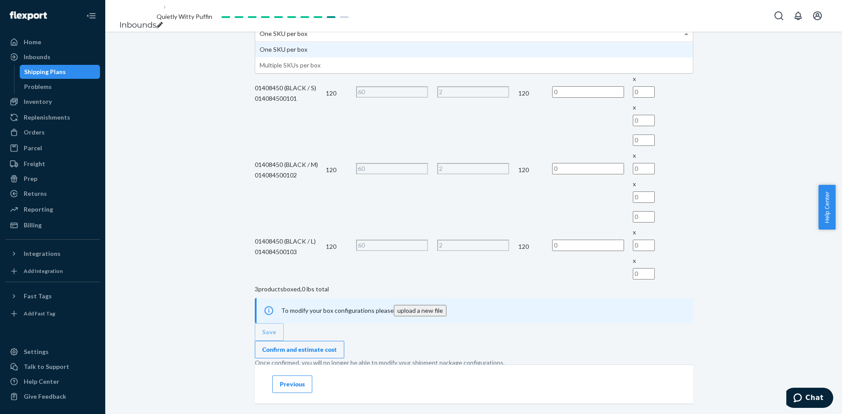
click at [684, 35] on span at bounding box center [686, 34] width 4 height 2
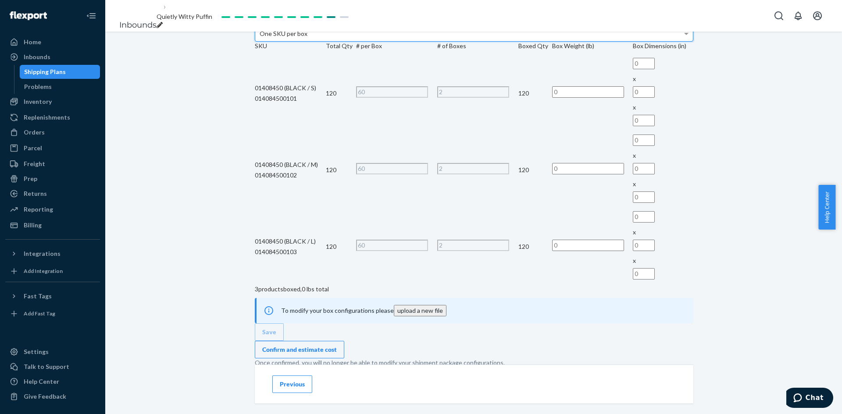
click at [559, 42] on div "How will your shipment be packed? One SKU per box" at bounding box center [474, 29] width 438 height 25
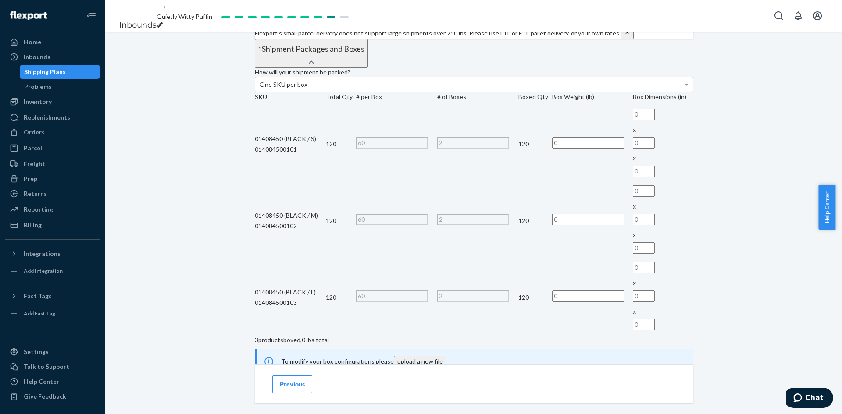
scroll to position [166, 0]
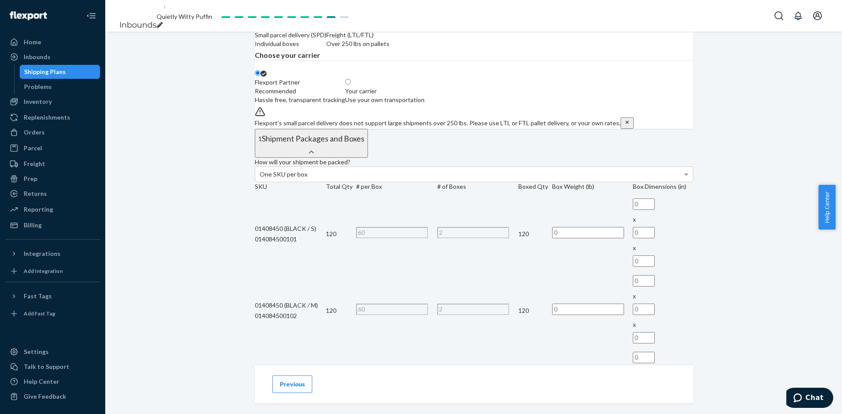
click at [351, 86] on span at bounding box center [351, 81] width 0 height 7
click at [351, 85] on input "Your carrier Use your own transportation" at bounding box center [348, 82] width 6 height 6
radio input "true"
radio input "false"
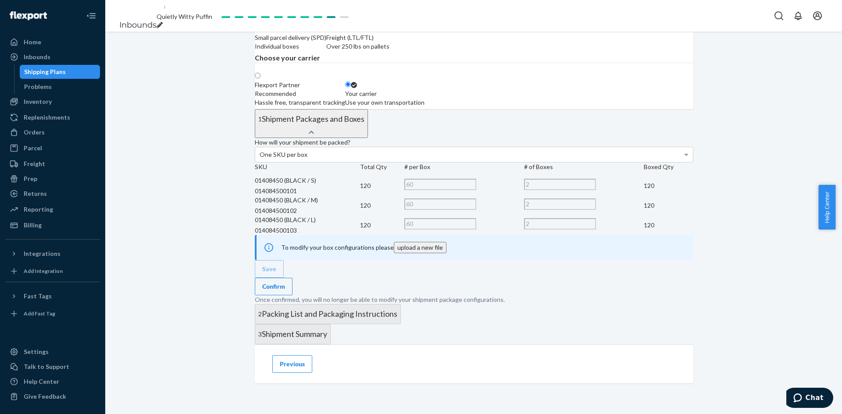
scroll to position [465, 0]
click at [292, 278] on button "Confirm" at bounding box center [274, 287] width 38 height 18
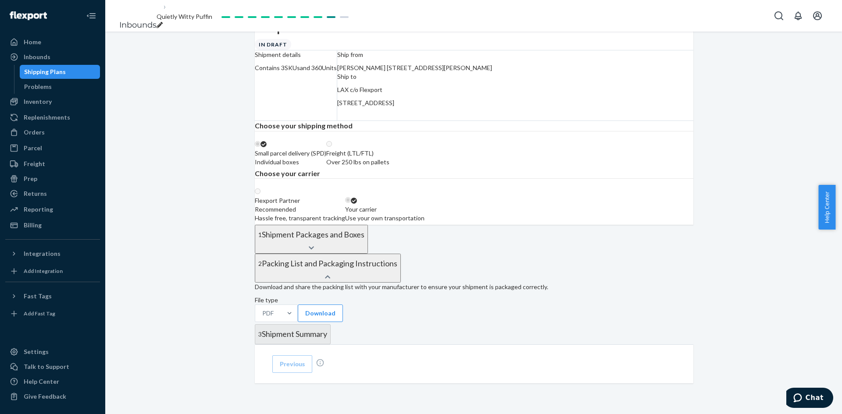
scroll to position [104, 0]
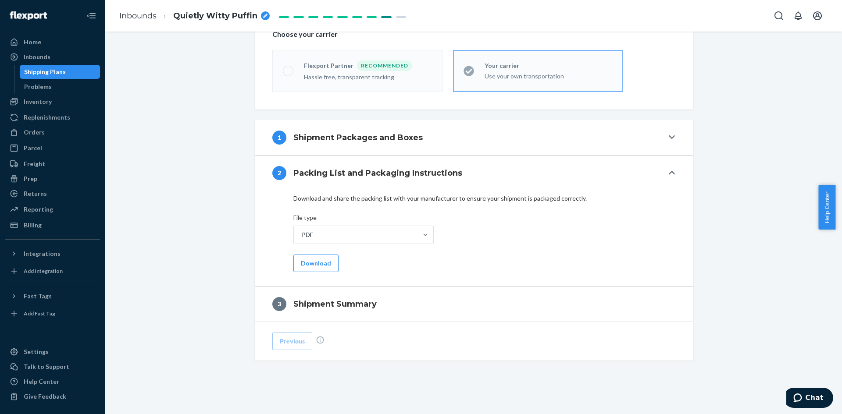
scroll to position [279, 0]
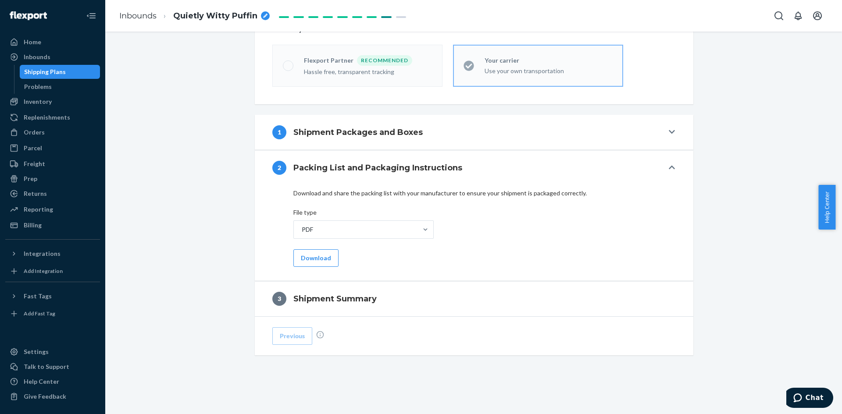
click at [669, 130] on icon at bounding box center [672, 131] width 6 height 7
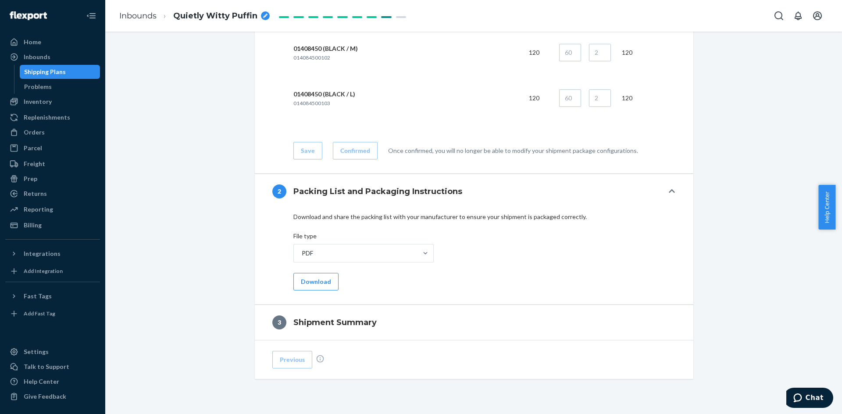
scroll to position [522, 0]
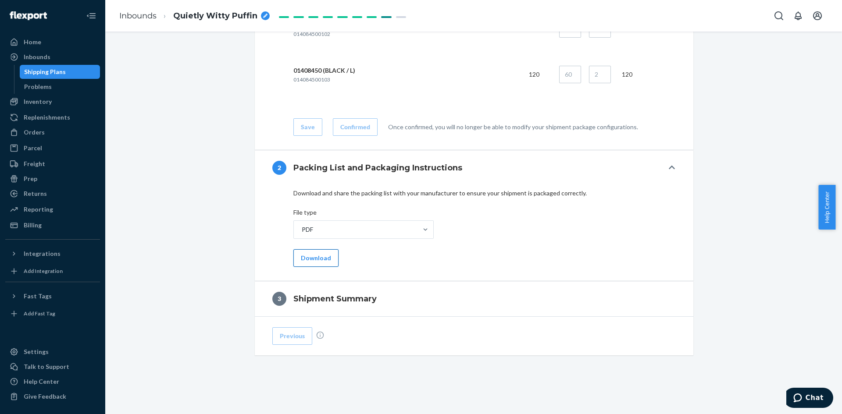
click at [304, 258] on button "Download" at bounding box center [315, 258] width 45 height 18
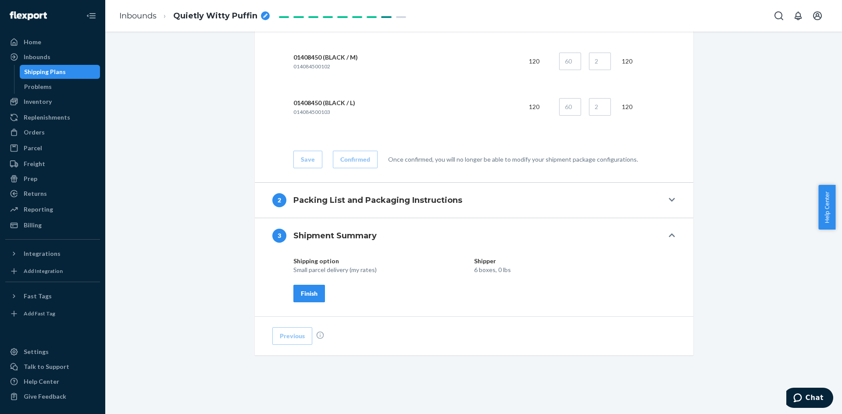
scroll to position [490, 0]
click at [263, 16] on icon "breadcrumbs" at bounding box center [265, 16] width 4 height 4
click at [204, 16] on input "Withy" at bounding box center [217, 16] width 88 height 14
type input "WithyPO1"
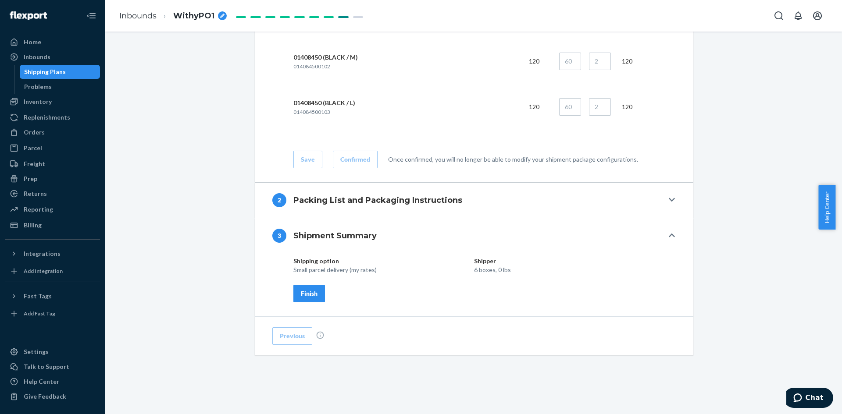
click at [303, 292] on div "Finish" at bounding box center [309, 293] width 17 height 9
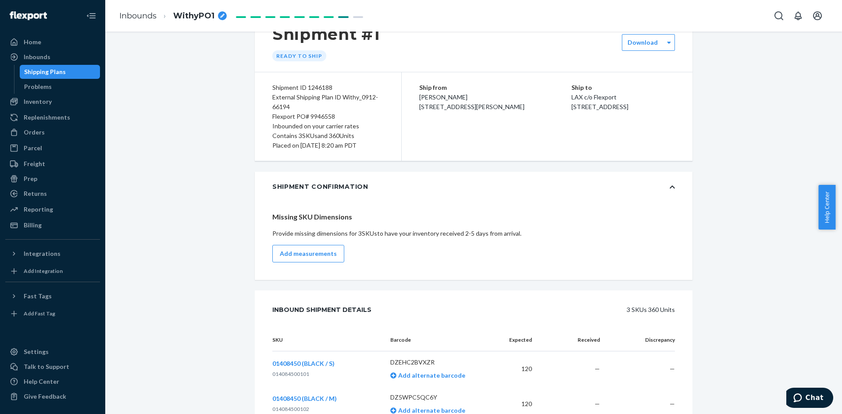
scroll to position [0, 0]
